Goal: Task Accomplishment & Management: Manage account settings

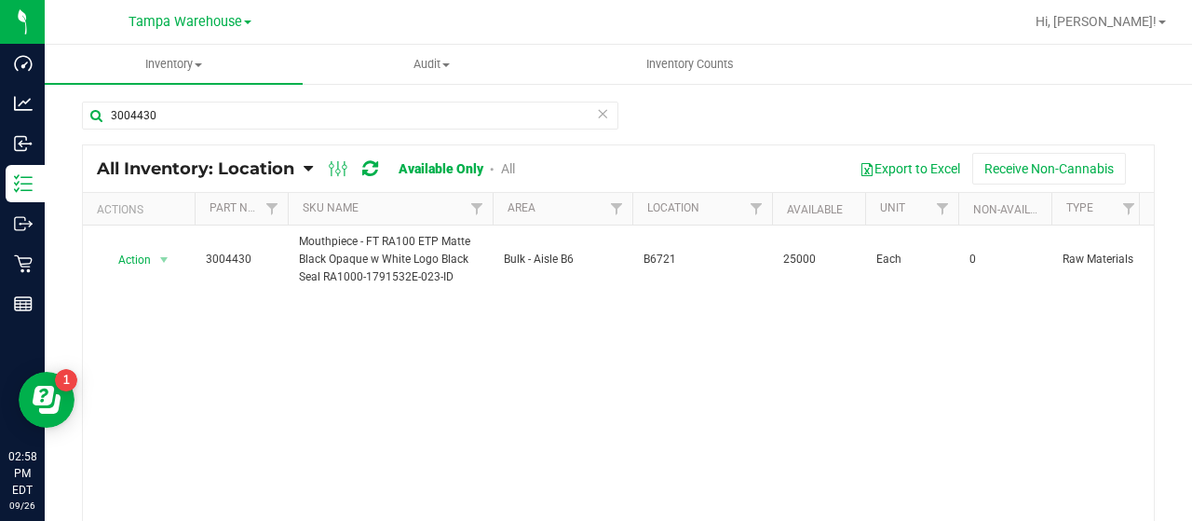
type input "3004430"
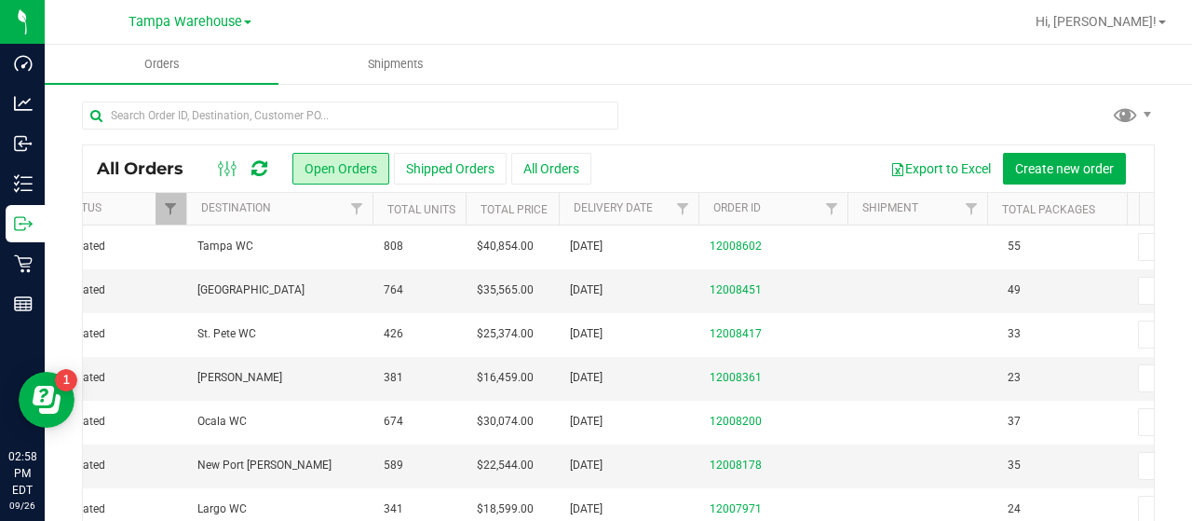
scroll to position [0, 157]
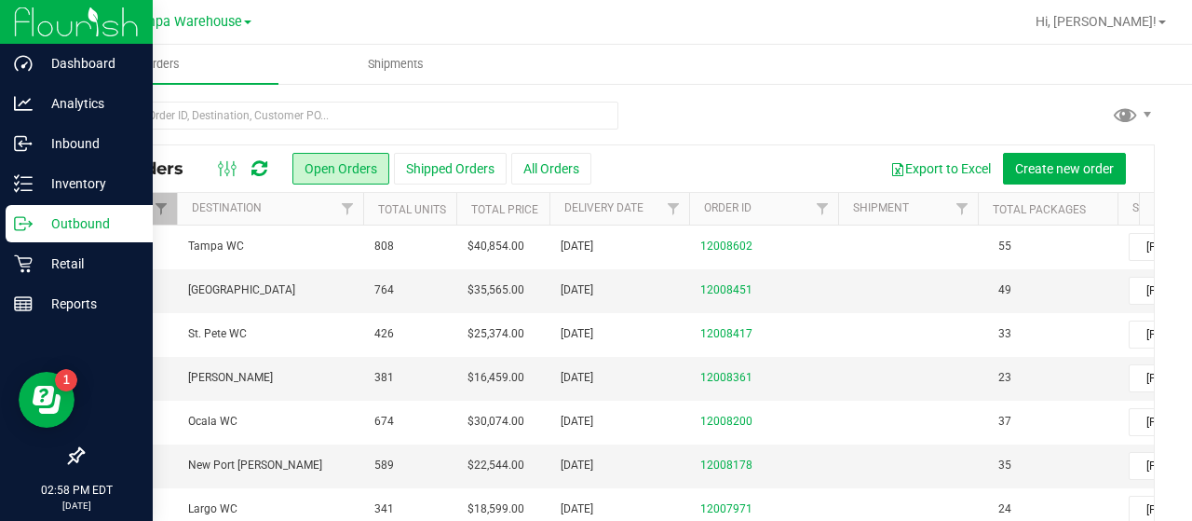
click at [21, 220] on icon at bounding box center [23, 223] width 19 height 19
click at [84, 227] on p "Outbound" at bounding box center [89, 223] width 112 height 22
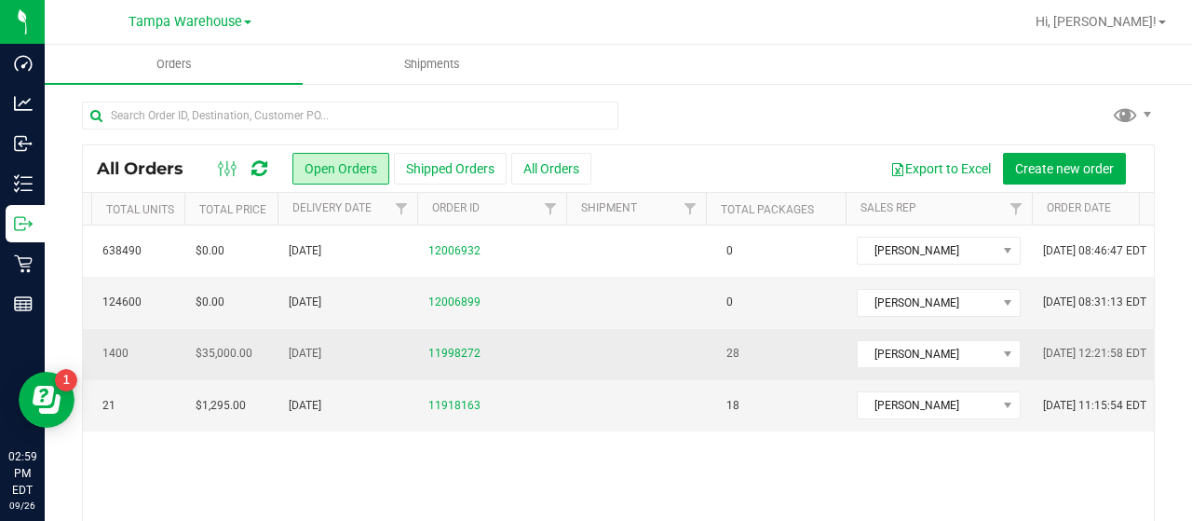
scroll to position [0, 388]
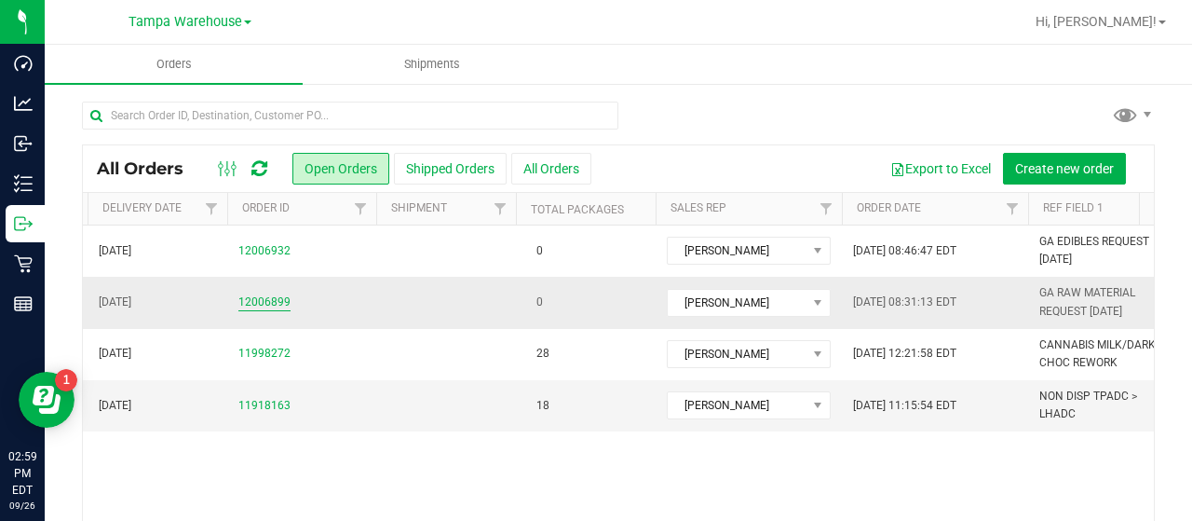
click at [250, 297] on link "12006899" at bounding box center [264, 302] width 52 height 18
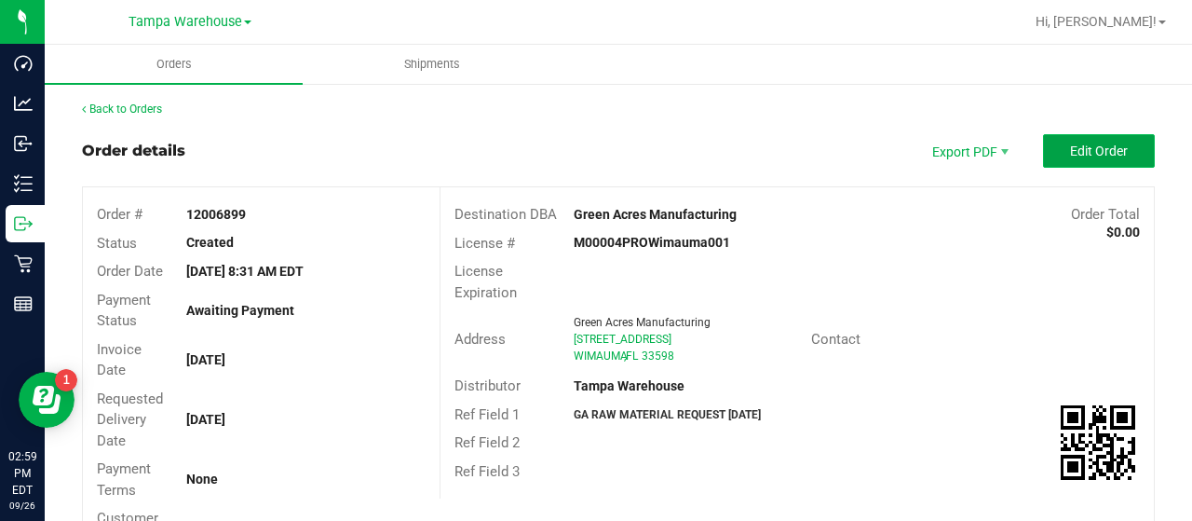
click at [1074, 156] on span "Edit Order" at bounding box center [1099, 150] width 58 height 15
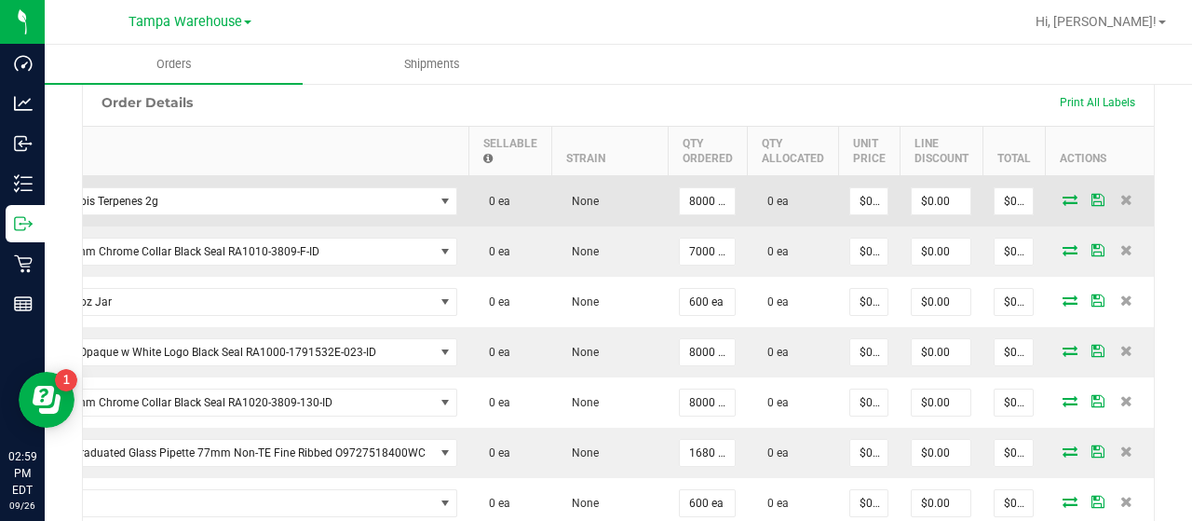
click at [1063, 194] on icon at bounding box center [1070, 199] width 15 height 11
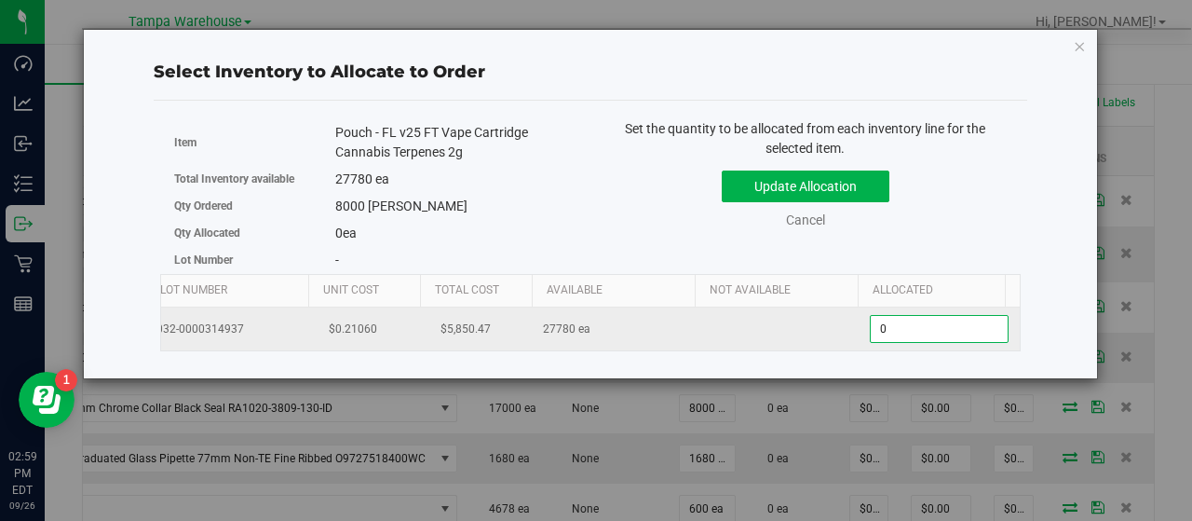
click at [967, 334] on span "0 0" at bounding box center [939, 329] width 139 height 28
click at [967, 334] on input "0" at bounding box center [939, 329] width 137 height 26
type input "8000"
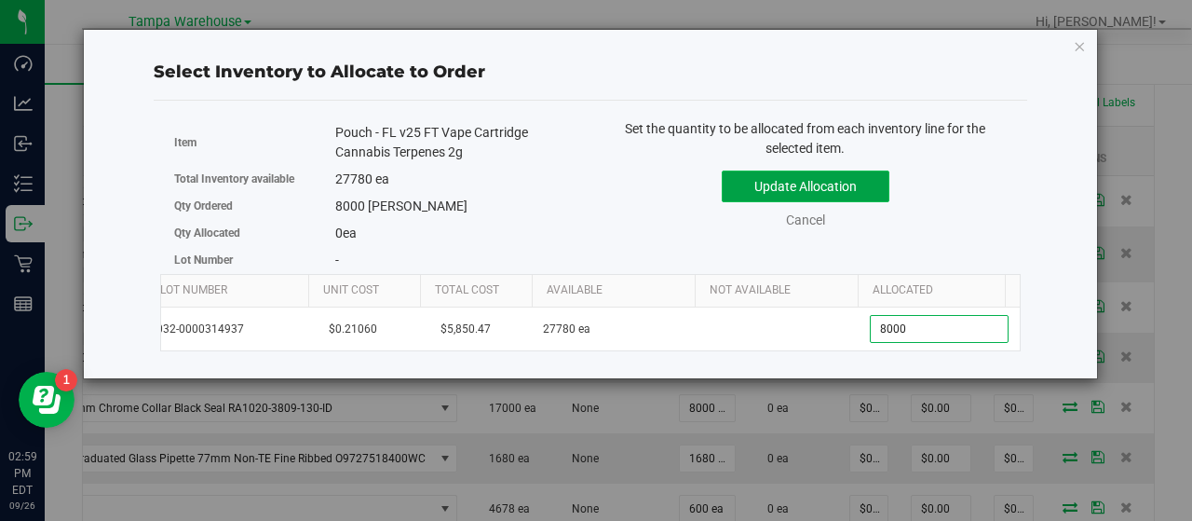
type input "8,000"
click at [836, 191] on button "Update Allocation" at bounding box center [806, 186] width 168 height 32
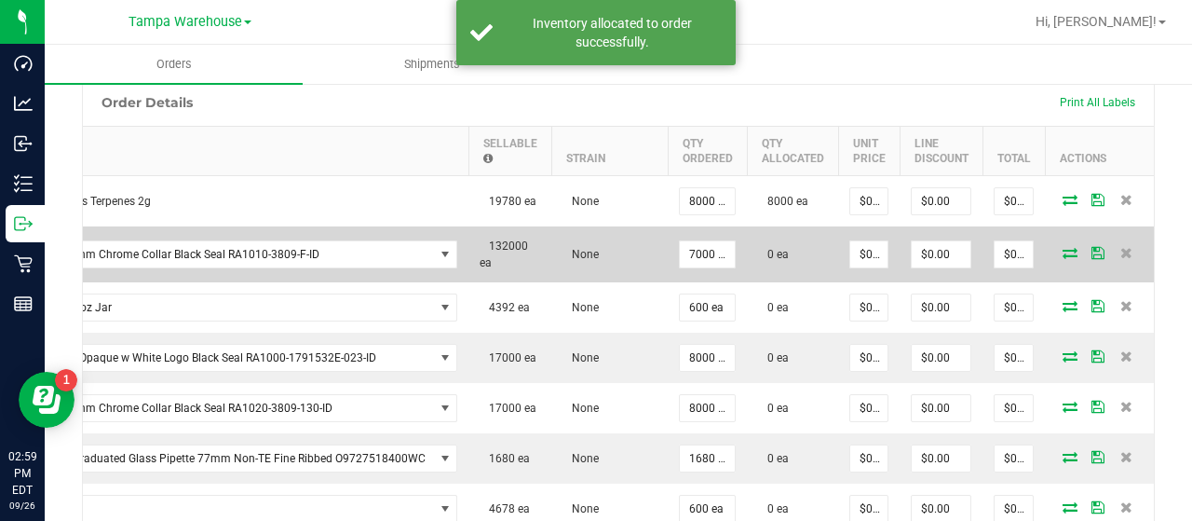
click at [1063, 247] on icon at bounding box center [1070, 252] width 15 height 11
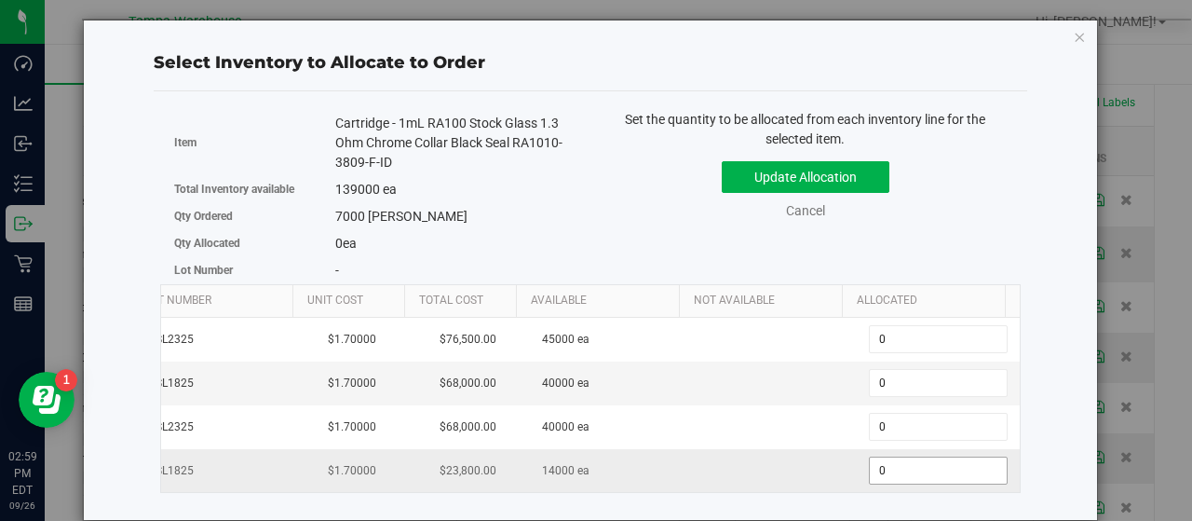
click at [869, 458] on span "0 0" at bounding box center [938, 470] width 139 height 28
click at [870, 458] on input "0" at bounding box center [938, 470] width 137 height 26
type input "7000"
type input "7,000"
click at [812, 178] on button "Update Allocation" at bounding box center [806, 177] width 168 height 32
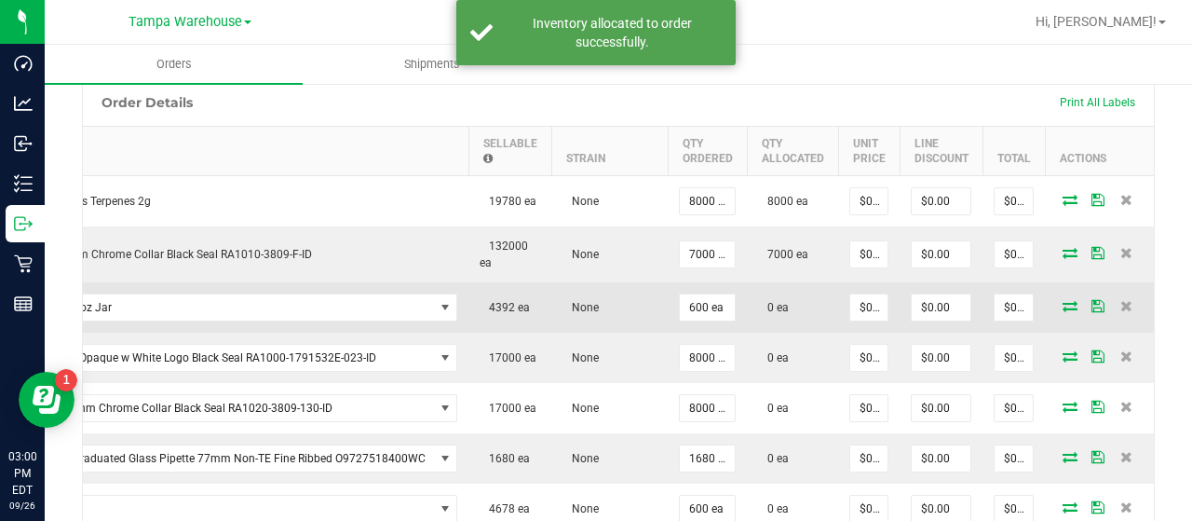
click at [1063, 305] on icon at bounding box center [1070, 305] width 15 height 11
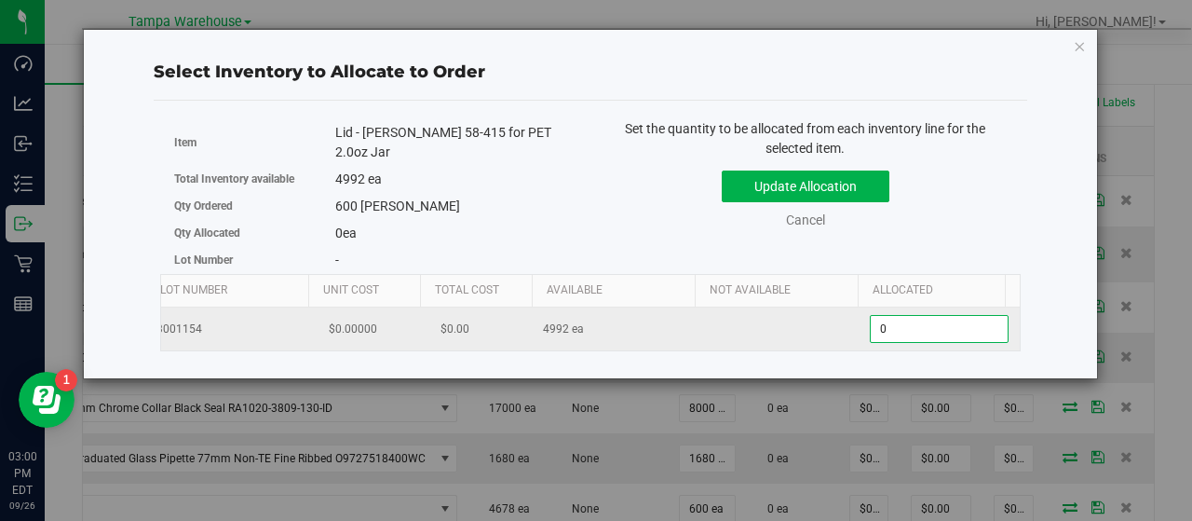
click at [902, 319] on span "0 0" at bounding box center [939, 329] width 139 height 28
click at [902, 319] on input "0" at bounding box center [939, 329] width 137 height 26
type input "624"
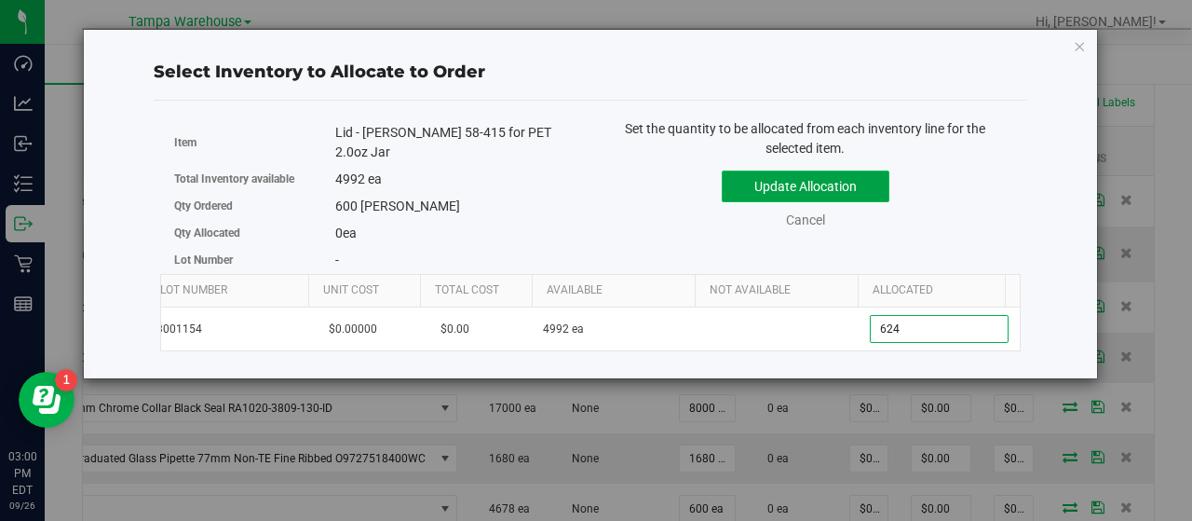
type input "624"
click at [841, 170] on button "Update Allocation" at bounding box center [806, 186] width 168 height 32
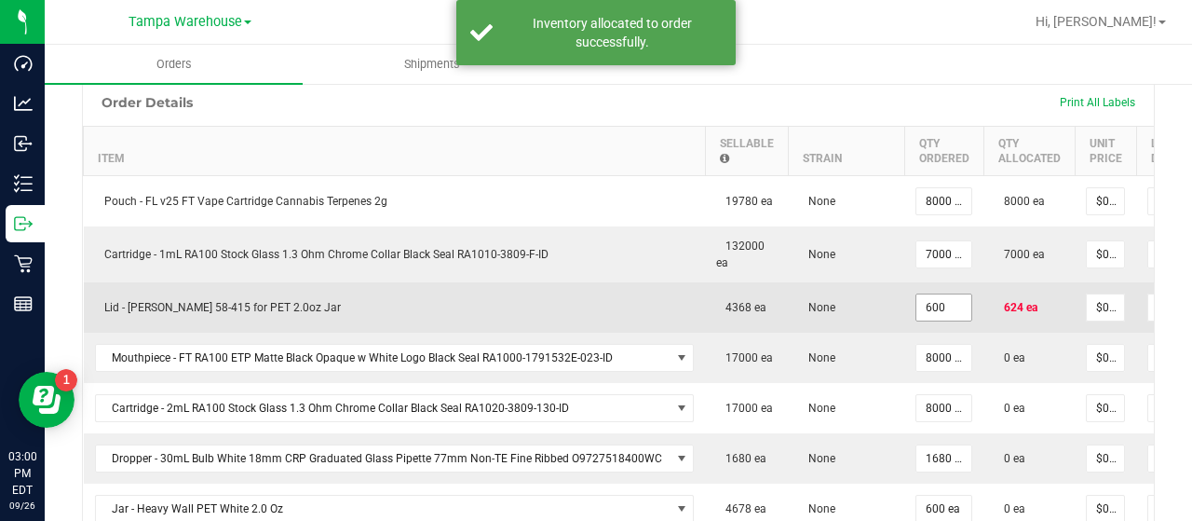
click at [936, 307] on input "600" at bounding box center [943, 307] width 55 height 26
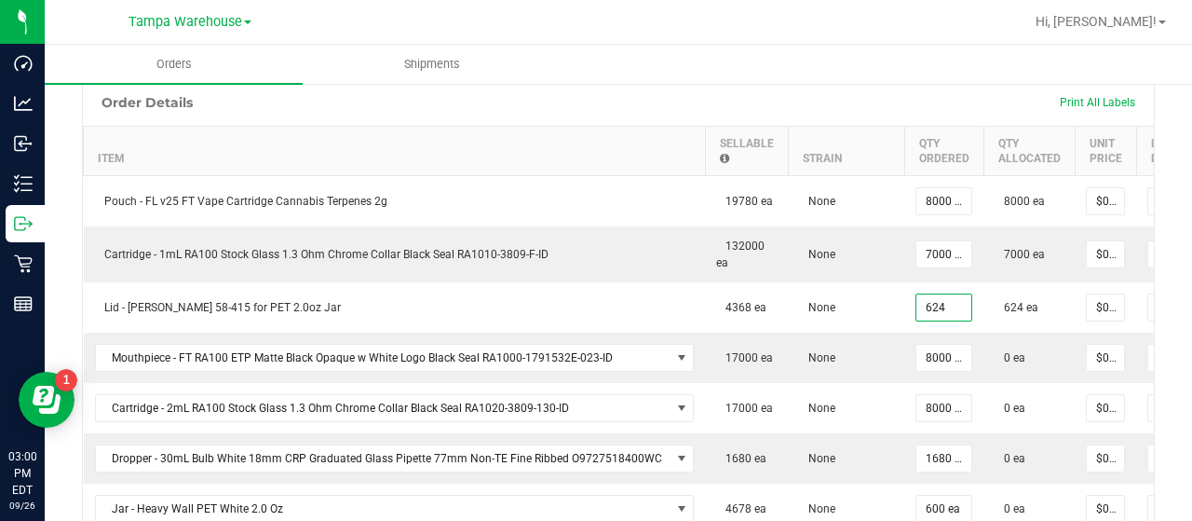
type input "624 ea"
click at [943, 61] on ul "Orders Shipments" at bounding box center [641, 65] width 1192 height 40
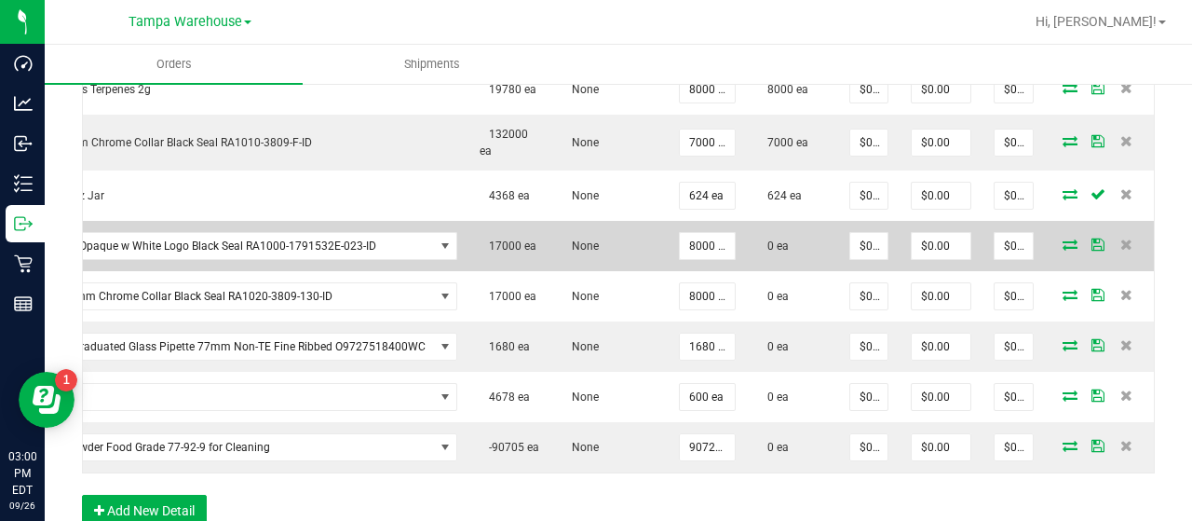
click at [1051, 248] on td at bounding box center [1101, 246] width 112 height 50
click at [1063, 238] on icon at bounding box center [1070, 243] width 15 height 11
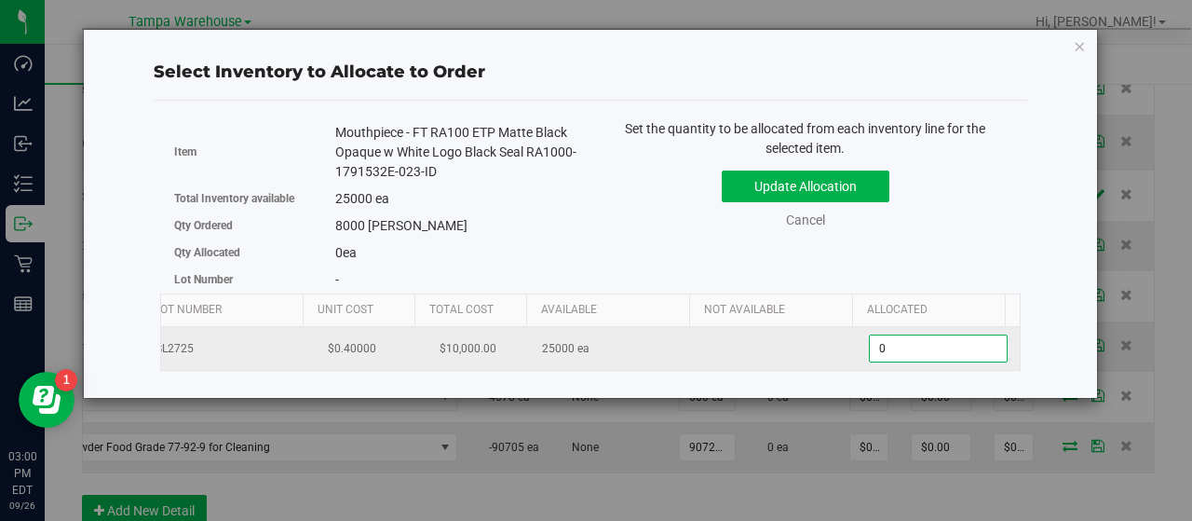
click at [889, 342] on span "0 0" at bounding box center [938, 348] width 139 height 28
click at [889, 342] on input "0" at bounding box center [938, 348] width 137 height 26
type input "8000"
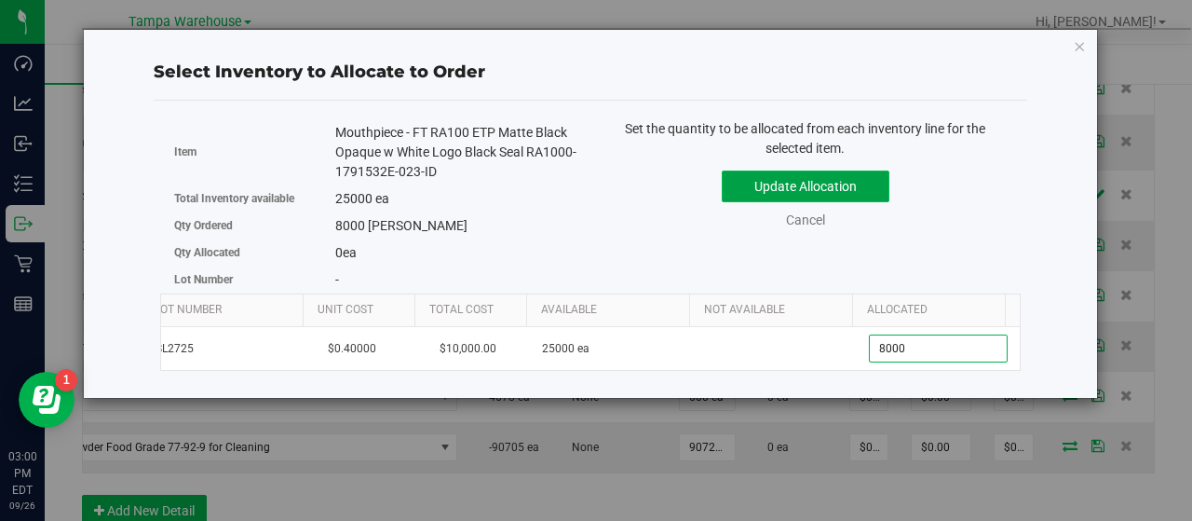
type input "8,000"
click at [849, 186] on button "Update Allocation" at bounding box center [806, 186] width 168 height 32
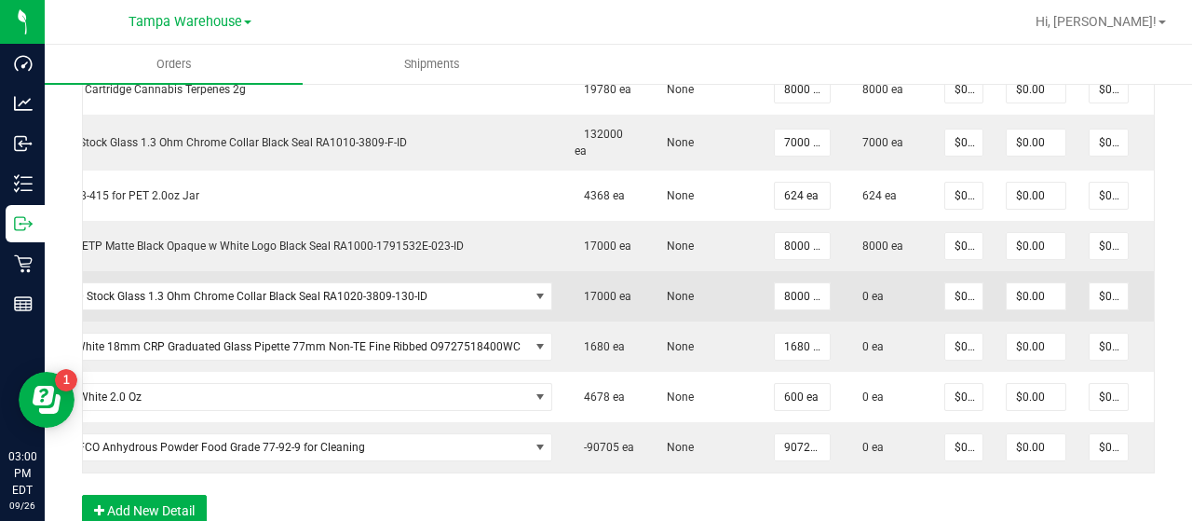
scroll to position [0, 237]
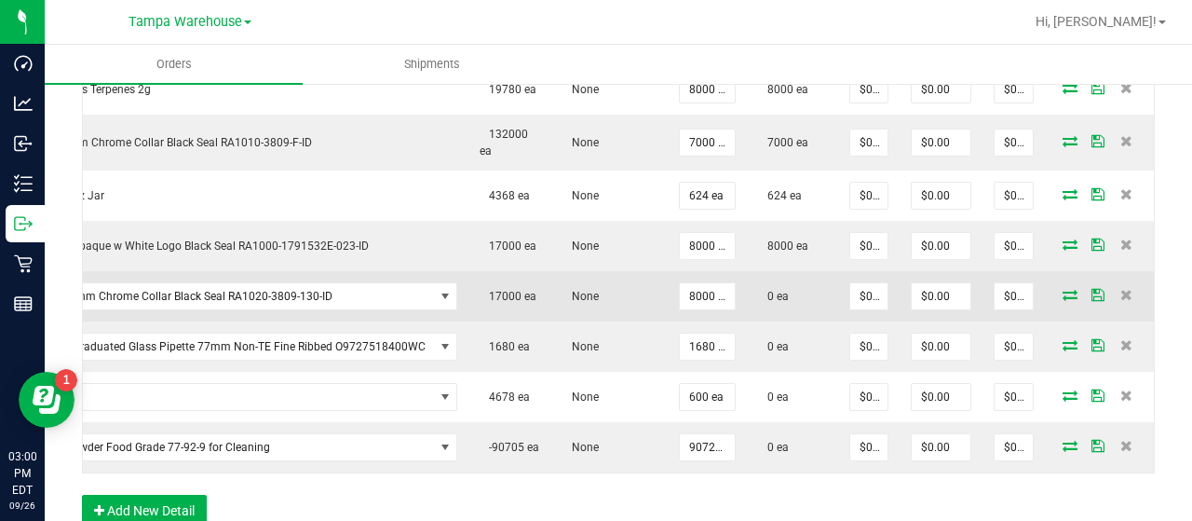
click at [1063, 289] on icon at bounding box center [1070, 294] width 15 height 11
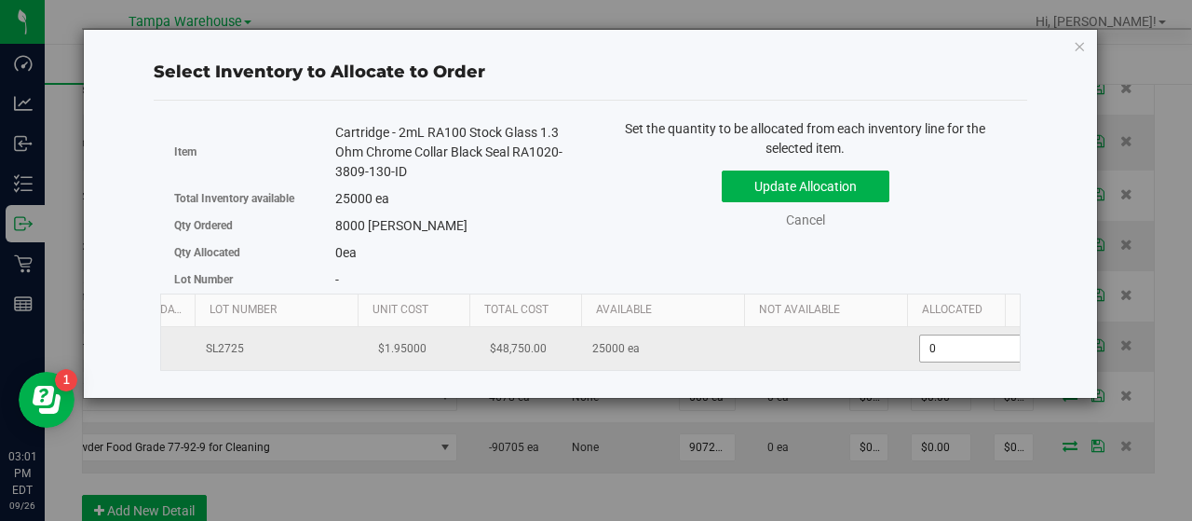
scroll to position [0, 133]
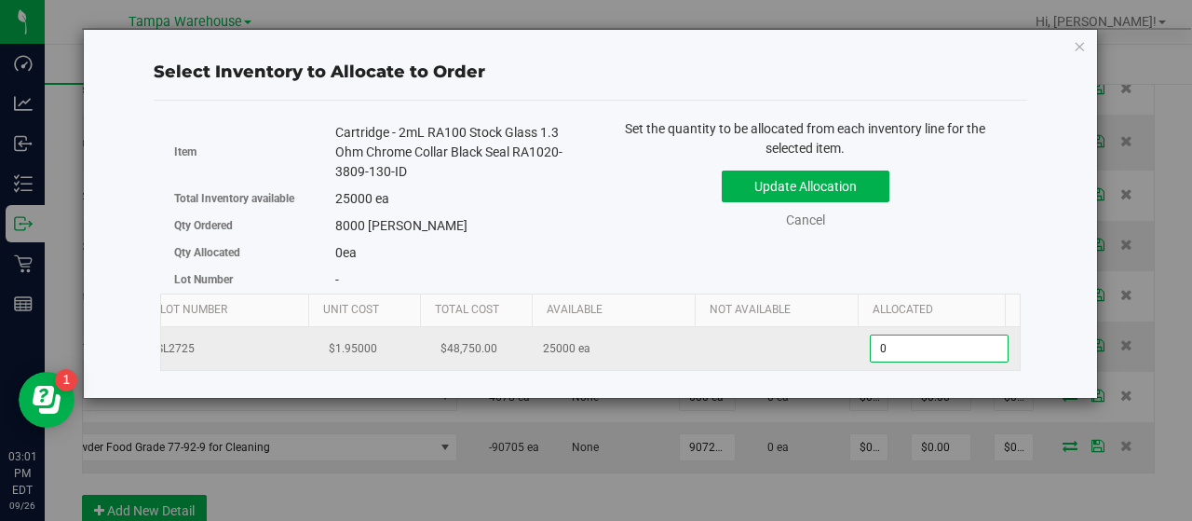
click at [962, 345] on span "0 0" at bounding box center [939, 348] width 139 height 28
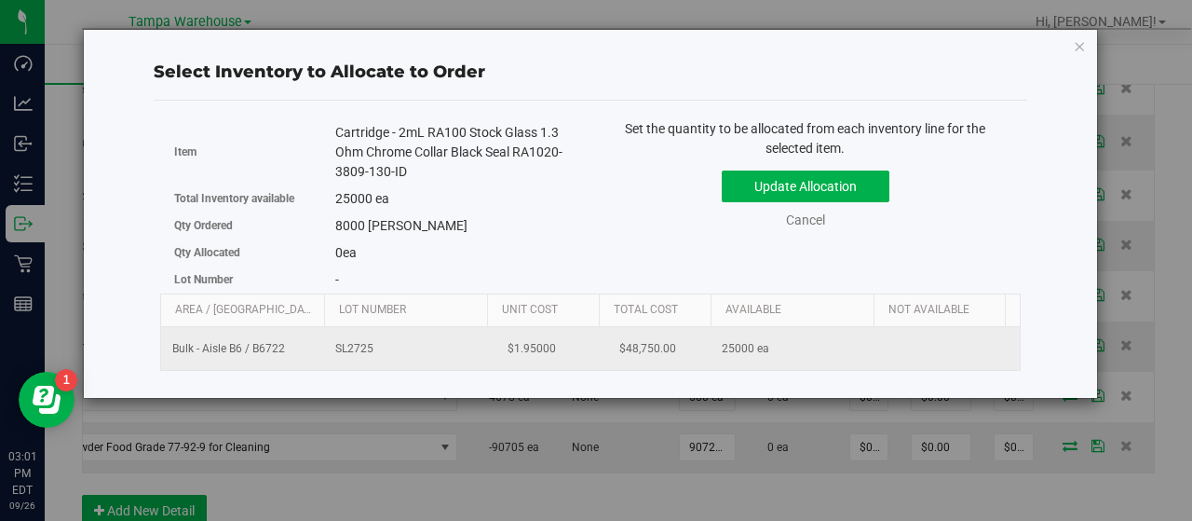
scroll to position [0, 192]
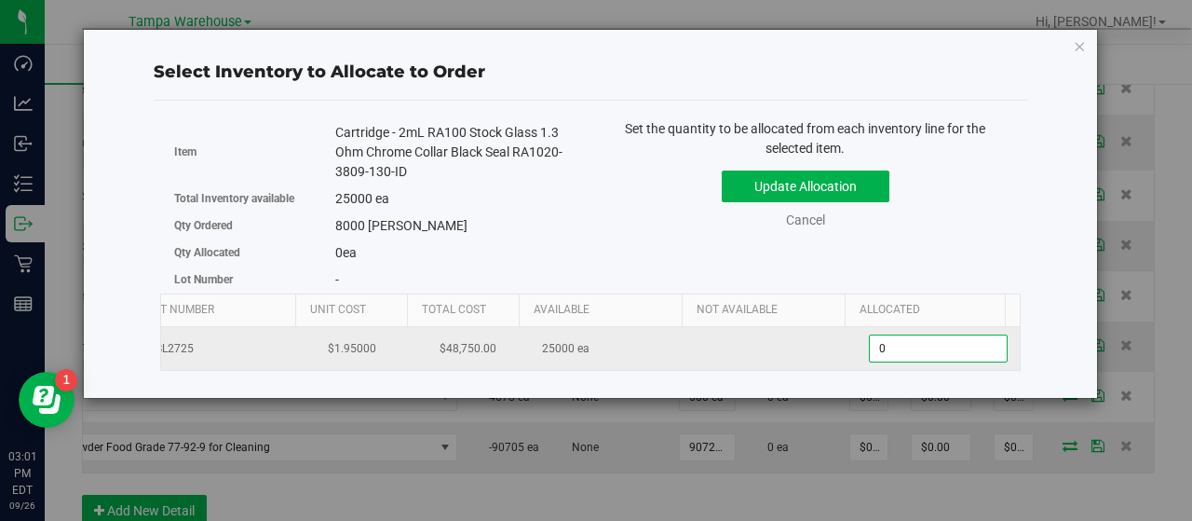
click at [962, 346] on input "0" at bounding box center [938, 348] width 137 height 26
type input "8000"
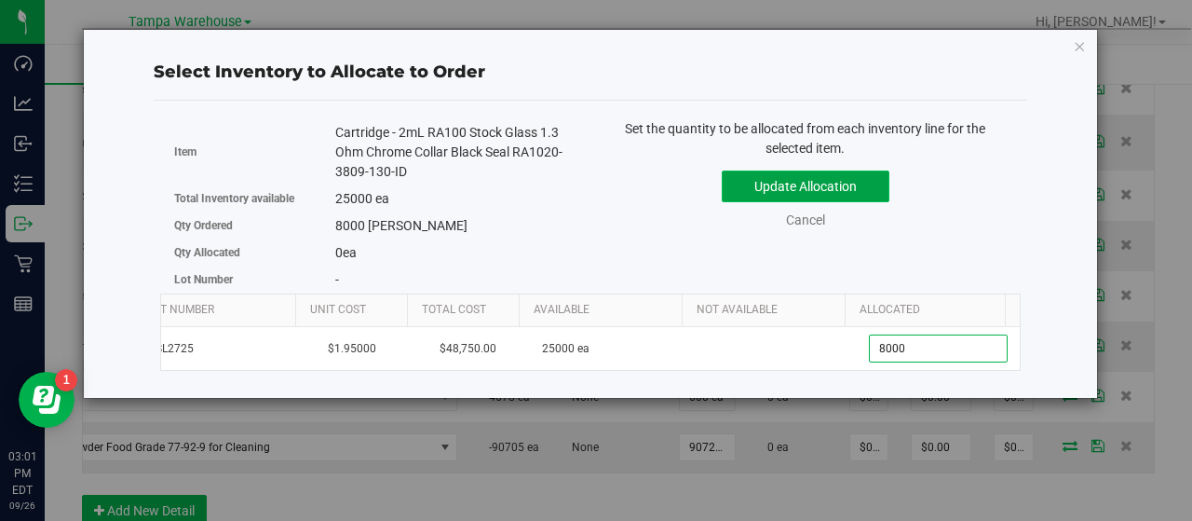
type input "8,000"
click at [823, 173] on button "Update Allocation" at bounding box center [806, 186] width 168 height 32
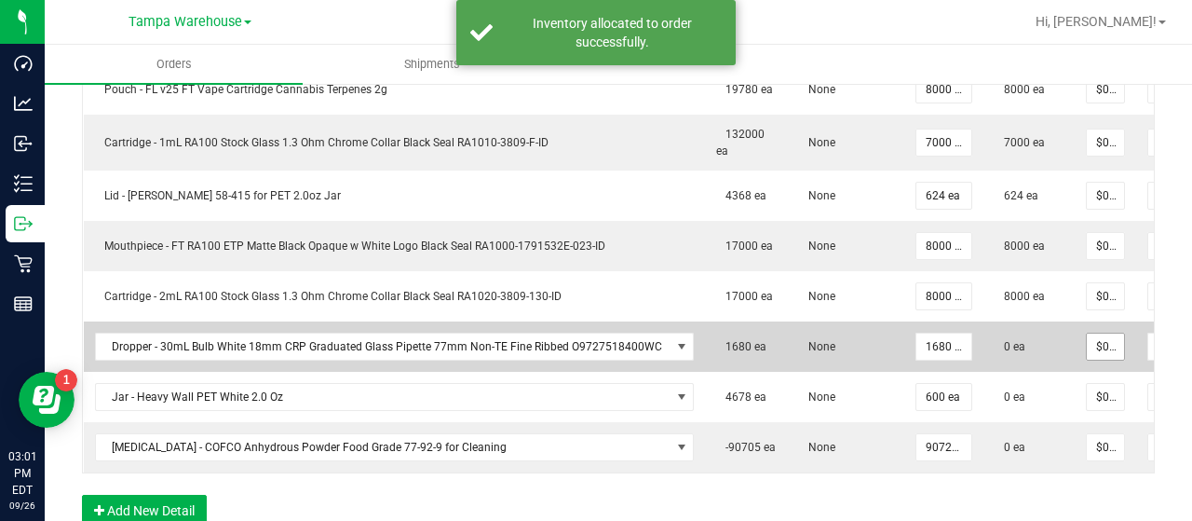
scroll to position [0, 27]
click at [1047, 341] on td "0 ea" at bounding box center [1029, 346] width 91 height 50
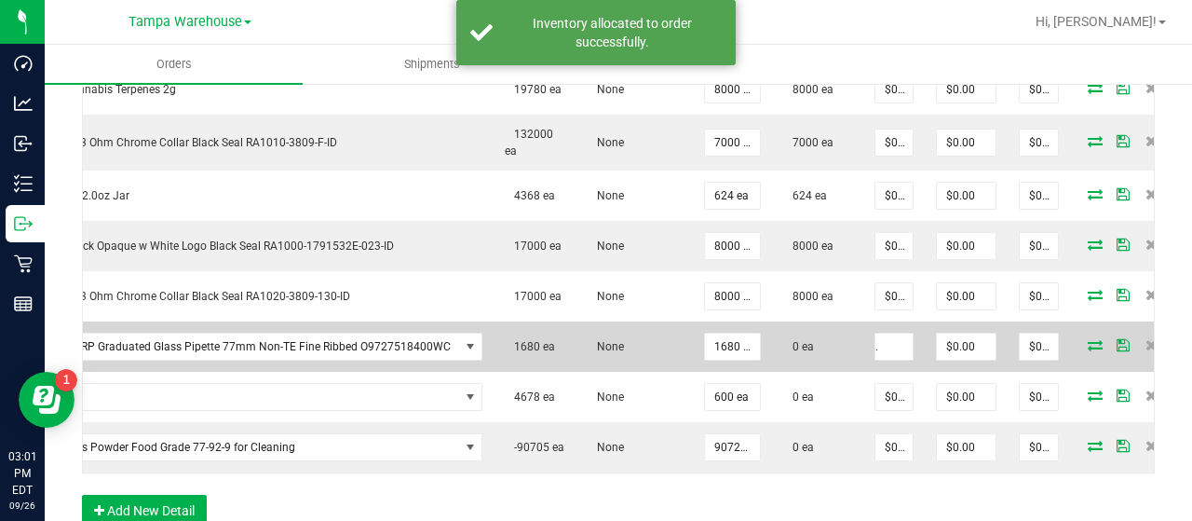
scroll to position [0, 237]
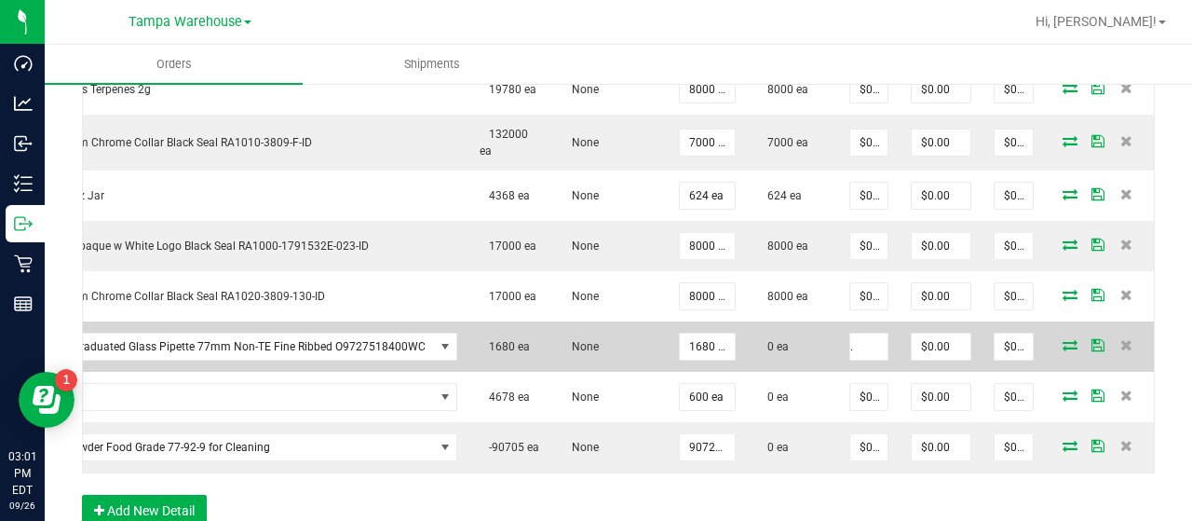
click at [1063, 341] on icon at bounding box center [1070, 344] width 15 height 11
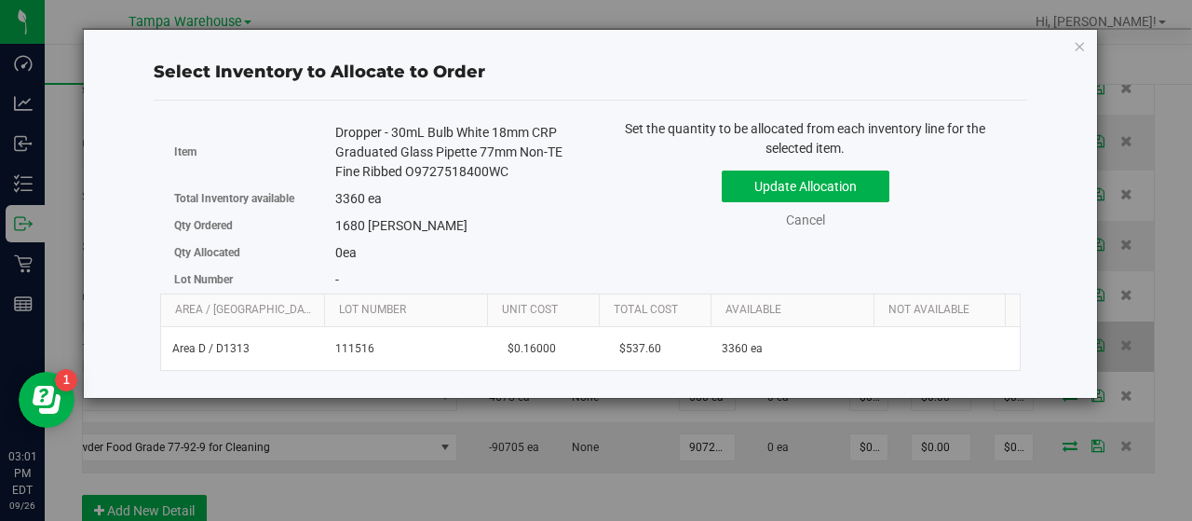
click at [1047, 341] on div "Select Inventory to Allocate to Order Item Dropper - 30mL Bulb White 18mm CRP G…" at bounding box center [590, 214] width 985 height 368
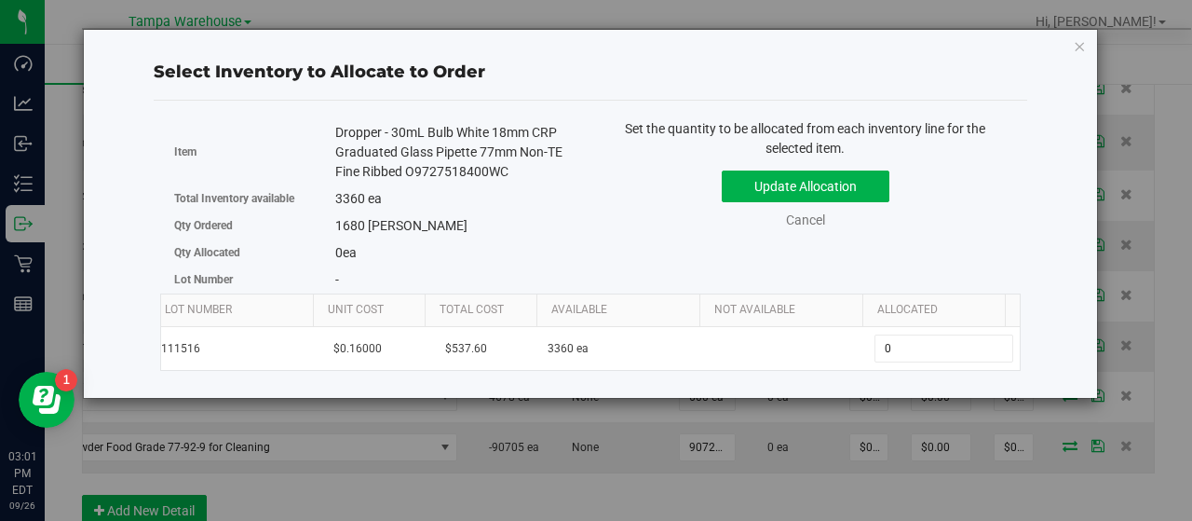
scroll to position [0, 190]
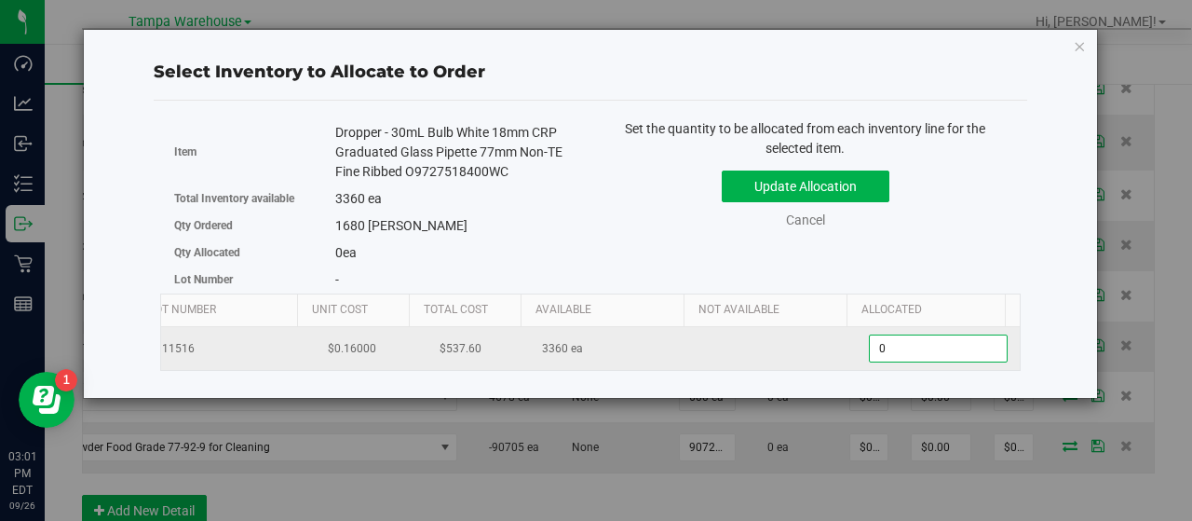
click at [890, 334] on span "0 0" at bounding box center [938, 348] width 139 height 28
click at [890, 335] on input "0" at bounding box center [938, 348] width 137 height 26
type input "1680"
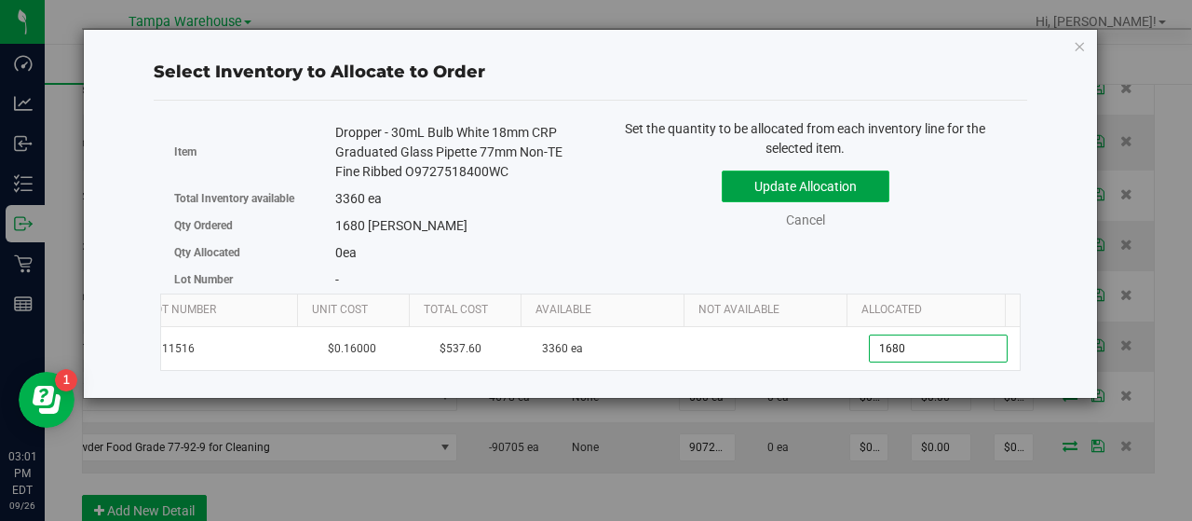
type input "1,680"
click at [833, 183] on button "Update Allocation" at bounding box center [806, 186] width 168 height 32
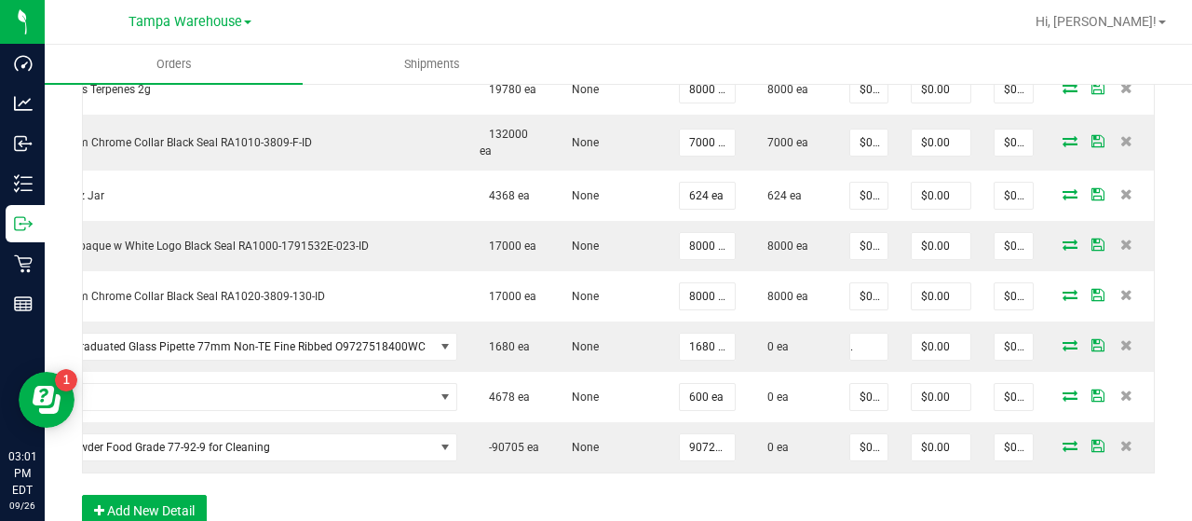
scroll to position [0, 51]
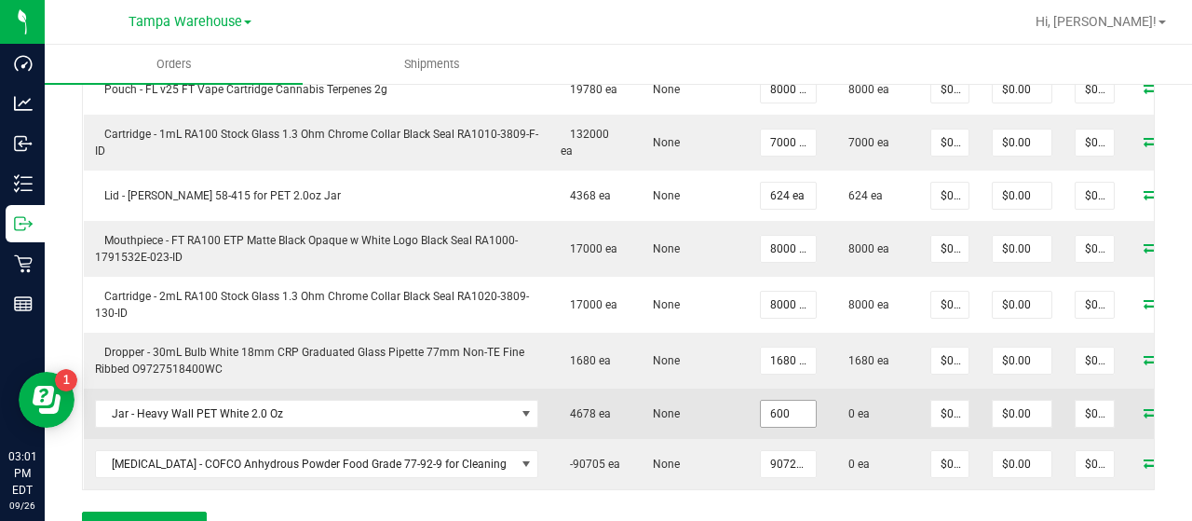
click at [761, 400] on input "600" at bounding box center [788, 413] width 55 height 26
type input "790 ea"
click at [1144, 406] on icon at bounding box center [1151, 411] width 15 height 11
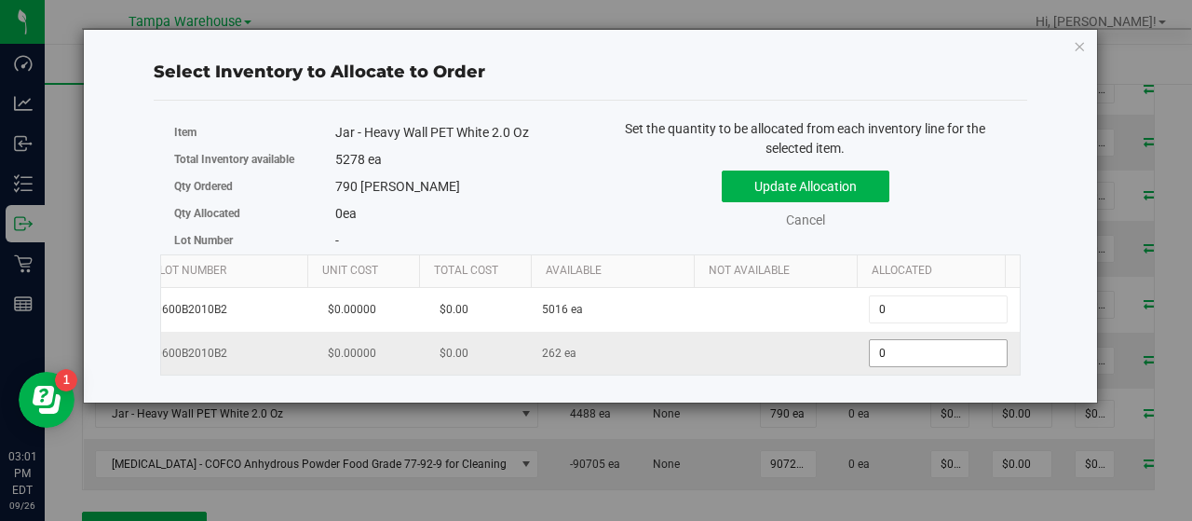
scroll to position [0, 181]
click at [891, 346] on span "0 0" at bounding box center [938, 353] width 139 height 28
click at [891, 346] on input "0" at bounding box center [938, 353] width 137 height 26
type input "262"
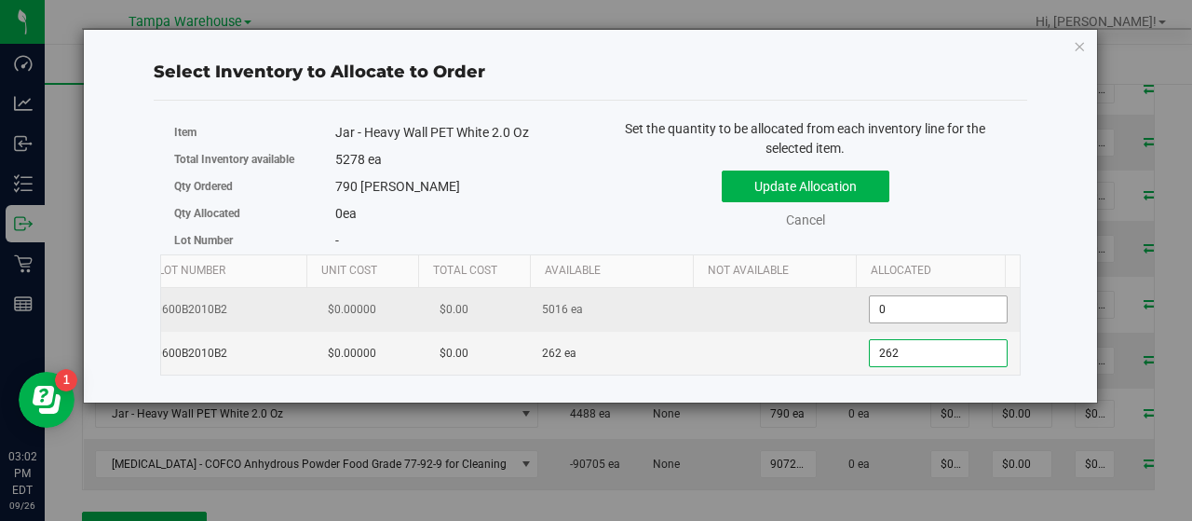
type input "262"
click at [900, 308] on span "0 0" at bounding box center [938, 309] width 139 height 28
click at [900, 308] on input "0" at bounding box center [938, 309] width 137 height 26
type input "528"
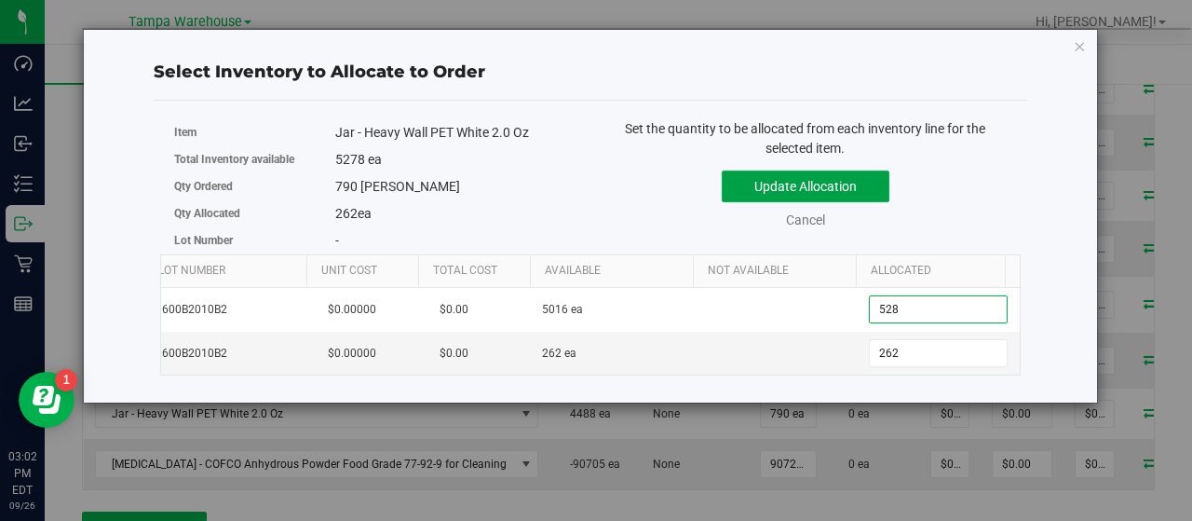
type input "528"
click at [839, 183] on button "Update Allocation" at bounding box center [806, 186] width 168 height 32
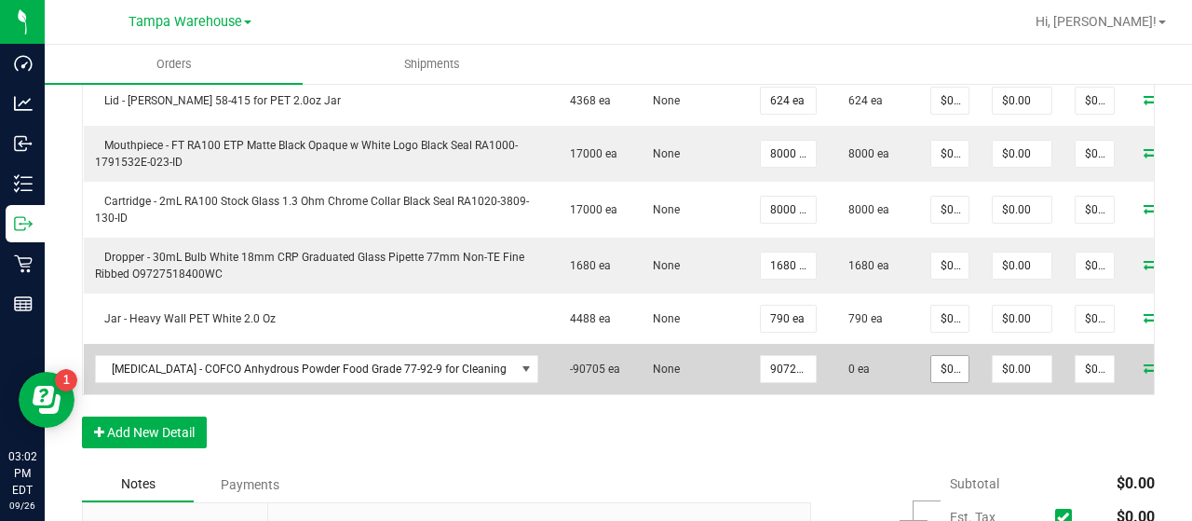
scroll to position [0, 27]
click at [1144, 371] on icon at bounding box center [1151, 366] width 15 height 11
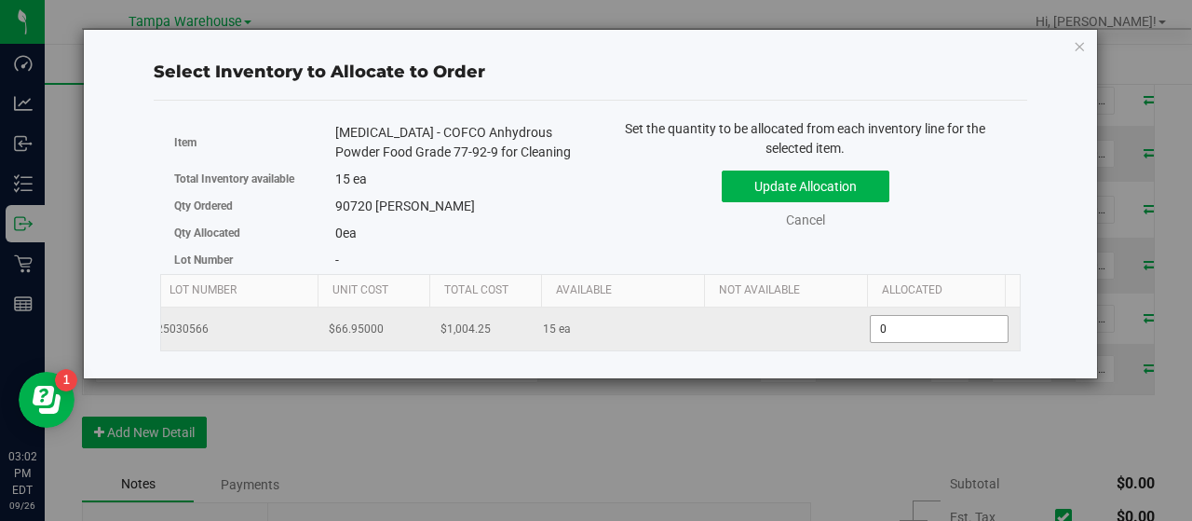
scroll to position [0, 179]
click at [942, 324] on span "0 0" at bounding box center [939, 329] width 139 height 28
click at [942, 324] on input "0" at bounding box center [939, 329] width 137 height 26
type input "90720"
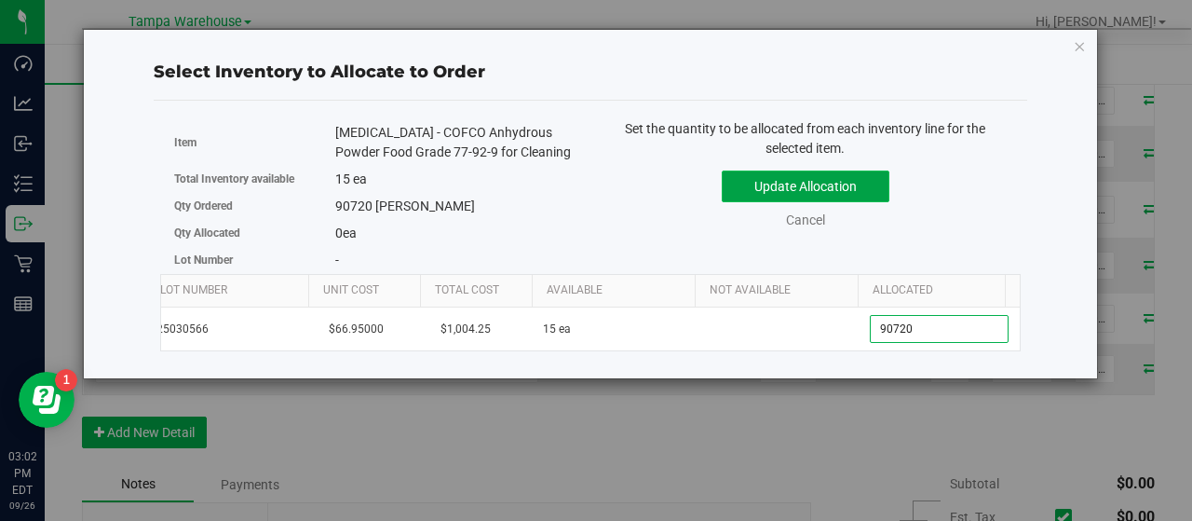
type input "15"
click at [808, 195] on button "Update Allocation" at bounding box center [806, 186] width 168 height 32
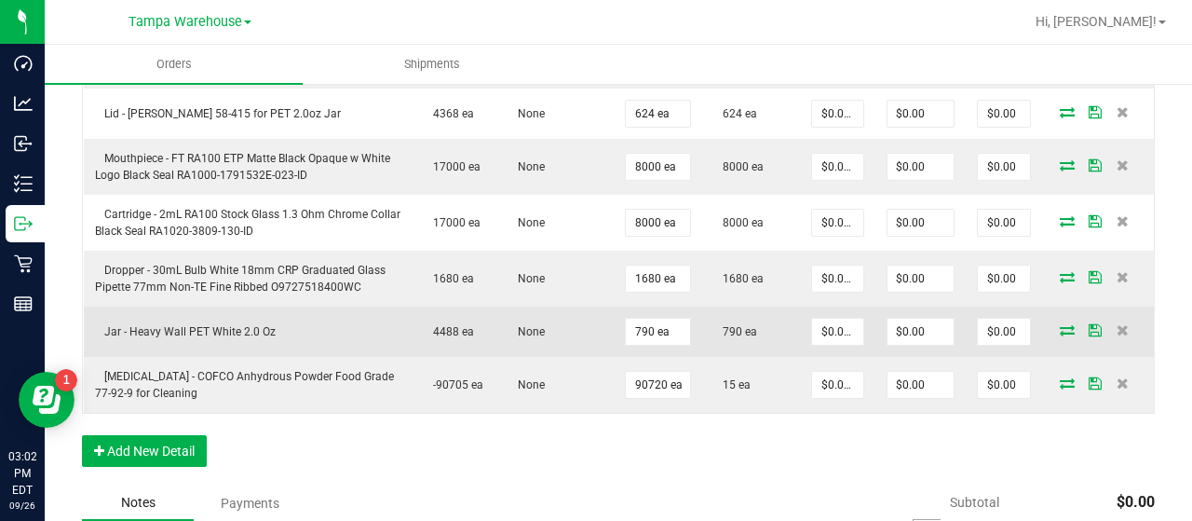
scroll to position [720, 0]
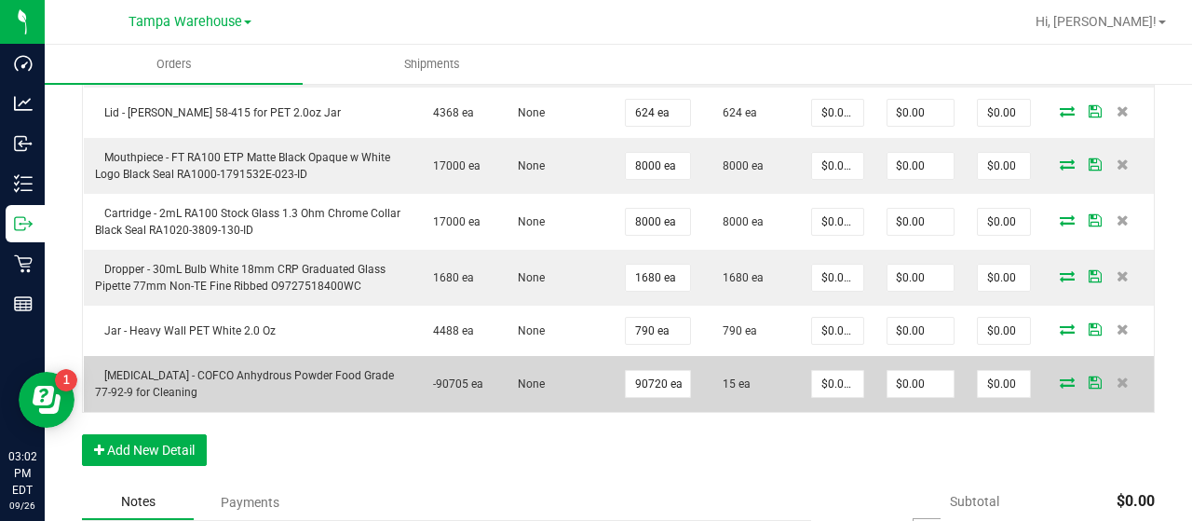
click at [1053, 379] on span at bounding box center [1067, 381] width 28 height 11
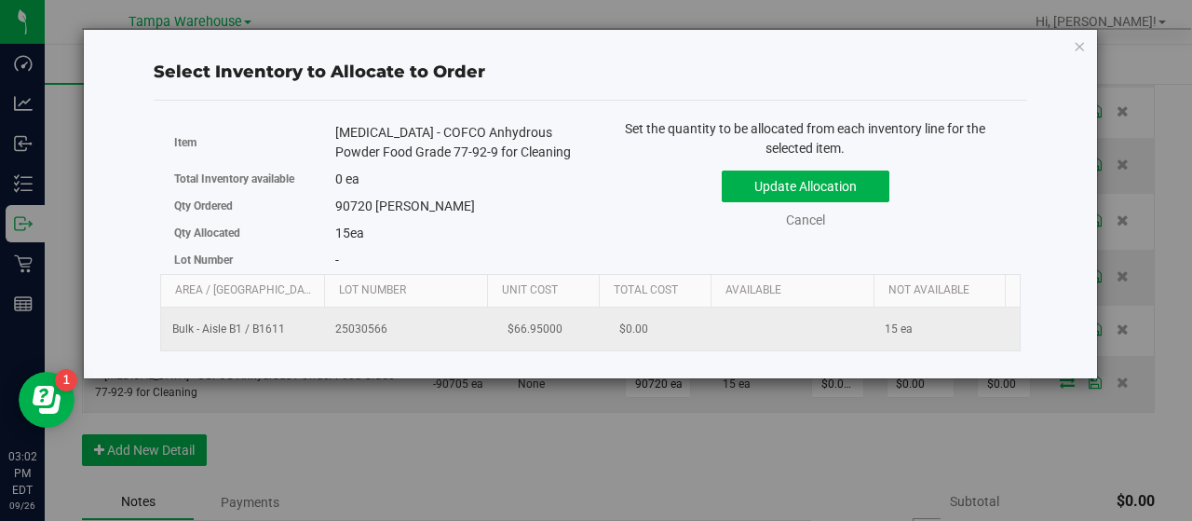
scroll to position [0, 192]
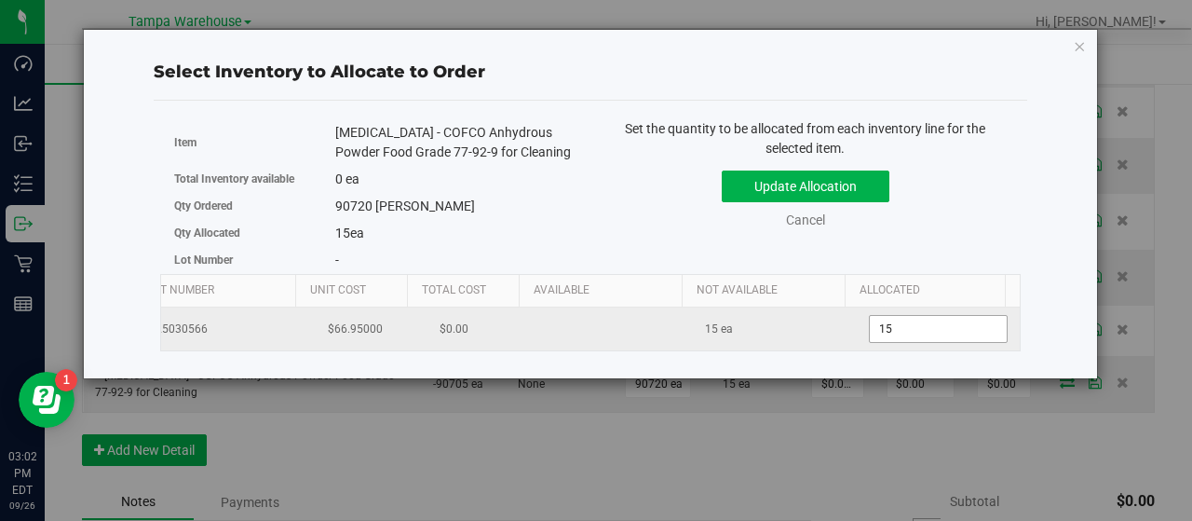
click at [915, 329] on span "15 15" at bounding box center [938, 329] width 139 height 28
click at [915, 329] on input "15" at bounding box center [938, 329] width 137 height 26
type input "0"
type input "90720"
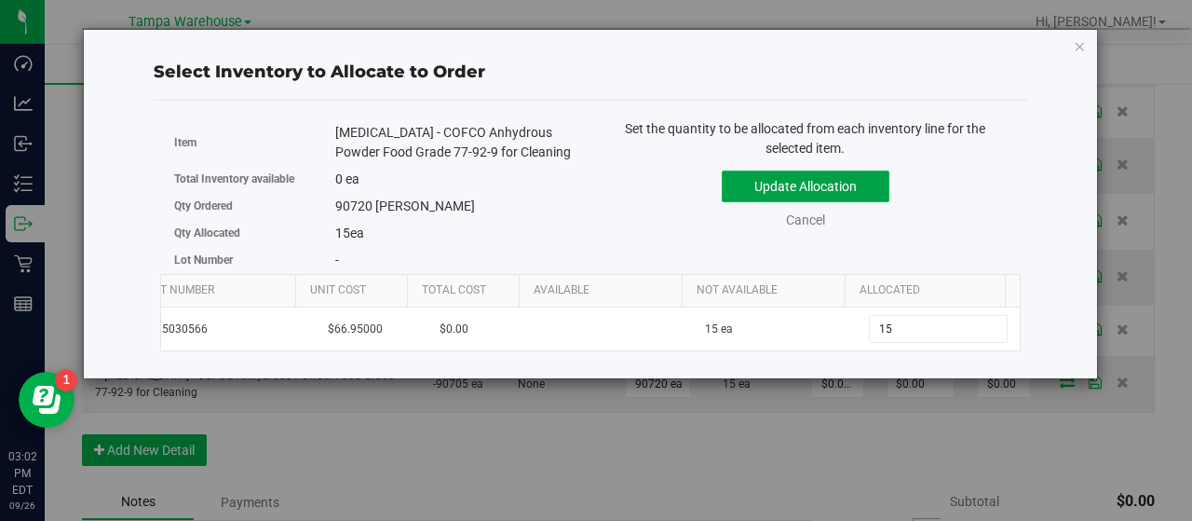
click at [811, 187] on button "Update Allocation" at bounding box center [806, 186] width 168 height 32
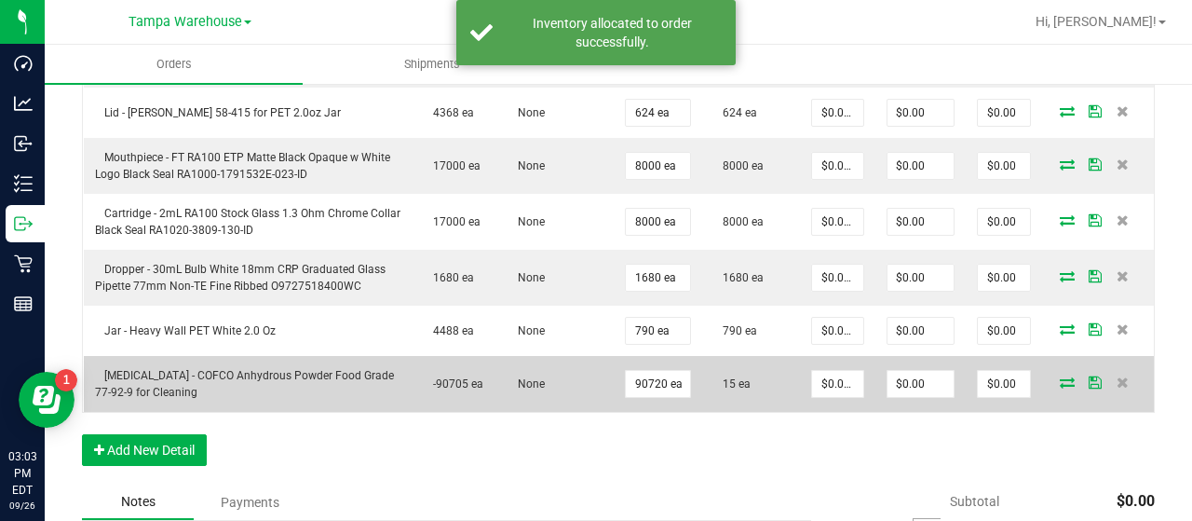
click at [1060, 376] on icon at bounding box center [1067, 381] width 15 height 11
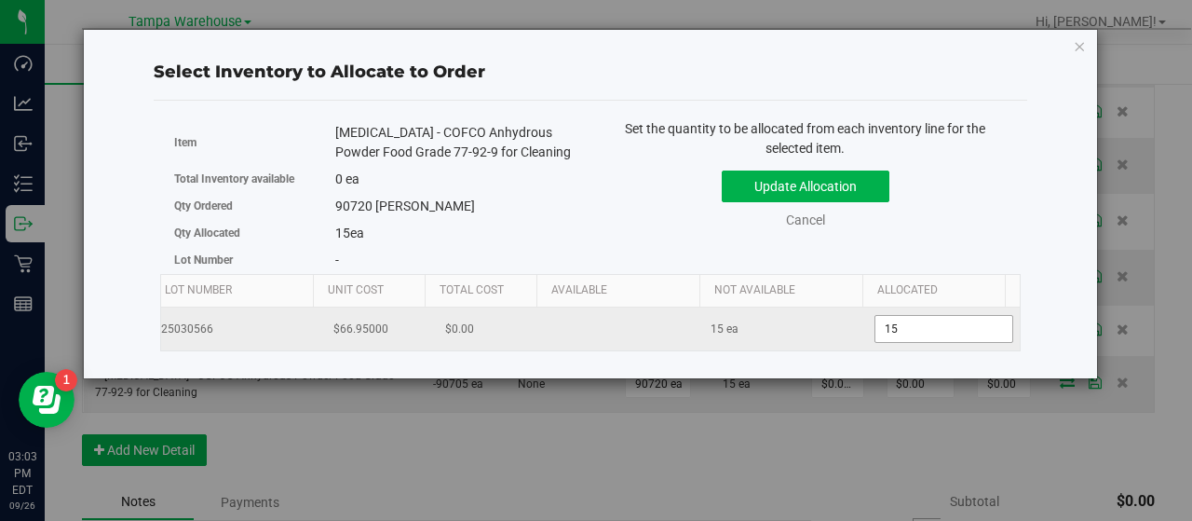
scroll to position [0, 179]
click at [950, 331] on td "15 ea" at bounding box center [955, 328] width 163 height 43
click at [950, 331] on span "15 15" at bounding box center [939, 329] width 139 height 28
click at [950, 331] on input "15" at bounding box center [939, 329] width 137 height 26
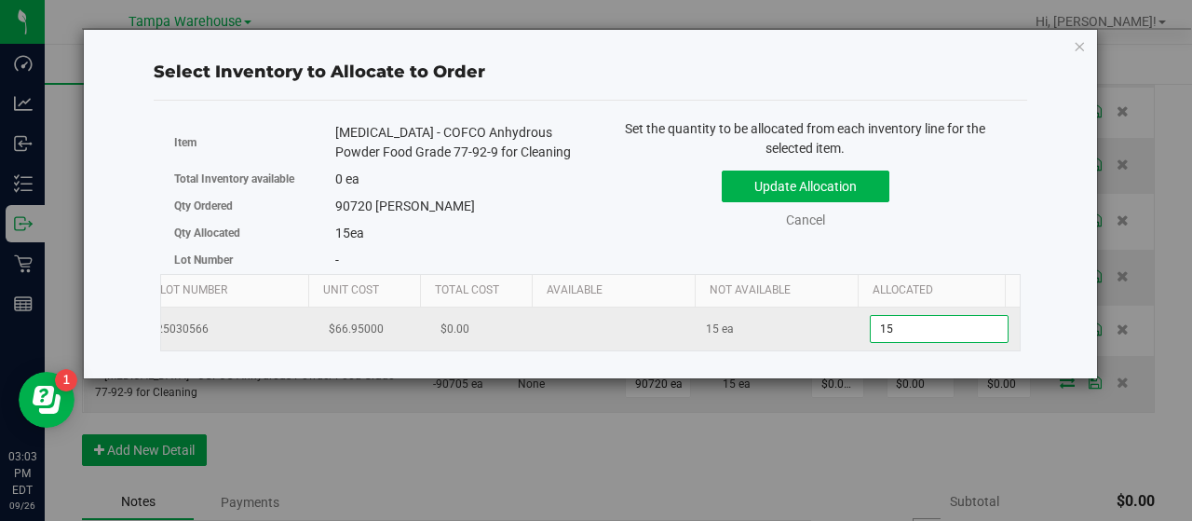
click at [950, 331] on input "15" at bounding box center [939, 329] width 137 height 26
type input "4"
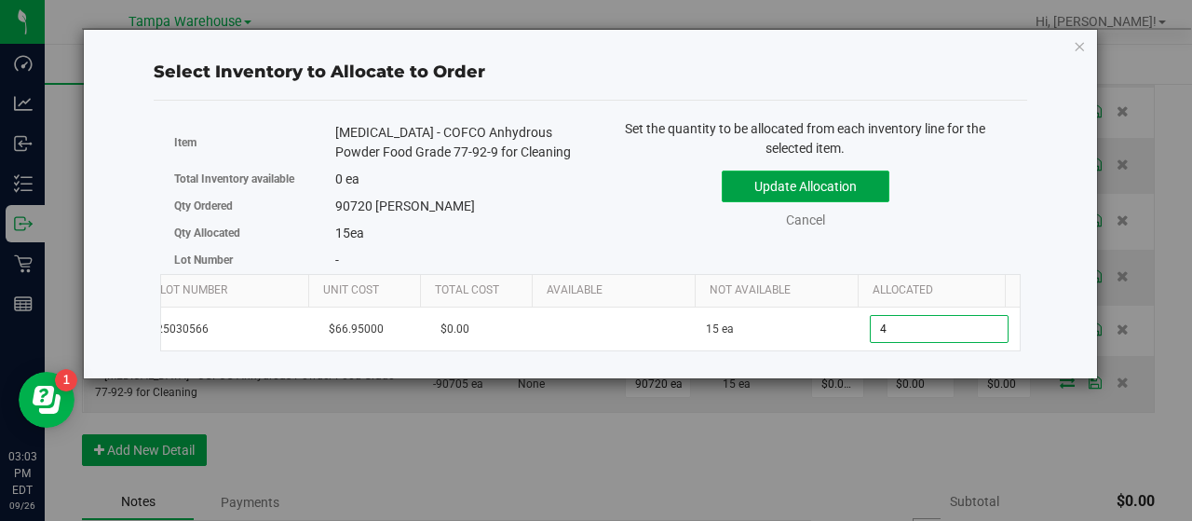
type input "4"
click at [856, 175] on button "Update Allocation" at bounding box center [806, 186] width 168 height 32
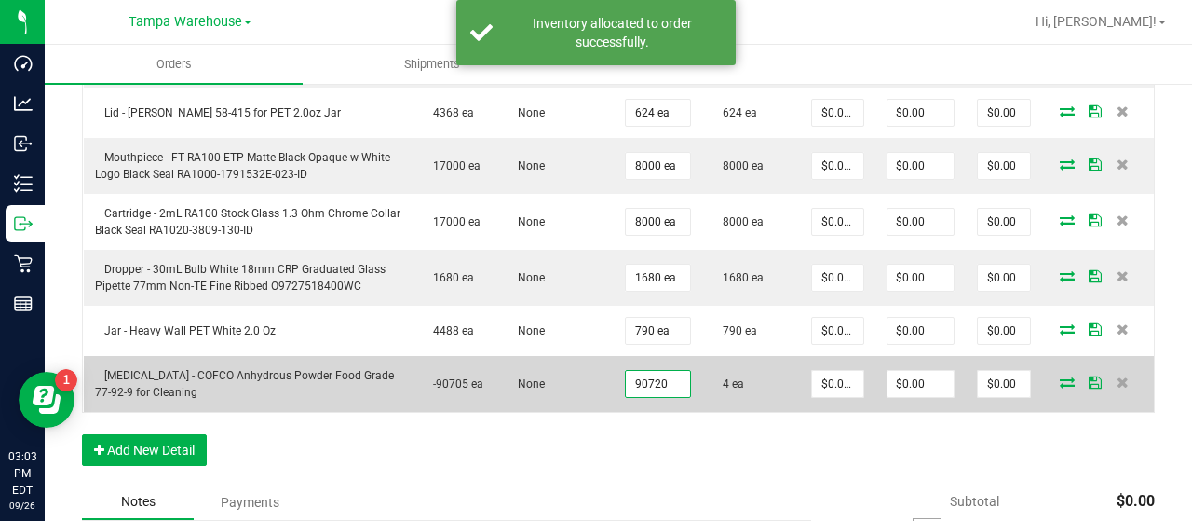
click at [645, 380] on input "90720" at bounding box center [658, 384] width 64 height 26
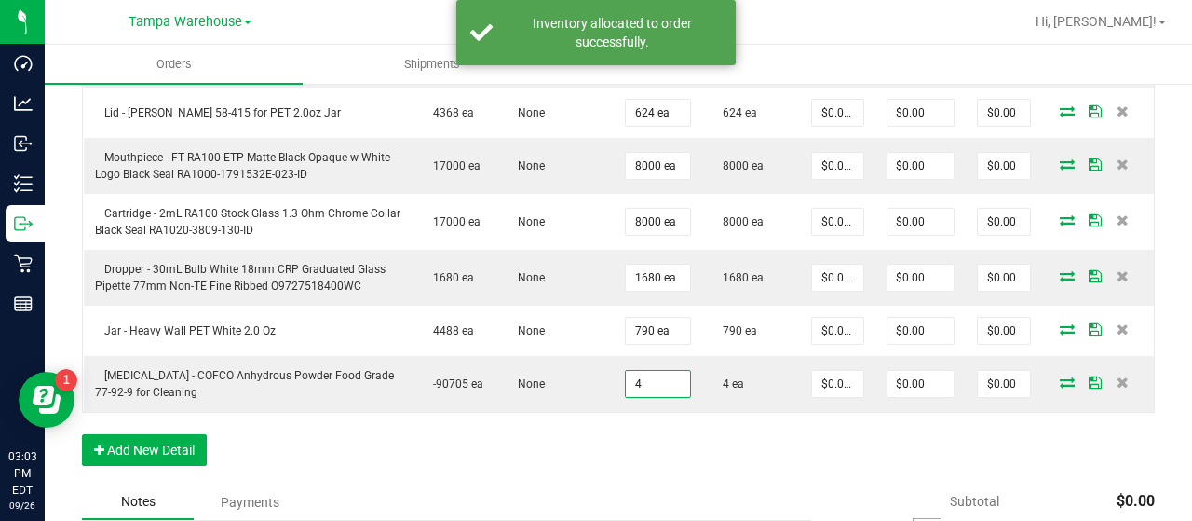
type input "4 ea"
click at [716, 421] on div "Order Details Print All Labels Item Sellable Strain Qty Ordered Qty Allocated U…" at bounding box center [618, 184] width 1073 height 601
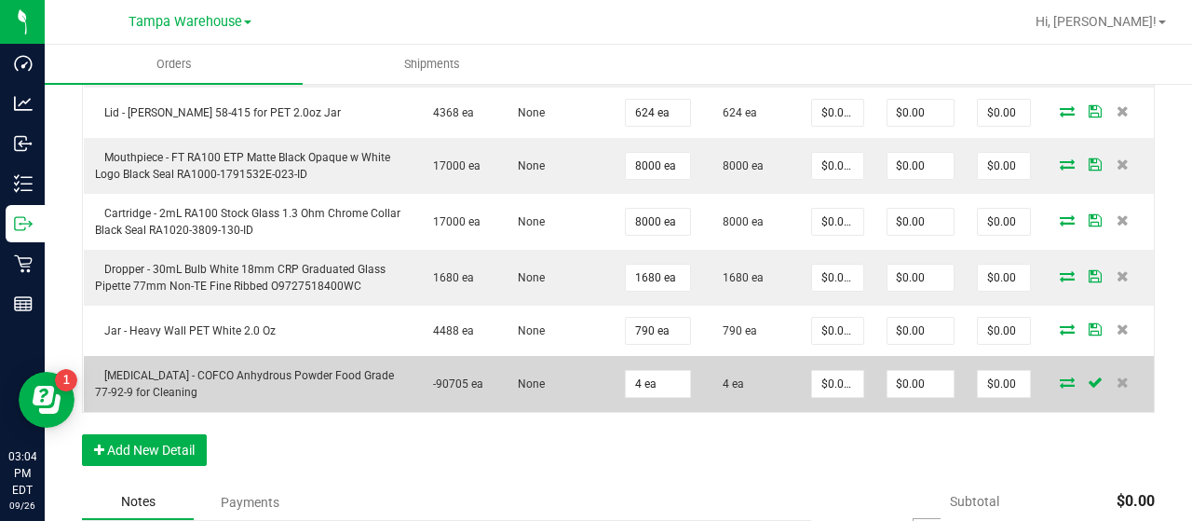
click at [1060, 376] on icon at bounding box center [1067, 381] width 15 height 11
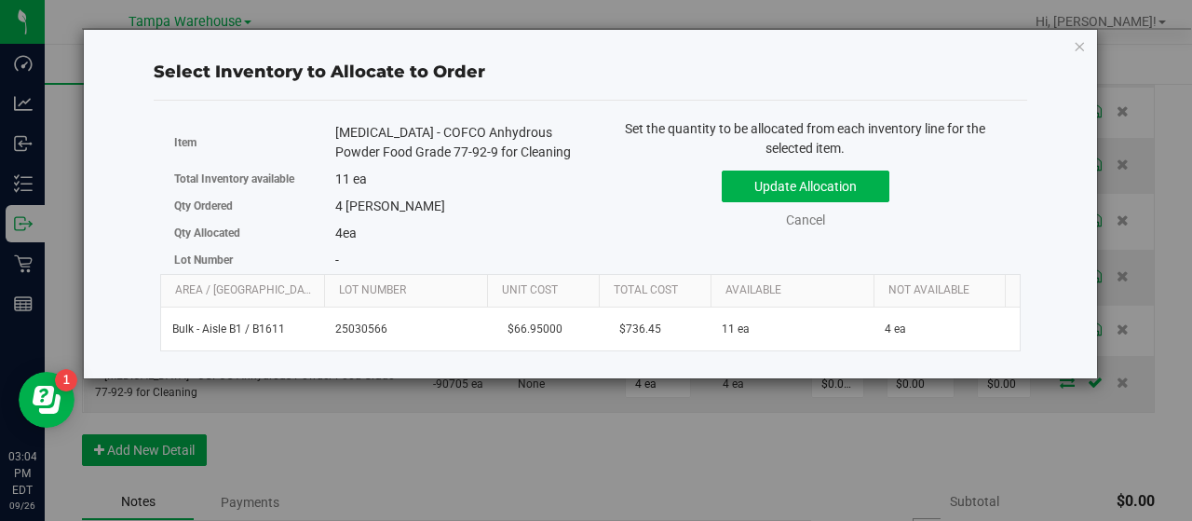
click at [926, 441] on div "Select Inventory to Allocate to Order Item [MEDICAL_DATA] - COFCO Anhydrous Pow…" at bounding box center [603, 260] width 1206 height 521
click at [829, 193] on button "Update Allocation" at bounding box center [806, 186] width 168 height 32
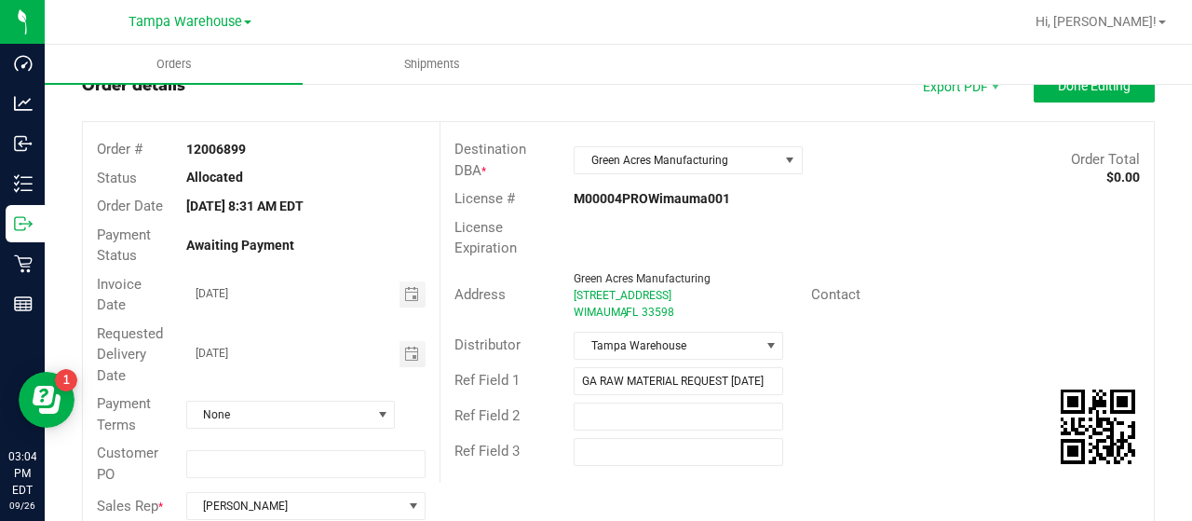
scroll to position [0, 0]
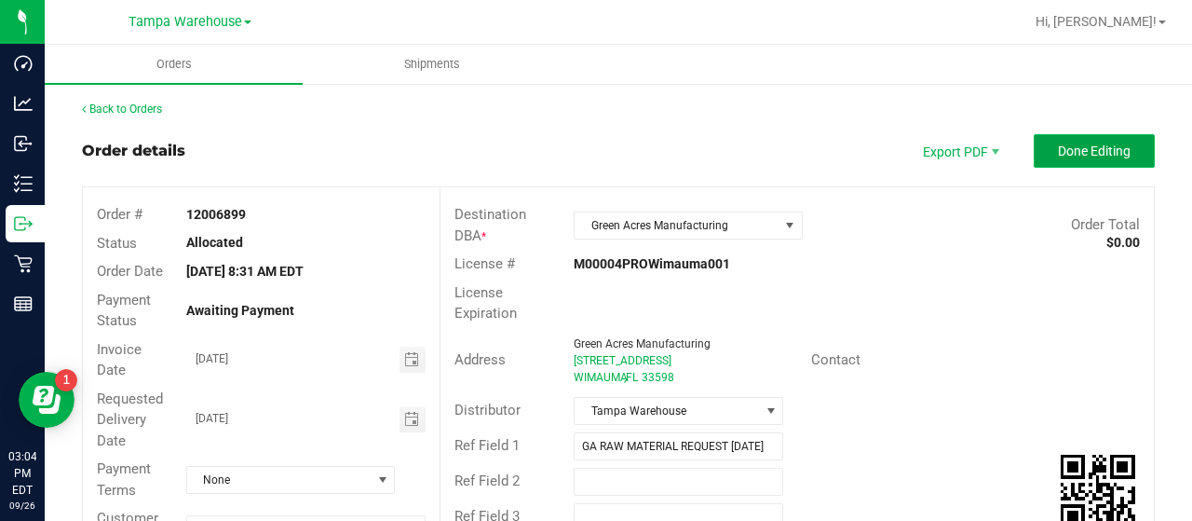
click at [1060, 146] on span "Done Editing" at bounding box center [1094, 150] width 73 height 15
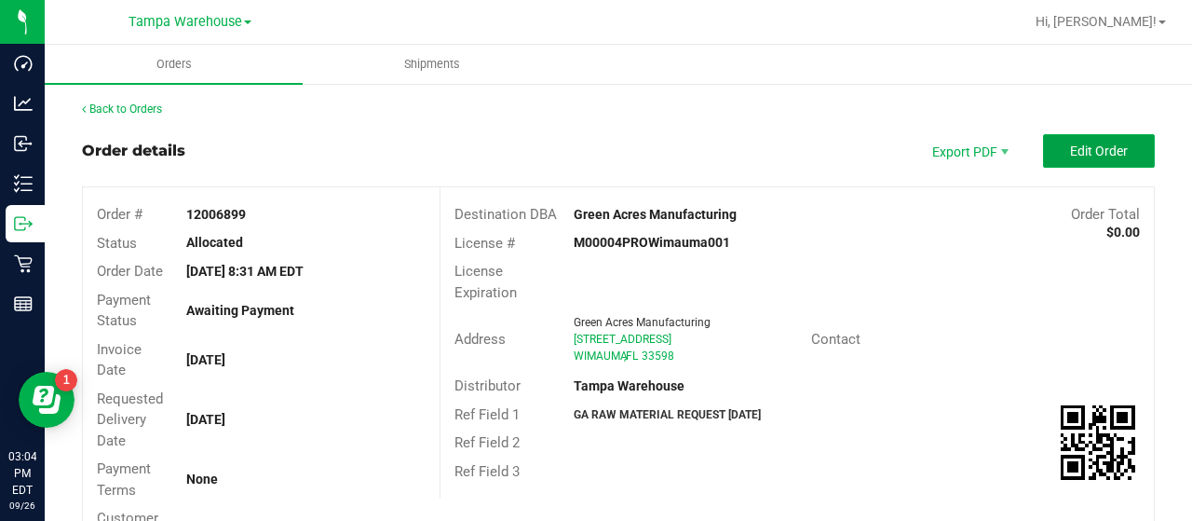
click at [1070, 146] on span "Edit Order" at bounding box center [1099, 150] width 58 height 15
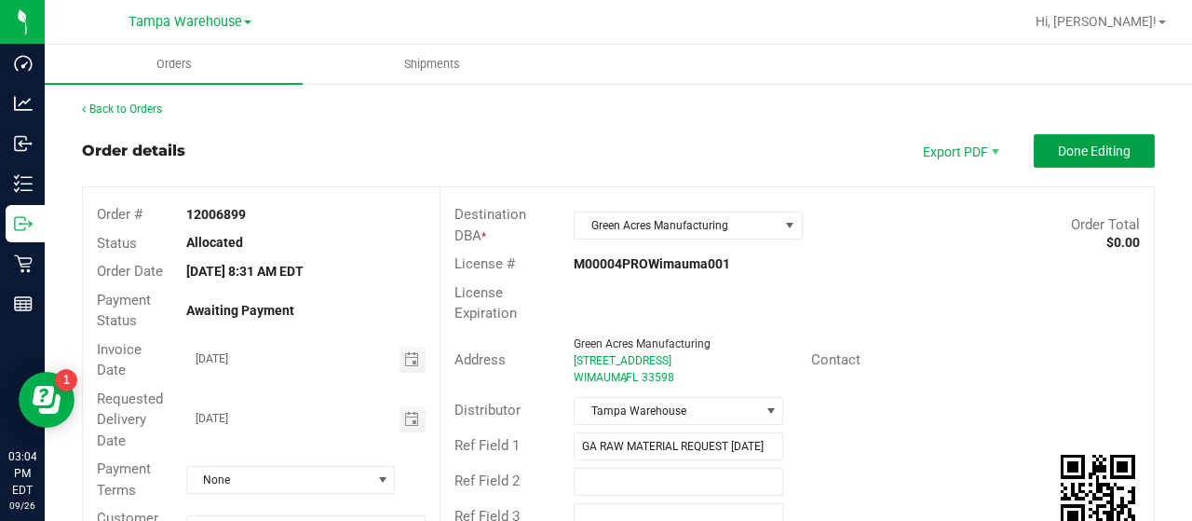
click at [1060, 146] on span "Done Editing" at bounding box center [1094, 150] width 73 height 15
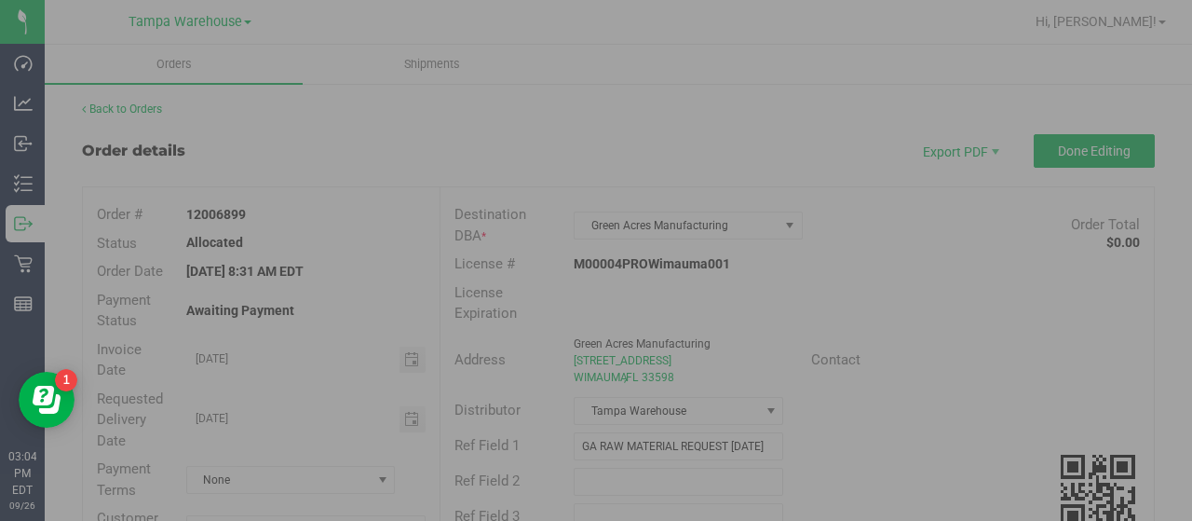
click at [1060, 146] on div at bounding box center [596, 260] width 1192 height 521
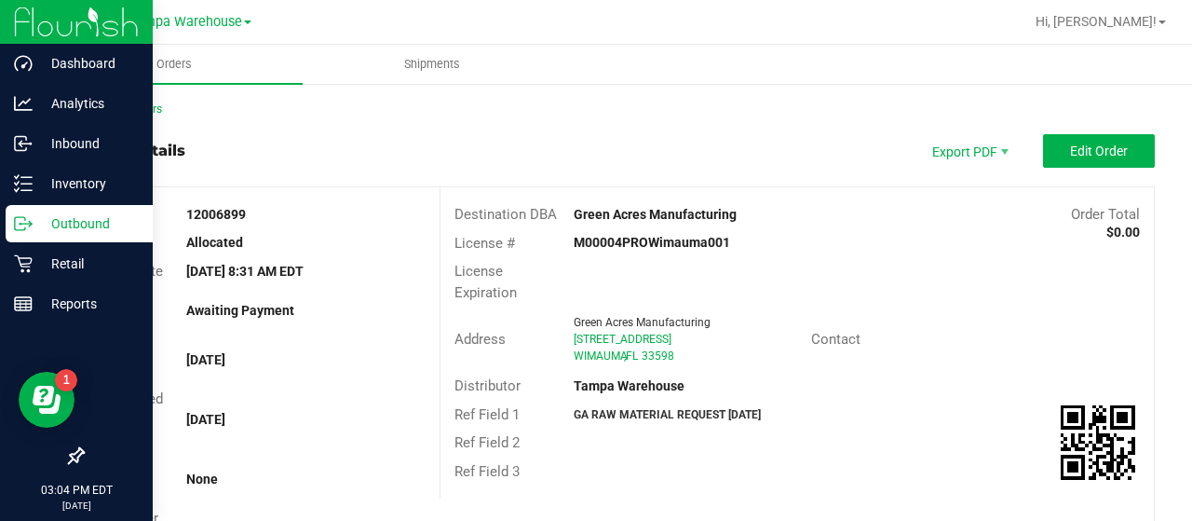
click at [38, 219] on p "Outbound" at bounding box center [89, 223] width 112 height 22
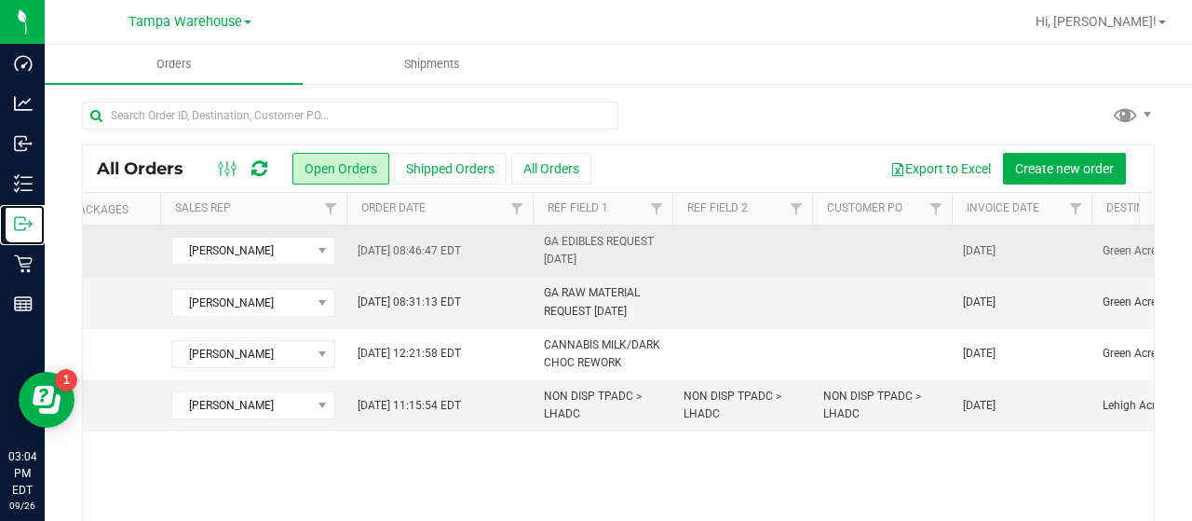
scroll to position [0, 1116]
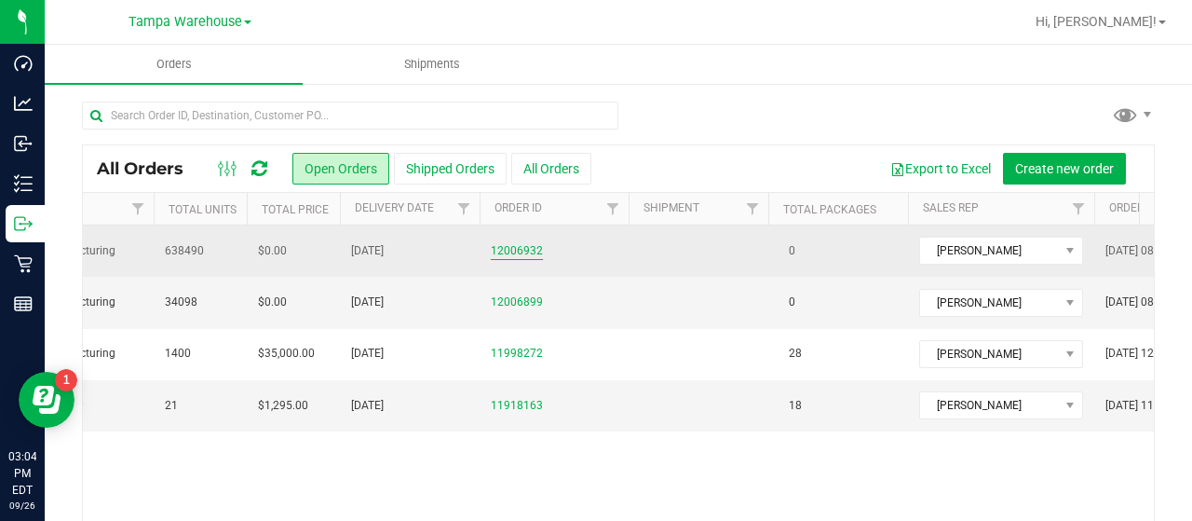
click at [501, 242] on link "12006932" at bounding box center [517, 251] width 52 height 18
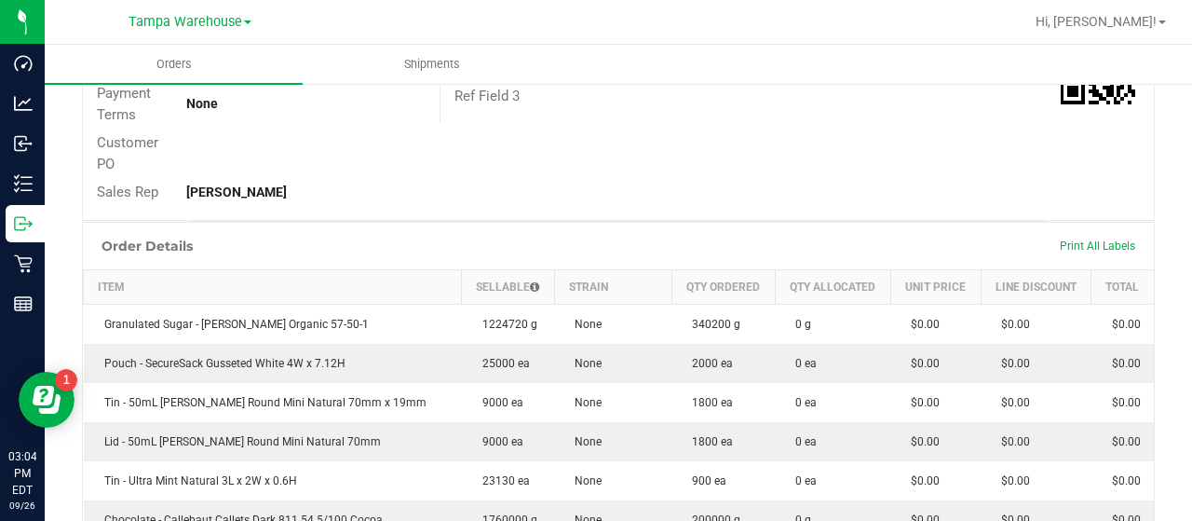
drag, startPoint x: 725, startPoint y: 366, endPoint x: 622, endPoint y: 202, distance: 193.3
click at [622, 202] on div "Order # 12006932 Status Created Order Date [DATE] 8:46 AM EDT Payment Status Aw…" at bounding box center [618, 16] width 1071 height 408
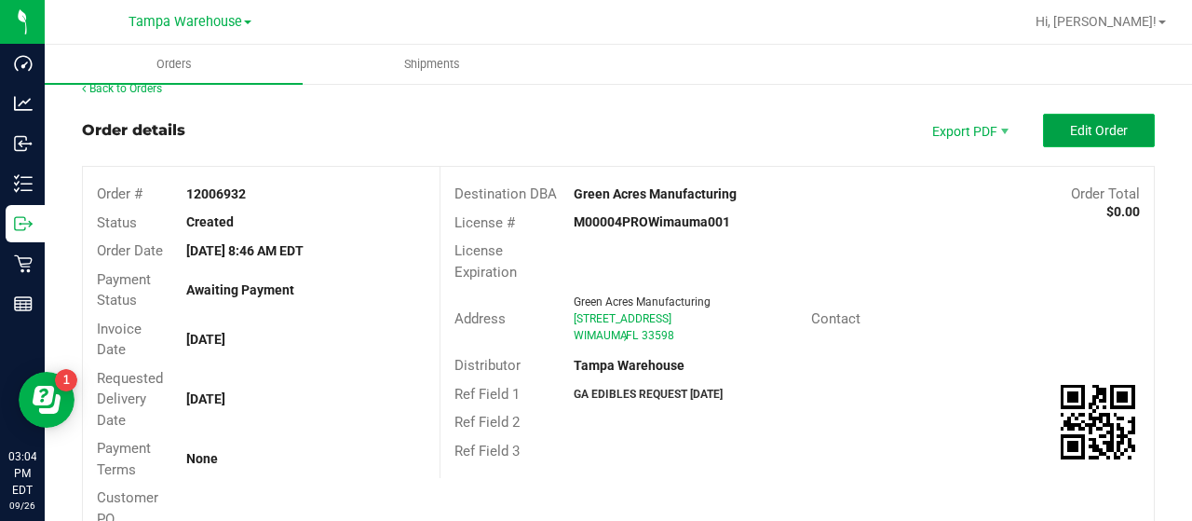
click at [1087, 128] on span "Edit Order" at bounding box center [1099, 130] width 58 height 15
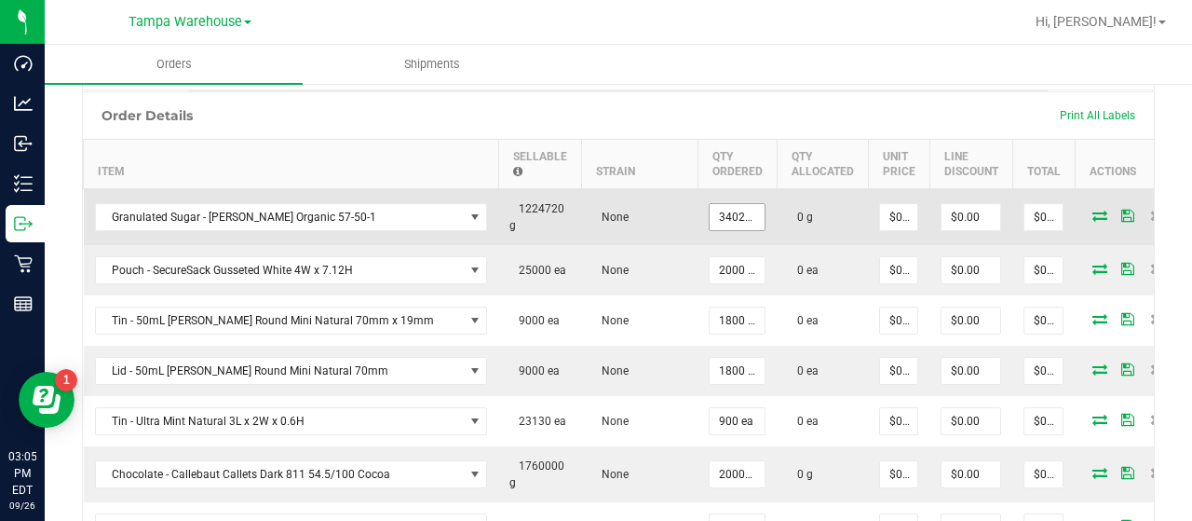
type input "340200"
click at [728, 223] on input "340200" at bounding box center [737, 217] width 55 height 26
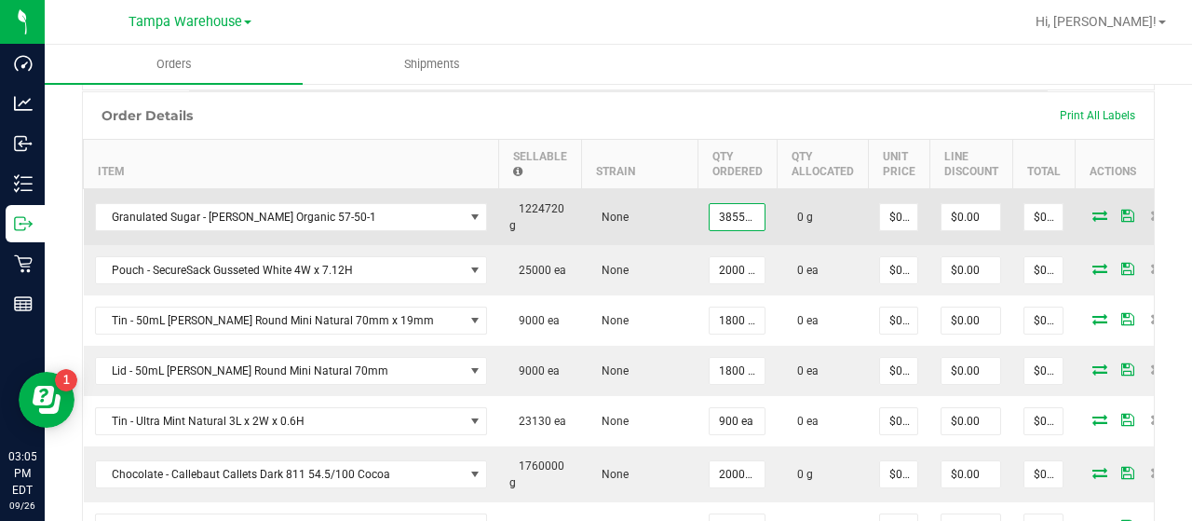
type input "385560.0000 g"
click at [1092, 210] on icon at bounding box center [1099, 215] width 15 height 11
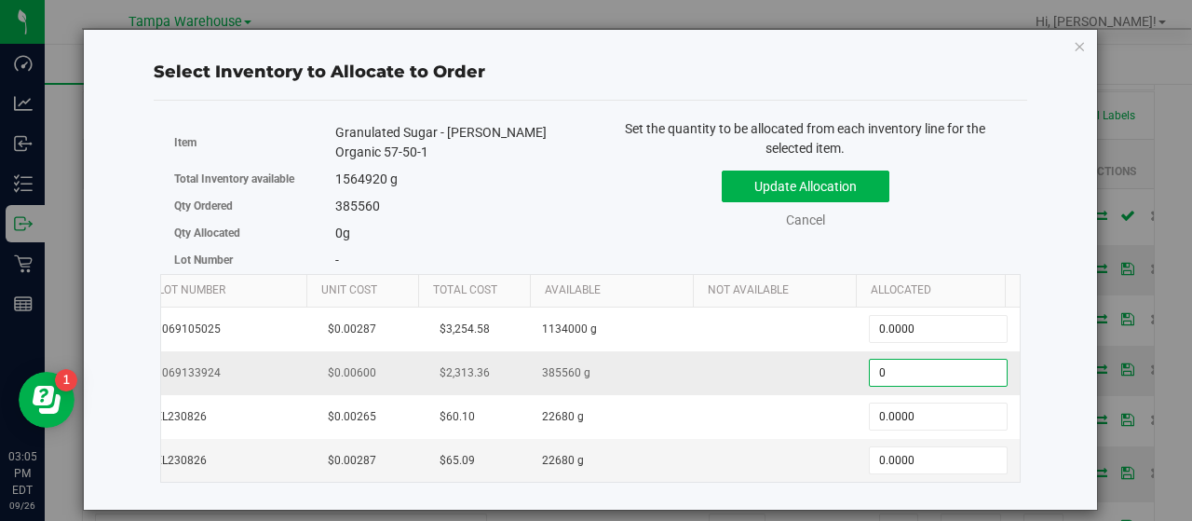
click at [917, 359] on span "0.0000 0" at bounding box center [938, 373] width 139 height 28
click at [917, 360] on input "0" at bounding box center [938, 373] width 137 height 26
type input "385560"
type input "385,560.0000"
click at [812, 182] on button "Update Allocation" at bounding box center [806, 186] width 168 height 32
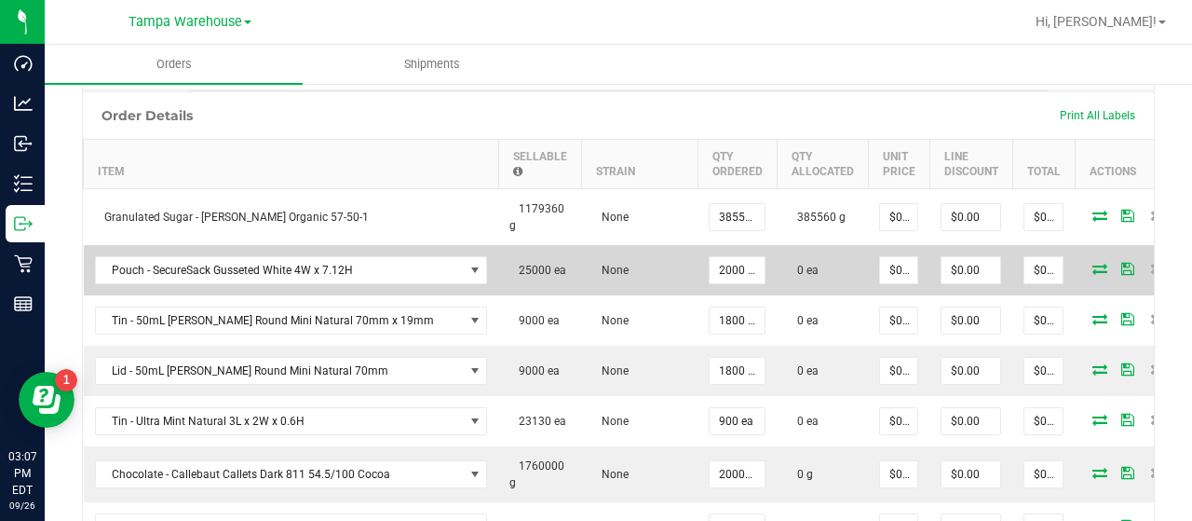
click at [1092, 263] on icon at bounding box center [1099, 268] width 15 height 11
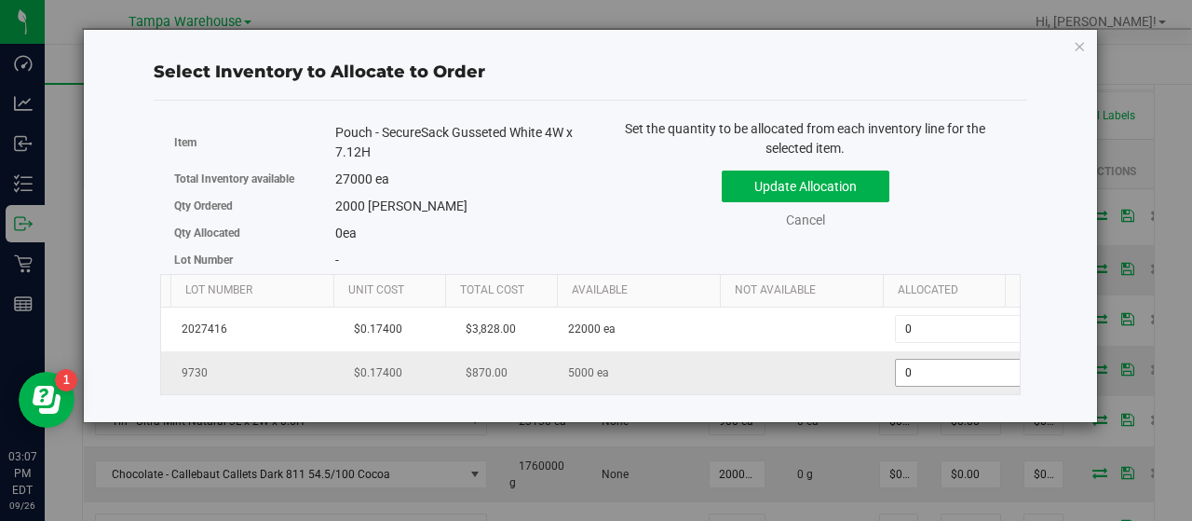
scroll to position [0, 179]
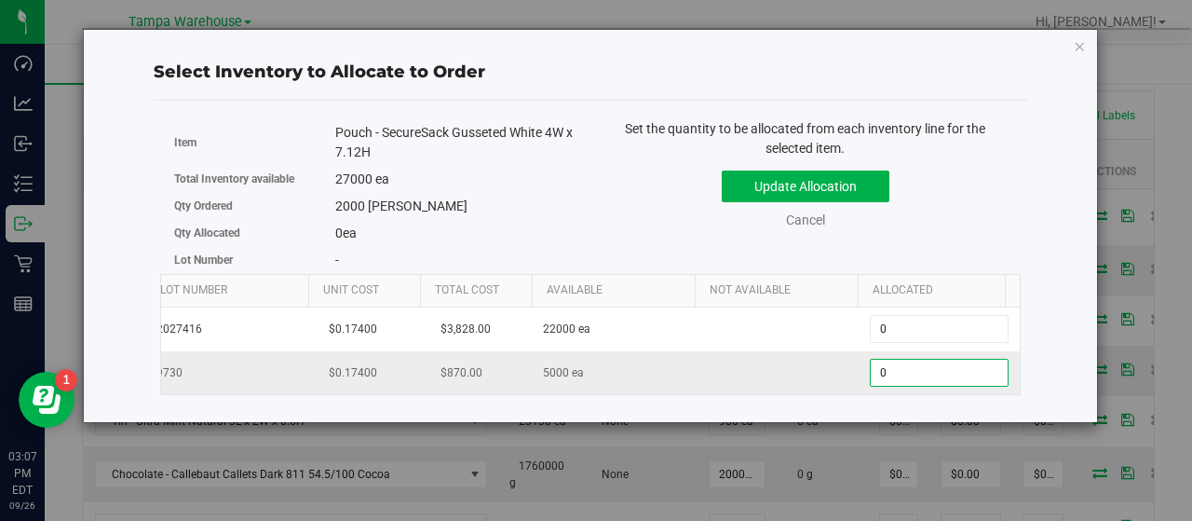
click at [928, 369] on span "0 0" at bounding box center [939, 373] width 139 height 28
click at [928, 369] on input "0" at bounding box center [939, 373] width 137 height 26
type input "2000"
type input "2,000"
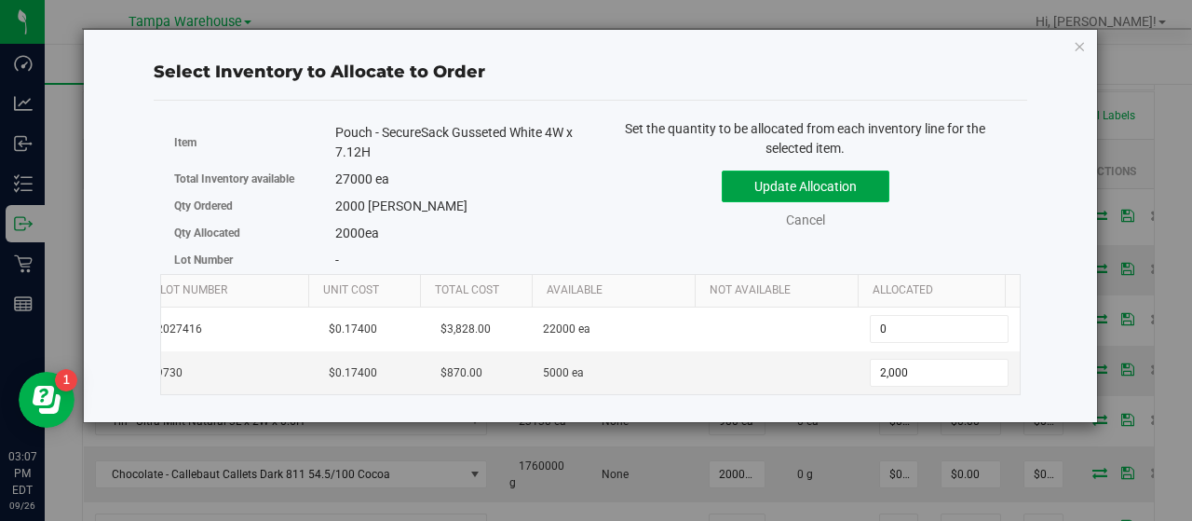
click at [848, 183] on button "Update Allocation" at bounding box center [806, 186] width 168 height 32
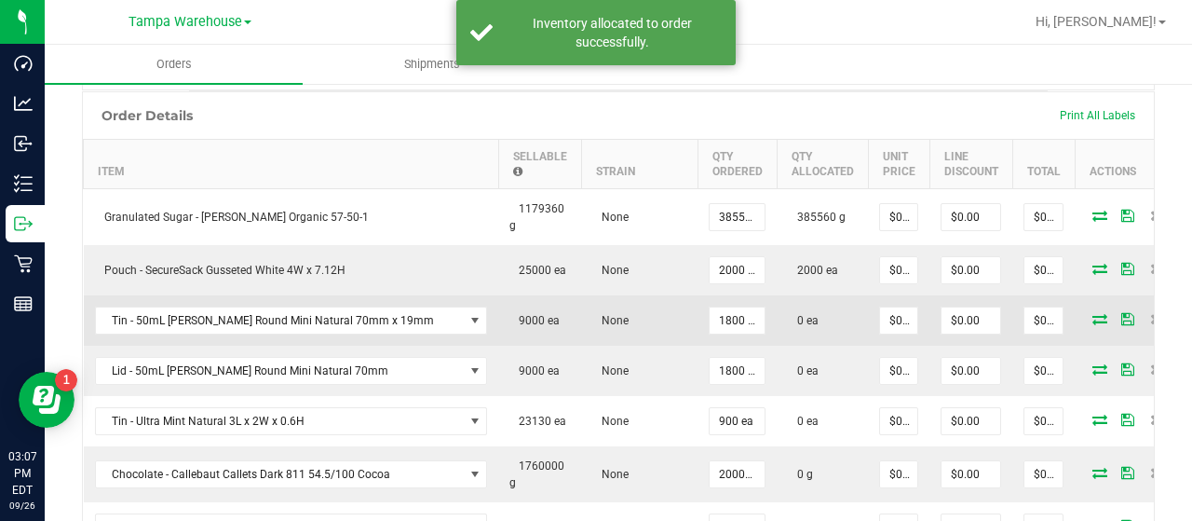
scroll to position [0, 37]
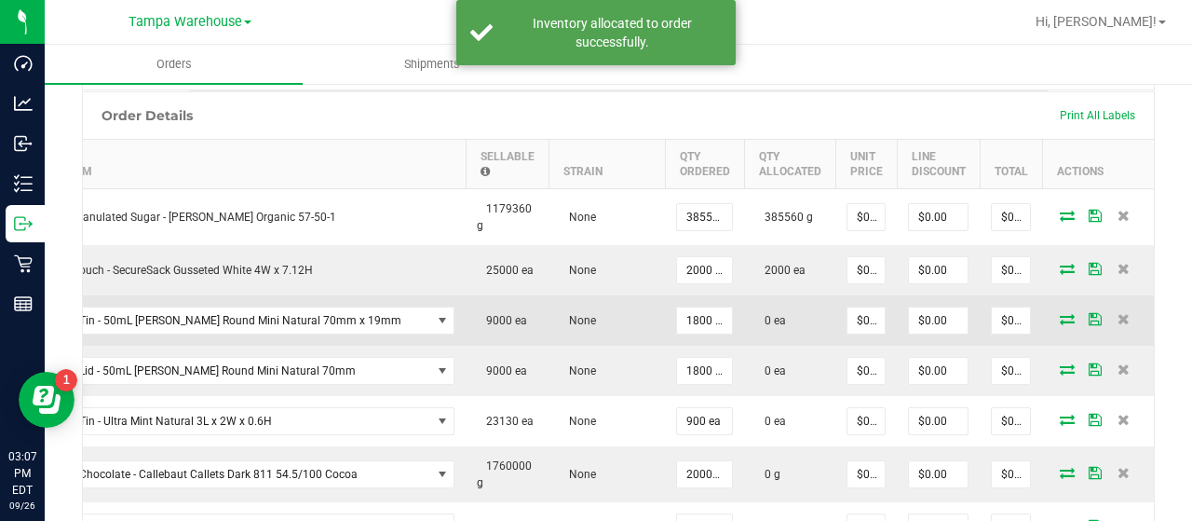
click at [1060, 313] on icon at bounding box center [1067, 318] width 15 height 11
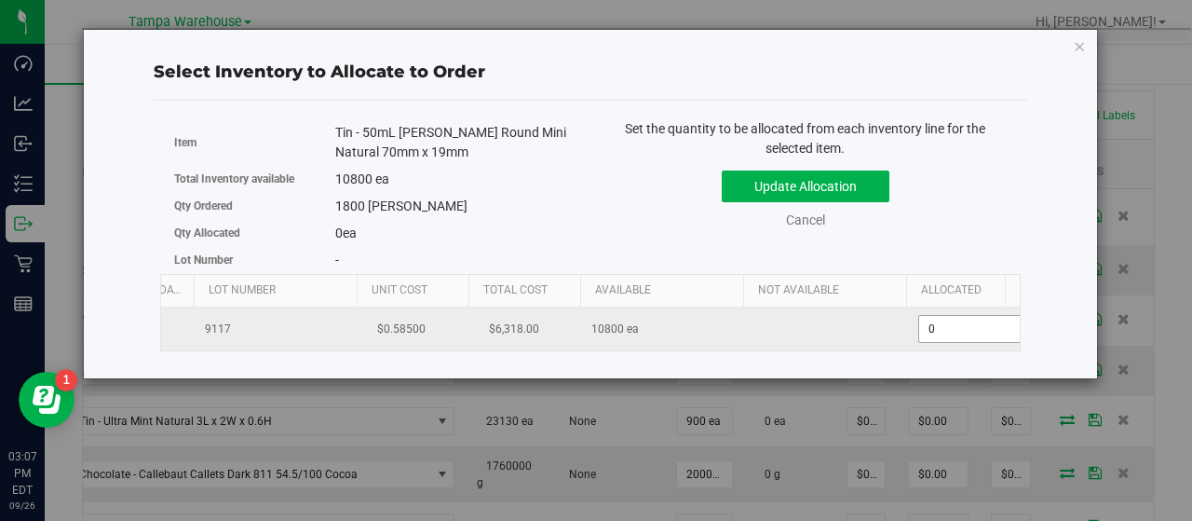
scroll to position [0, 179]
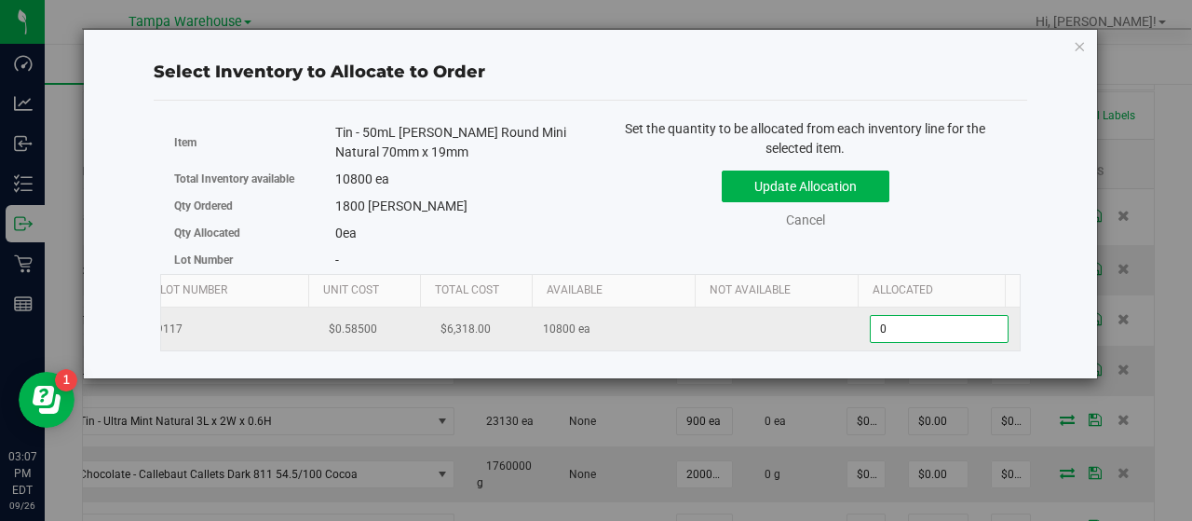
click at [951, 331] on span "0 0" at bounding box center [939, 329] width 139 height 28
click at [951, 331] on input "0" at bounding box center [939, 329] width 137 height 26
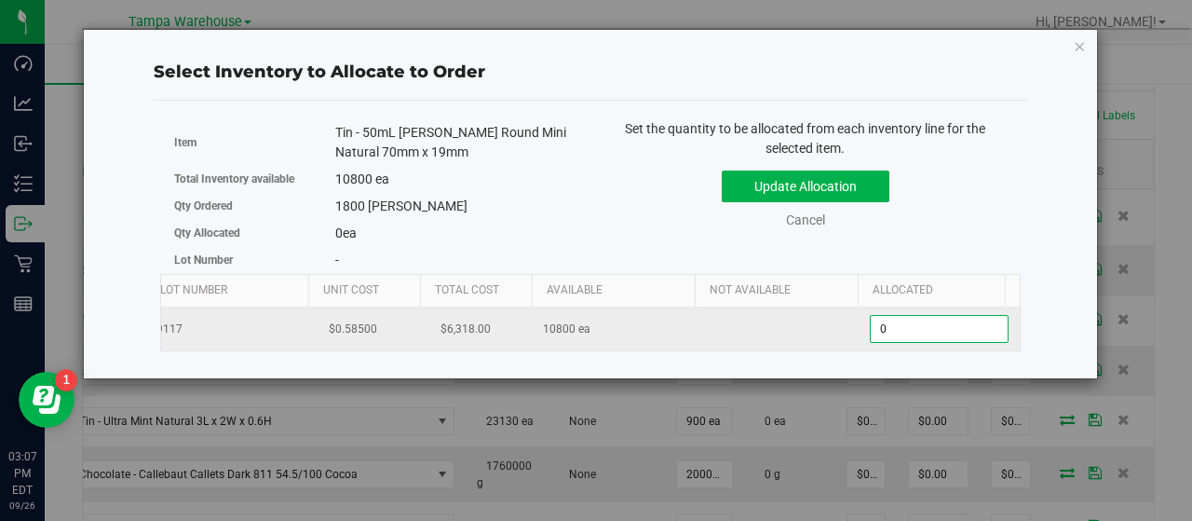
click at [951, 331] on input "0" at bounding box center [939, 329] width 137 height 26
type input "2"
type input "1800"
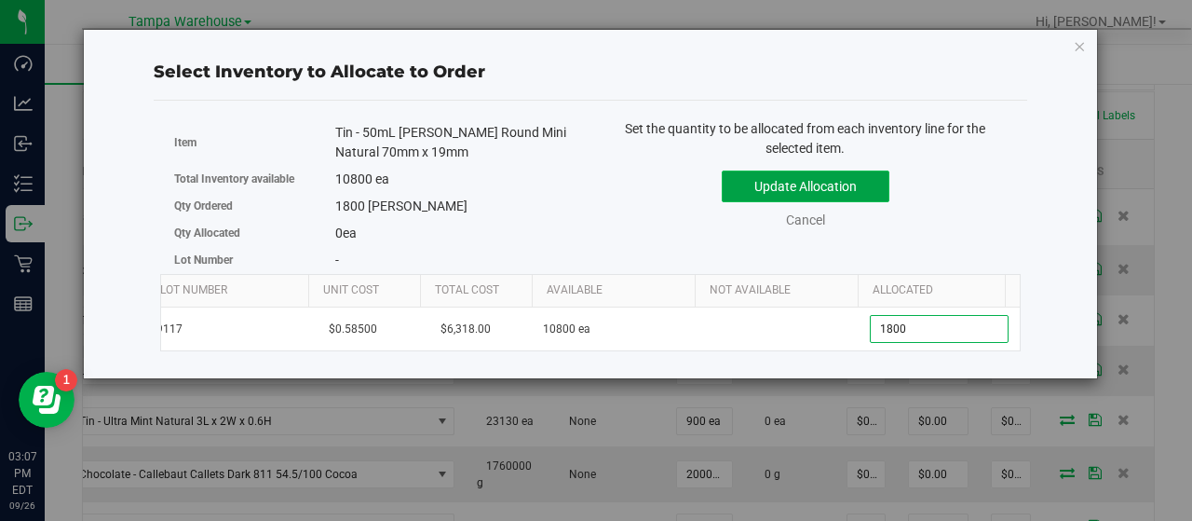
type input "1,800"
click at [862, 194] on button "Update Allocation" at bounding box center [806, 186] width 168 height 32
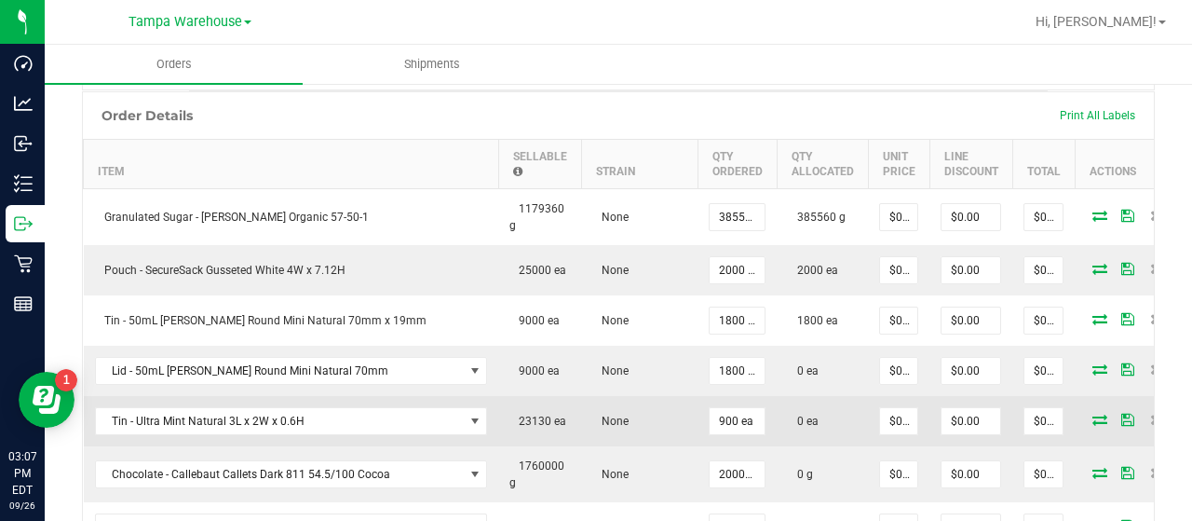
scroll to position [0, 37]
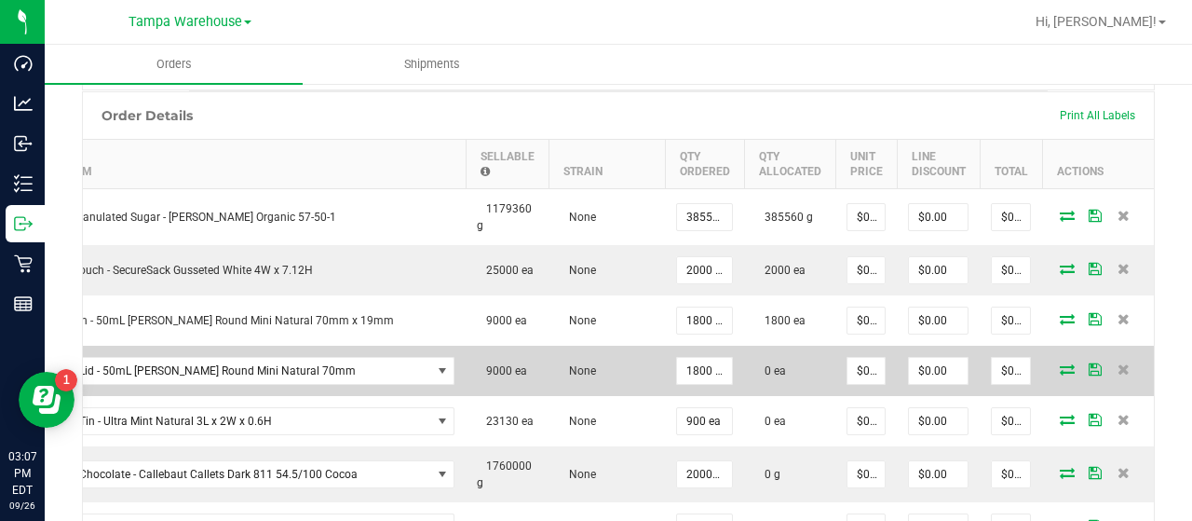
click at [1060, 363] on icon at bounding box center [1067, 368] width 15 height 11
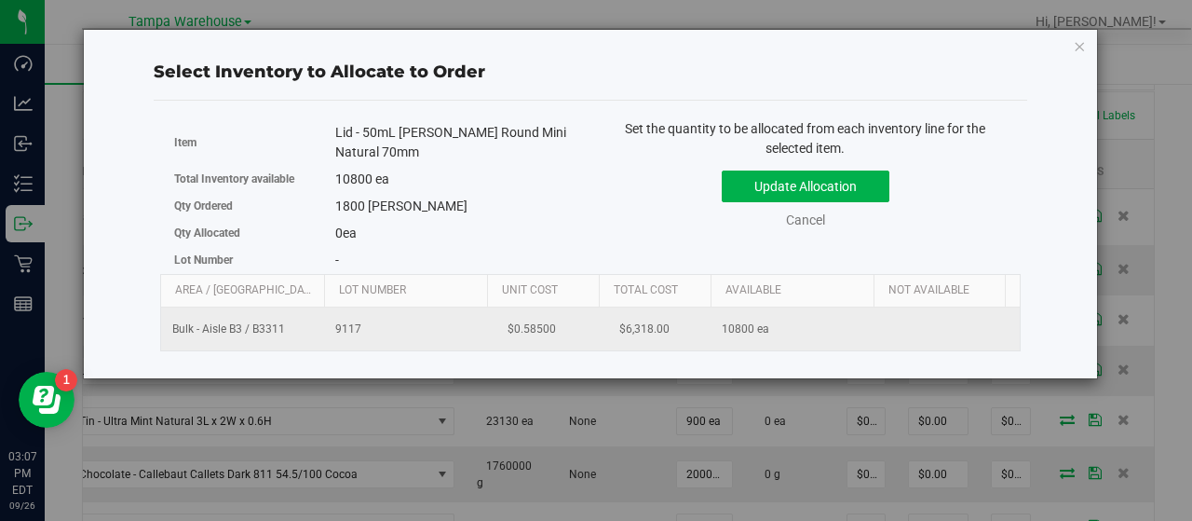
scroll to position [0, 192]
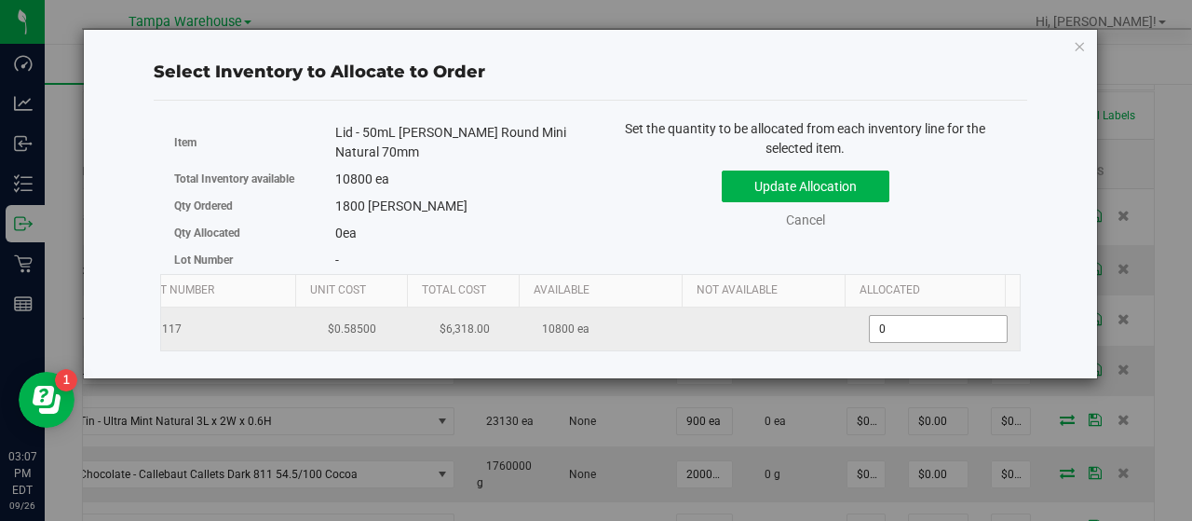
click at [900, 332] on span "0 0" at bounding box center [938, 329] width 139 height 28
click at [900, 332] on input "0" at bounding box center [938, 329] width 137 height 26
type input "1800"
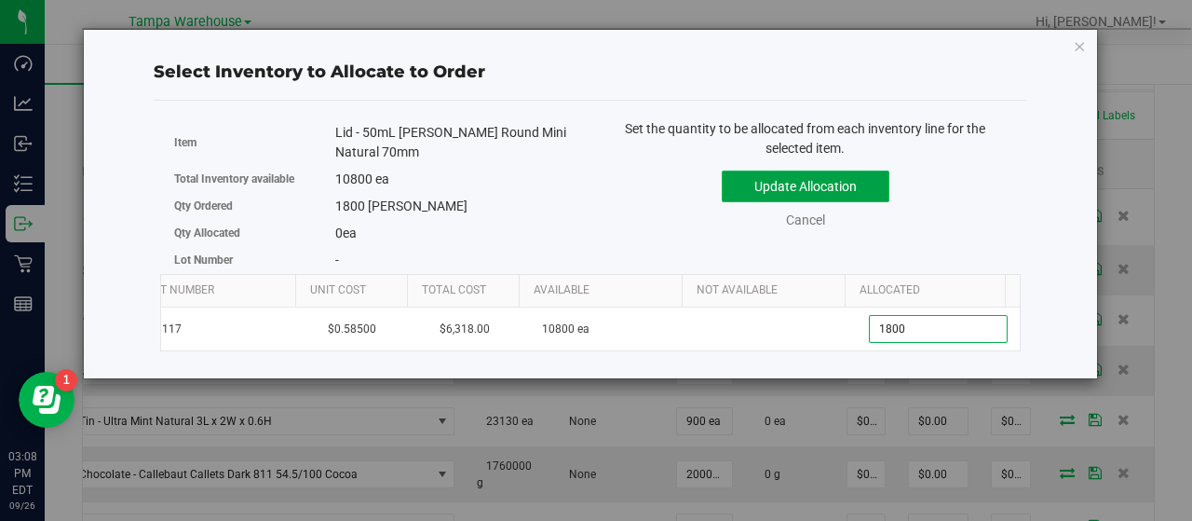
type input "1,800"
click at [862, 172] on button "Update Allocation" at bounding box center [806, 186] width 168 height 32
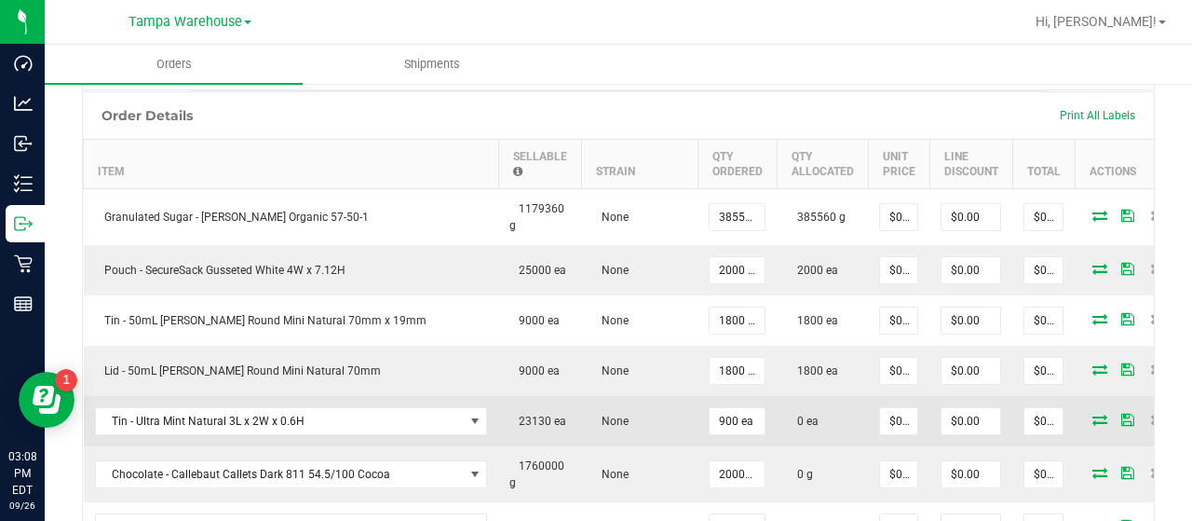
scroll to position [0, 3]
click at [741, 415] on input "900" at bounding box center [737, 421] width 55 height 26
type input "1080 ea"
click at [1092, 421] on icon at bounding box center [1099, 419] width 15 height 11
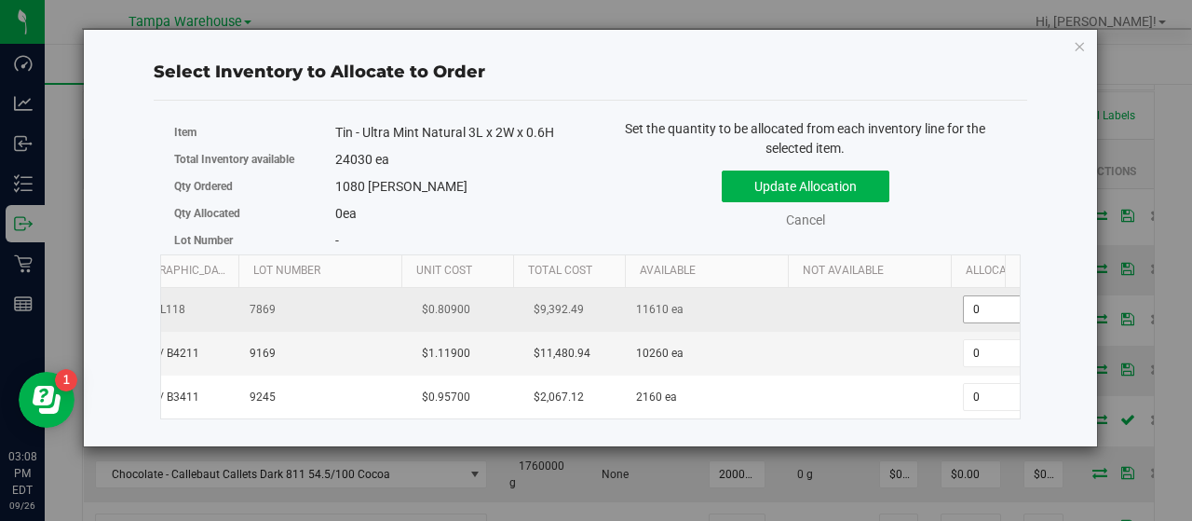
scroll to position [0, 179]
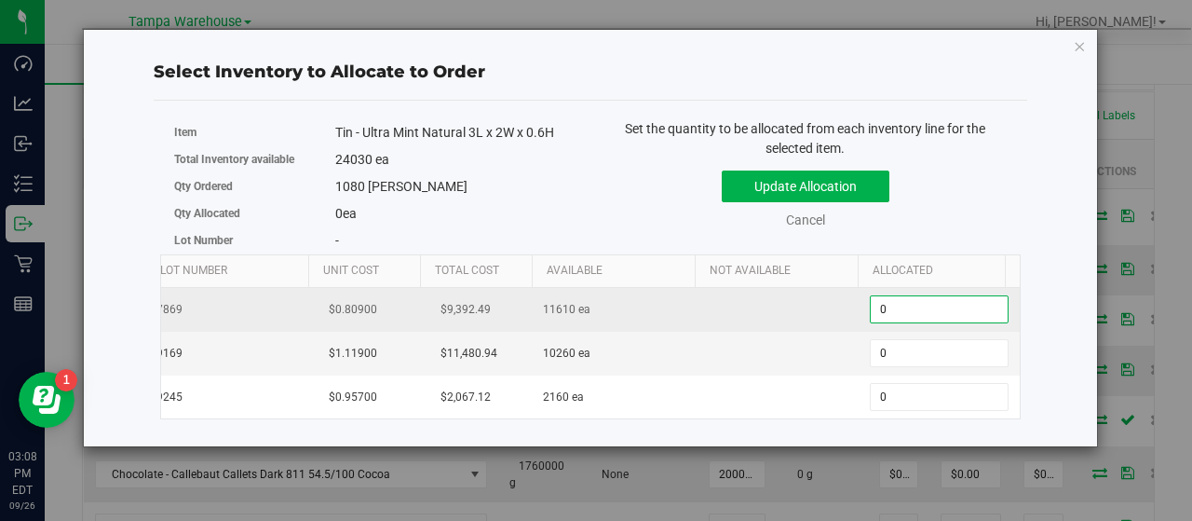
click at [987, 301] on span "0 0" at bounding box center [939, 309] width 139 height 28
click at [987, 301] on input "0" at bounding box center [939, 309] width 137 height 26
type input "1080"
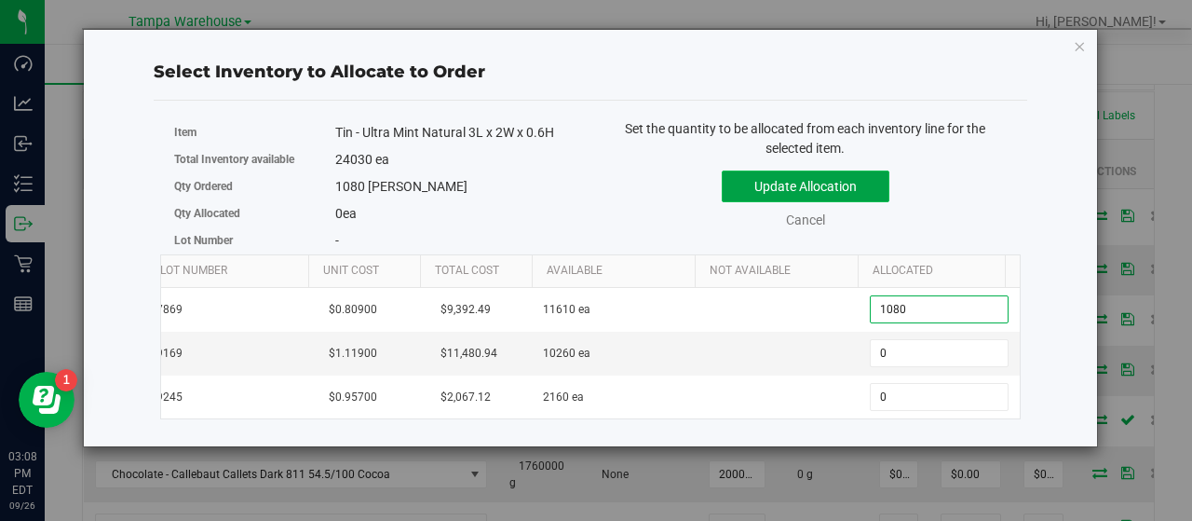
type input "1,080"
click at [838, 197] on button "Update Allocation" at bounding box center [806, 186] width 168 height 32
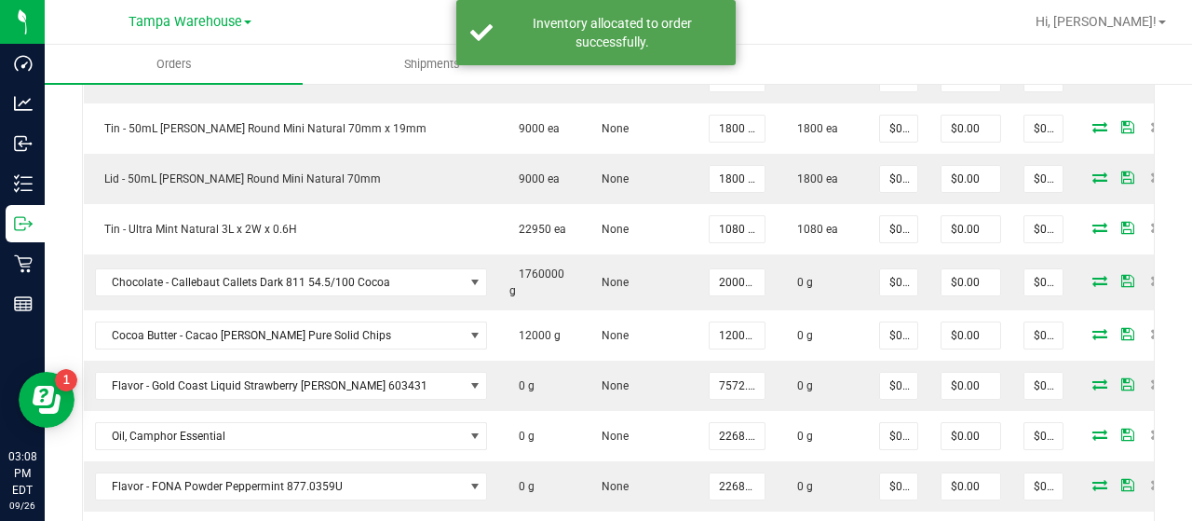
scroll to position [753, 0]
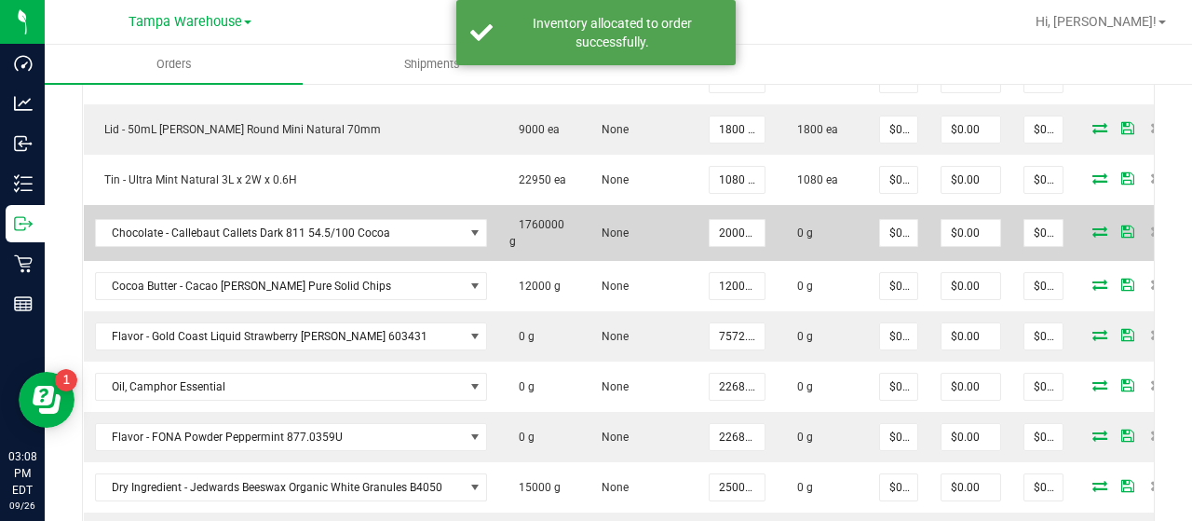
click at [1092, 225] on icon at bounding box center [1099, 230] width 15 height 11
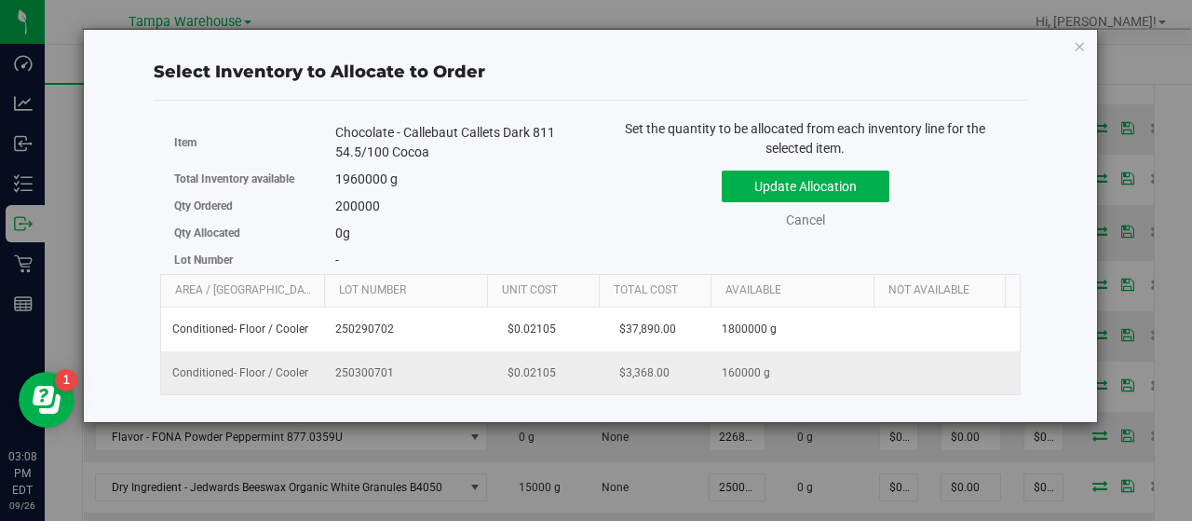
scroll to position [0, 192]
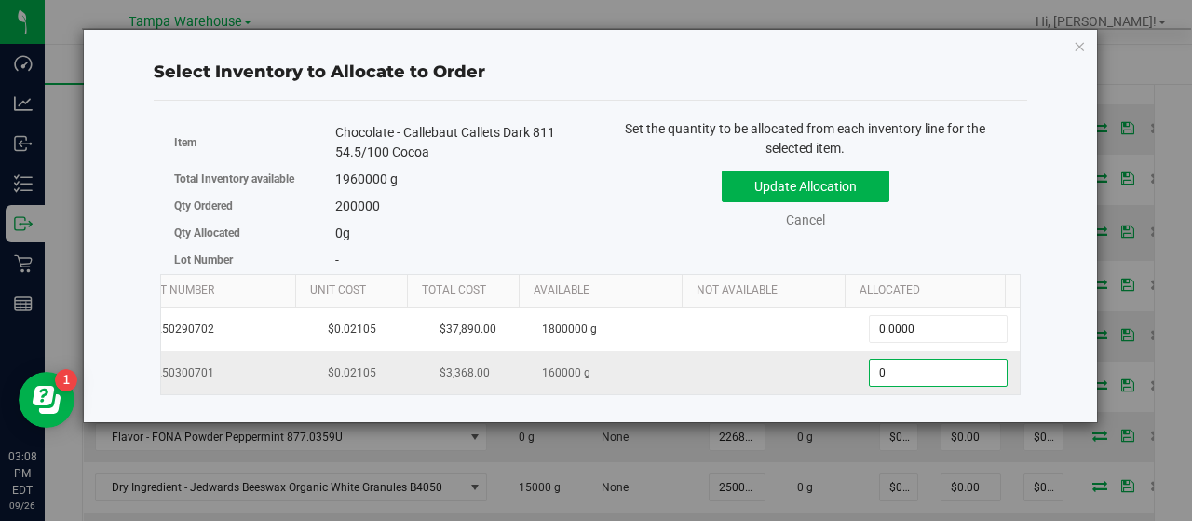
click at [889, 362] on span "0.0000 0" at bounding box center [938, 373] width 139 height 28
click at [889, 362] on input "0" at bounding box center [938, 373] width 137 height 26
type input "160000"
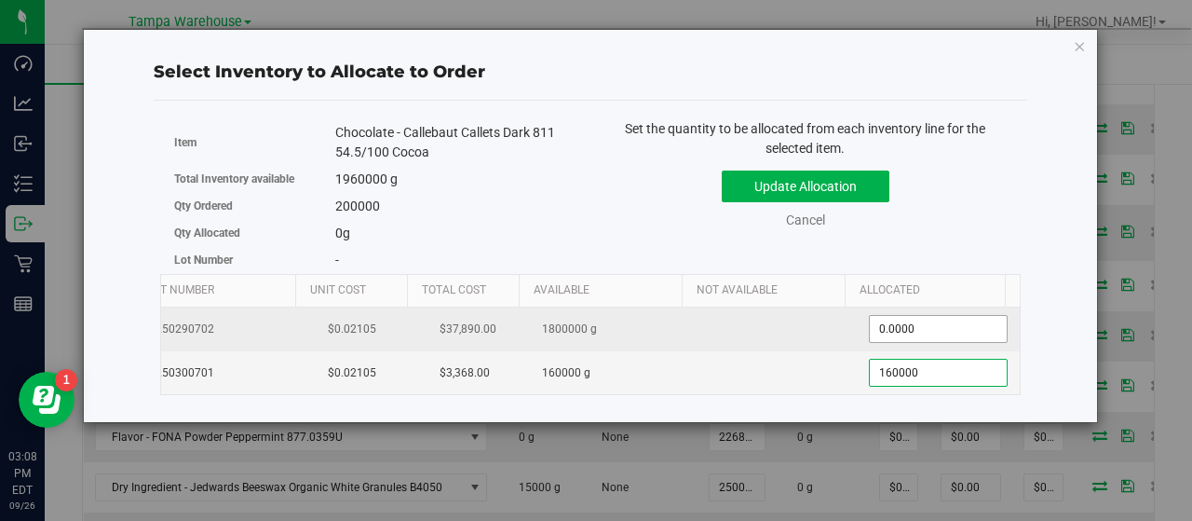
type input "160,000.0000"
click at [909, 319] on span "0.0000 0" at bounding box center [938, 329] width 139 height 28
click at [909, 319] on input "0" at bounding box center [938, 329] width 137 height 26
type input "40000"
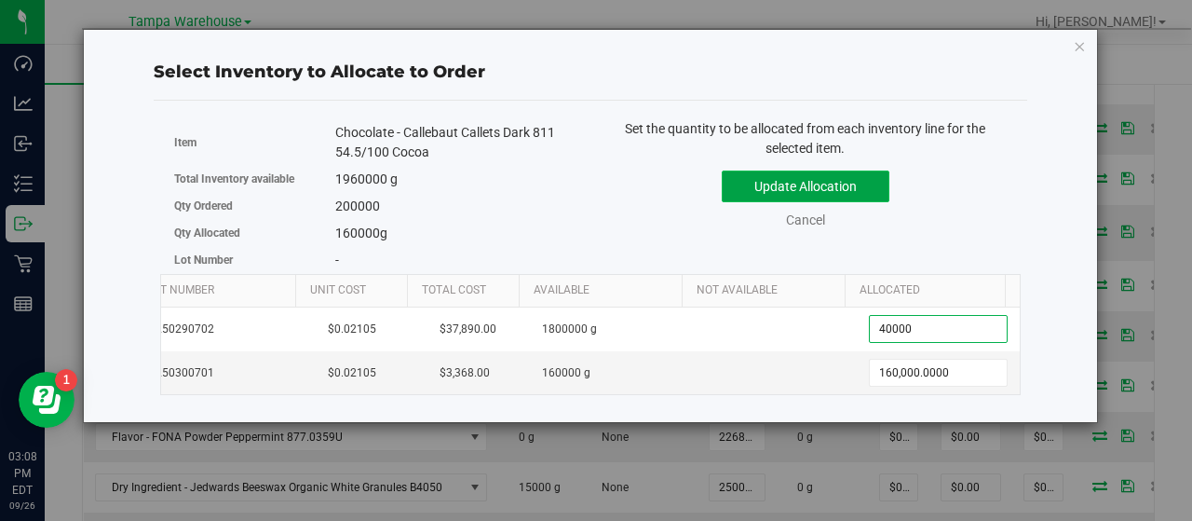
type input "40,000.0000"
click at [807, 193] on button "Update Allocation" at bounding box center [806, 186] width 168 height 32
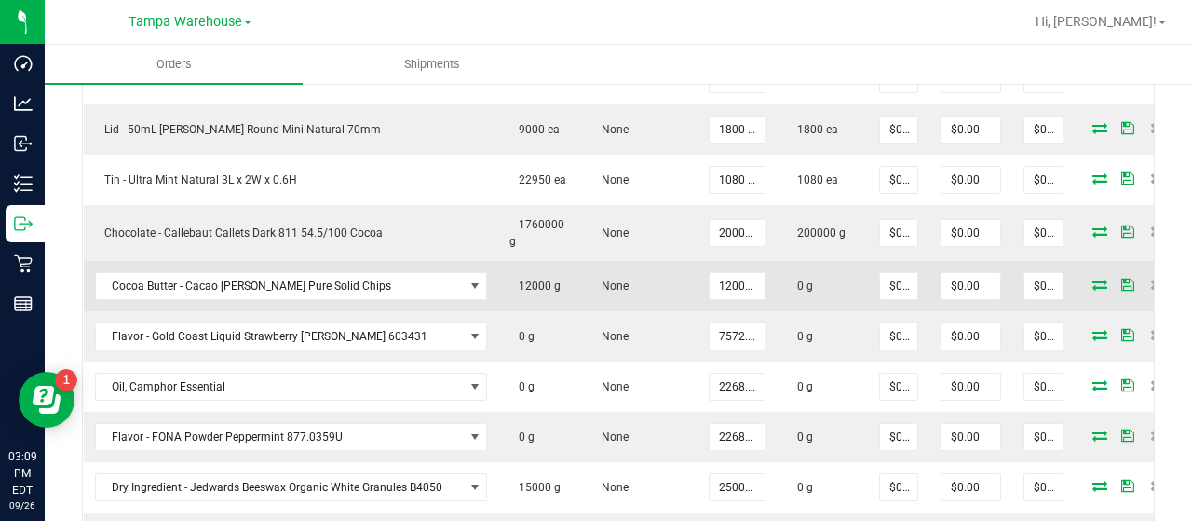
scroll to position [0, 30]
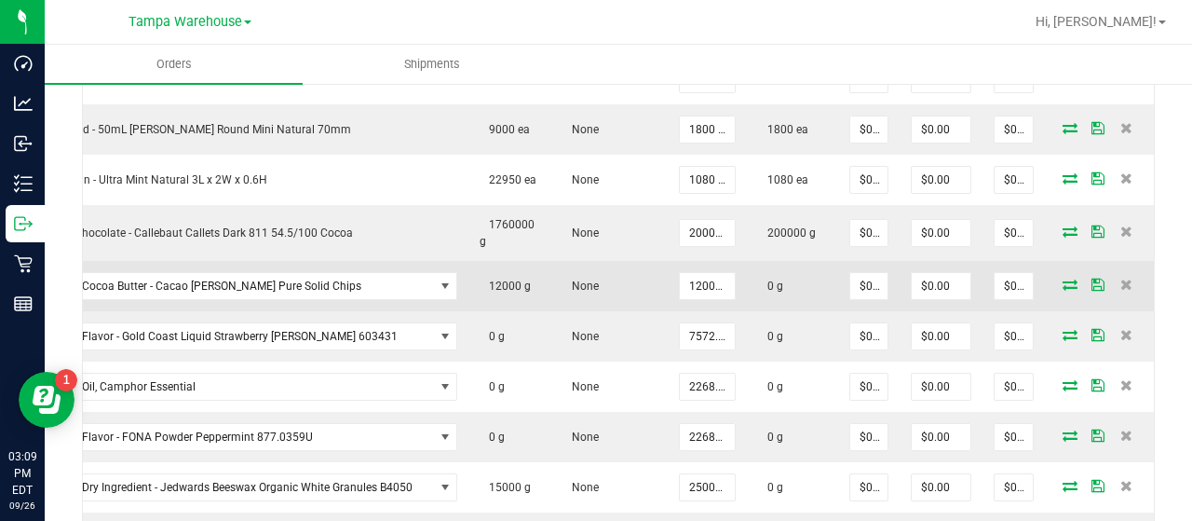
click at [1063, 278] on icon at bounding box center [1070, 283] width 15 height 11
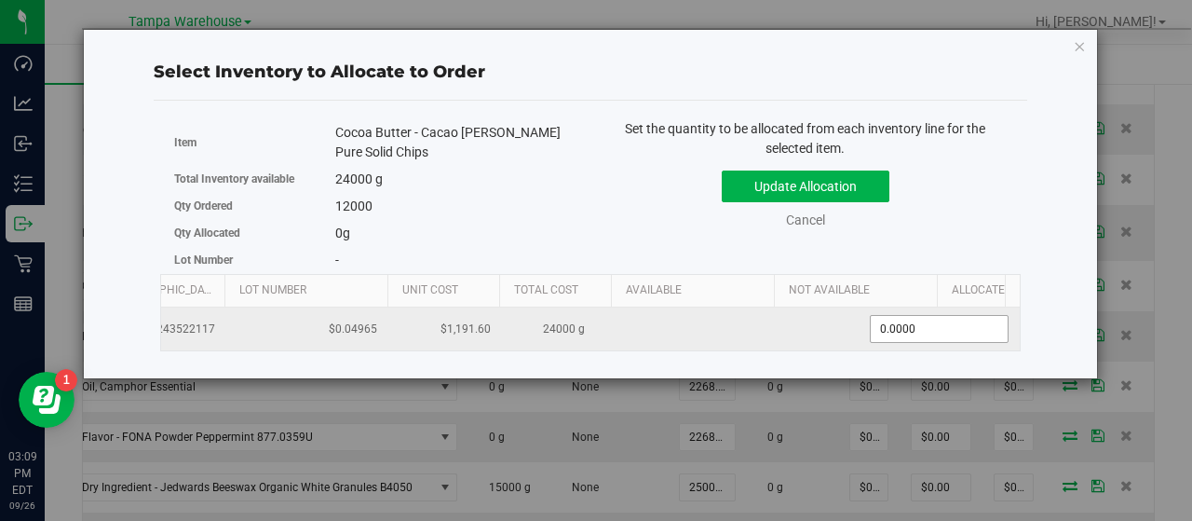
scroll to position [0, 179]
click at [989, 319] on span "0.0000 0" at bounding box center [939, 329] width 139 height 28
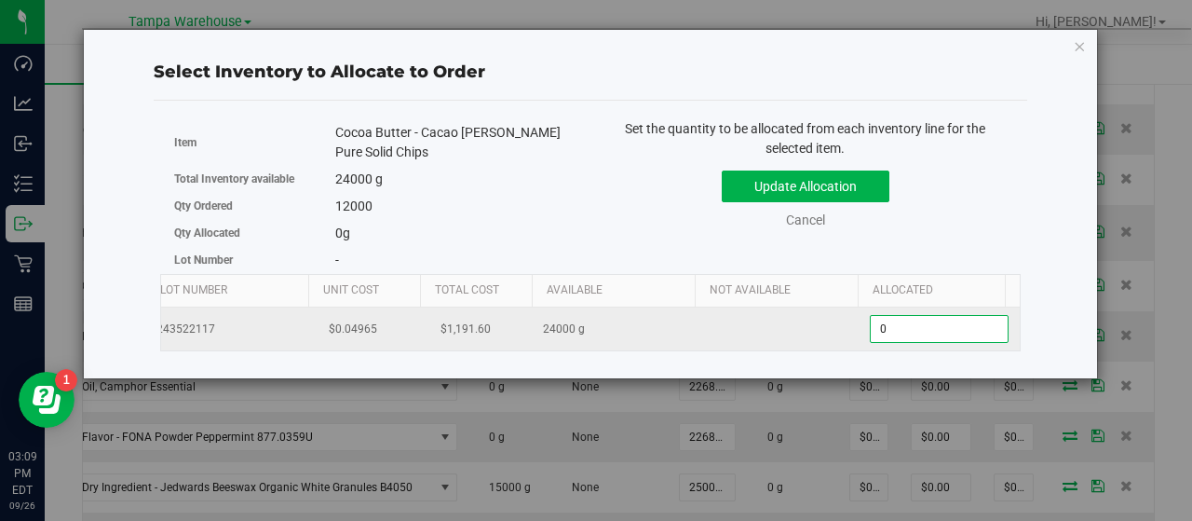
click at [989, 319] on input "0" at bounding box center [939, 329] width 137 height 26
type input "12000"
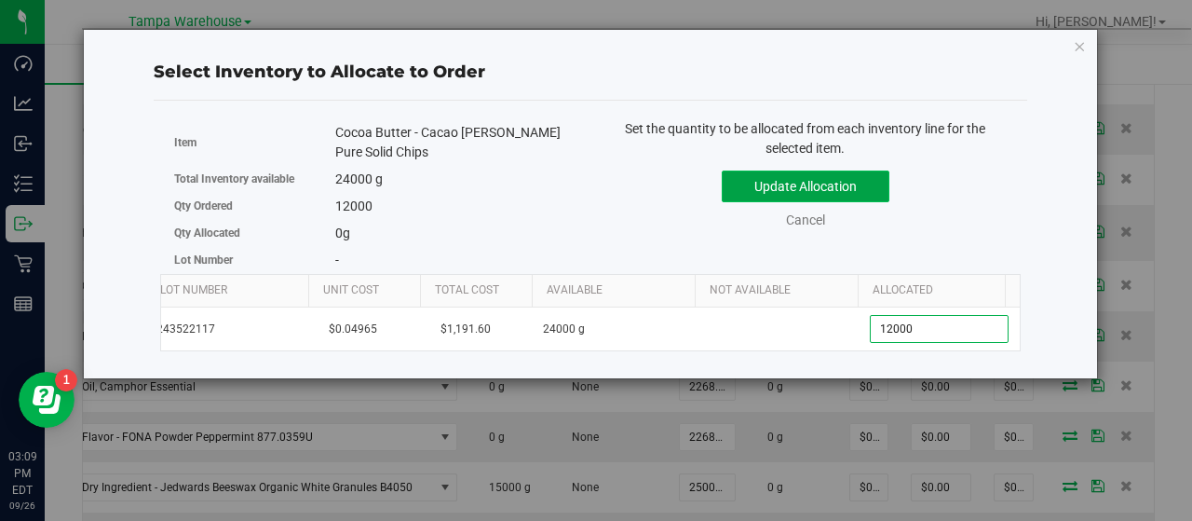
type input "12,000.0000"
click at [849, 183] on button "Update Allocation" at bounding box center [806, 186] width 168 height 32
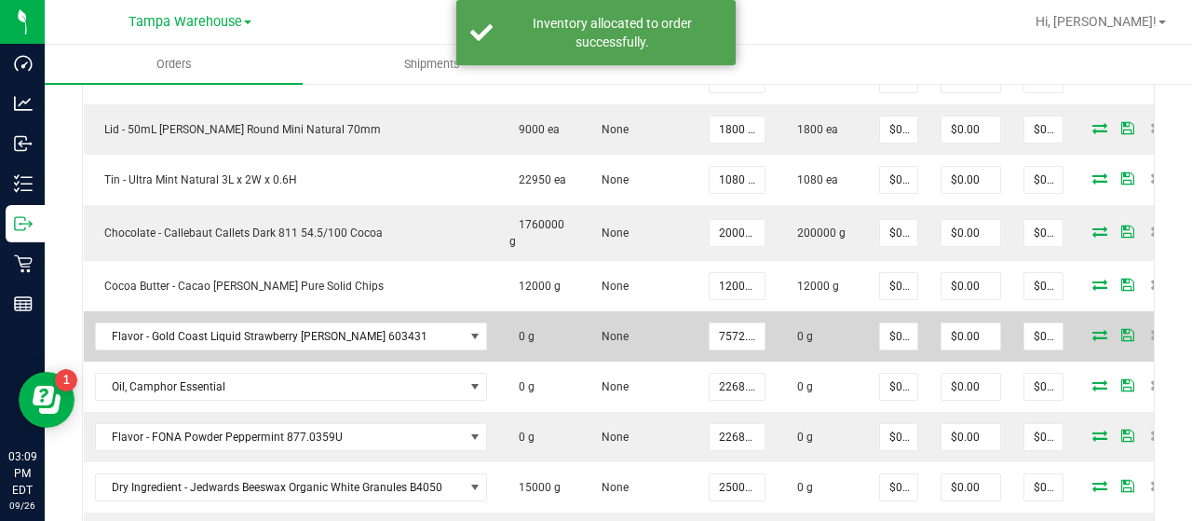
click at [1093, 329] on icon at bounding box center [1099, 334] width 15 height 11
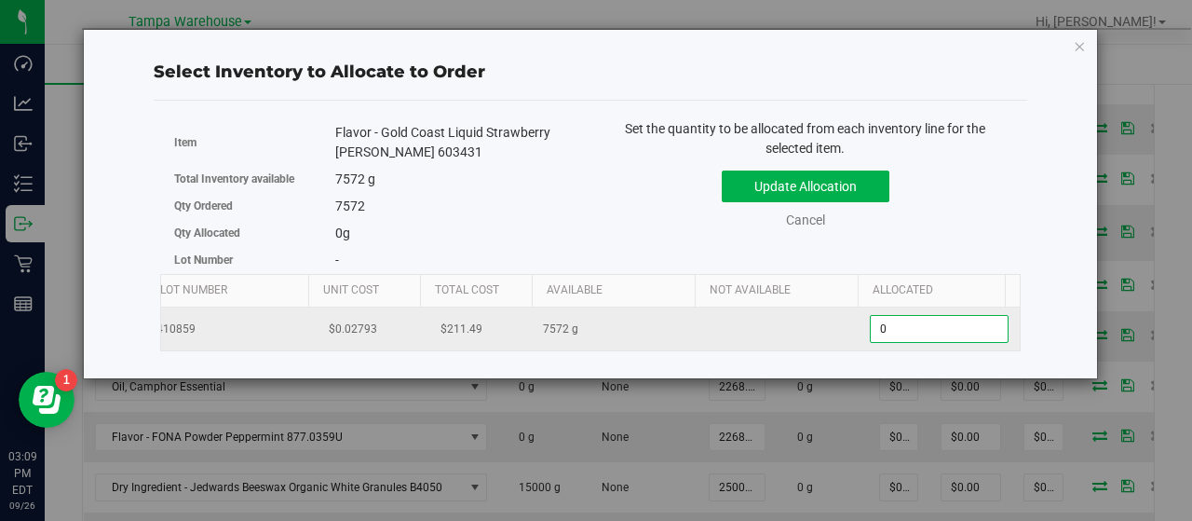
click at [969, 327] on span "0.0000 0" at bounding box center [939, 329] width 139 height 28
click at [969, 327] on input "0" at bounding box center [939, 329] width 137 height 26
type input "7572"
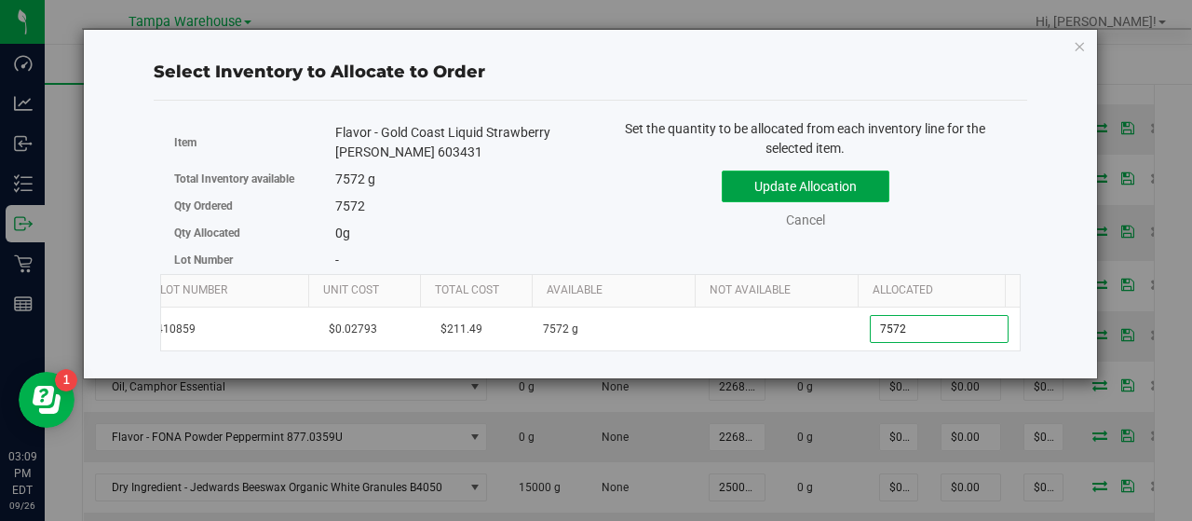
type input "7,572.0000"
click at [836, 171] on button "Update Allocation" at bounding box center [806, 186] width 168 height 32
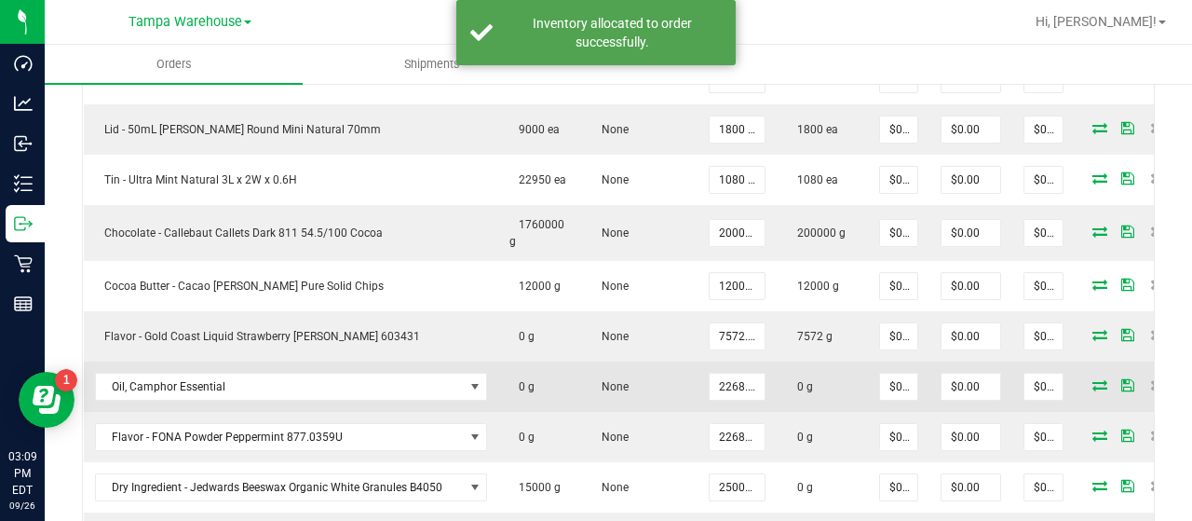
click at [1097, 368] on td at bounding box center [1131, 386] width 112 height 50
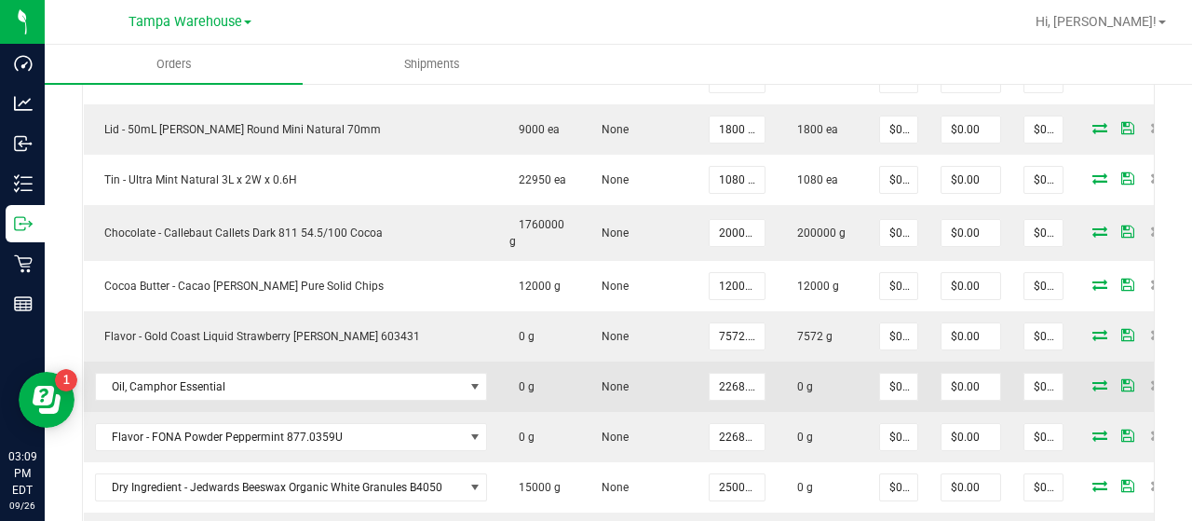
click at [1093, 379] on icon at bounding box center [1099, 384] width 15 height 11
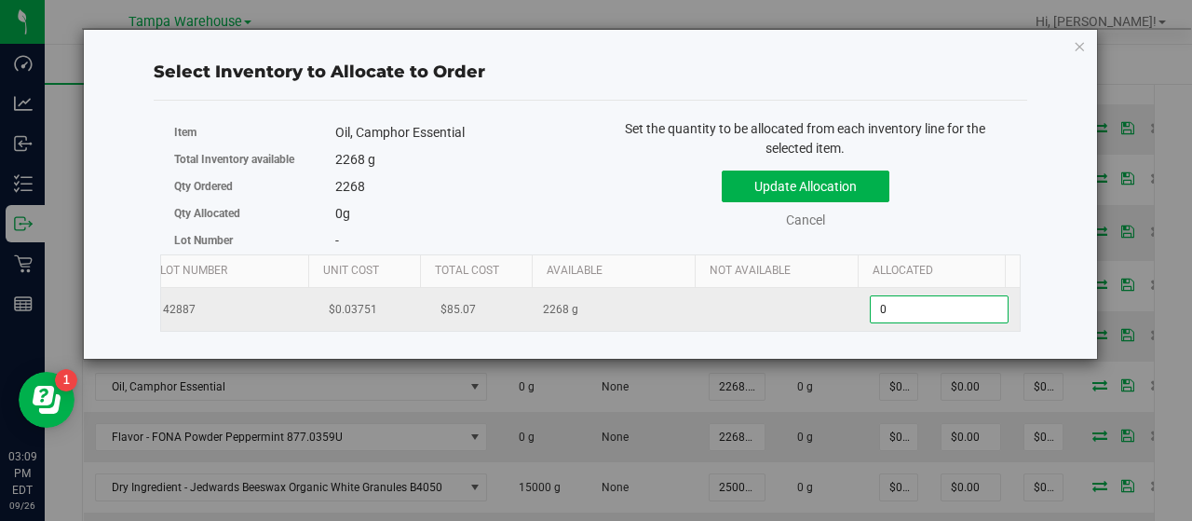
click at [978, 307] on span "0.0000 0" at bounding box center [939, 309] width 139 height 28
click at [978, 307] on input "0" at bounding box center [939, 309] width 137 height 26
type input "2268"
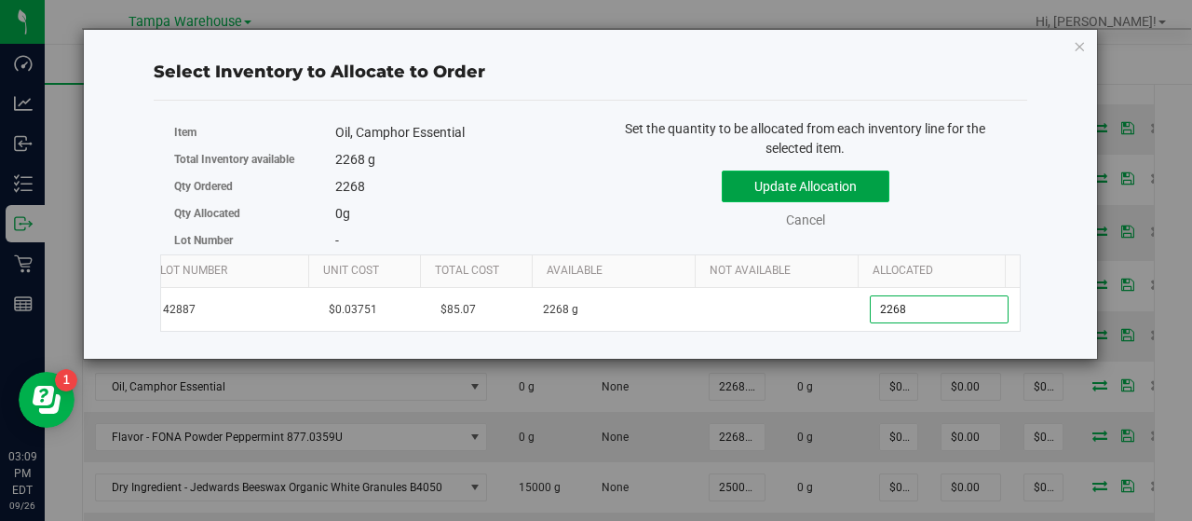
type input "2,268.0000"
click at [859, 170] on button "Update Allocation" at bounding box center [806, 186] width 168 height 32
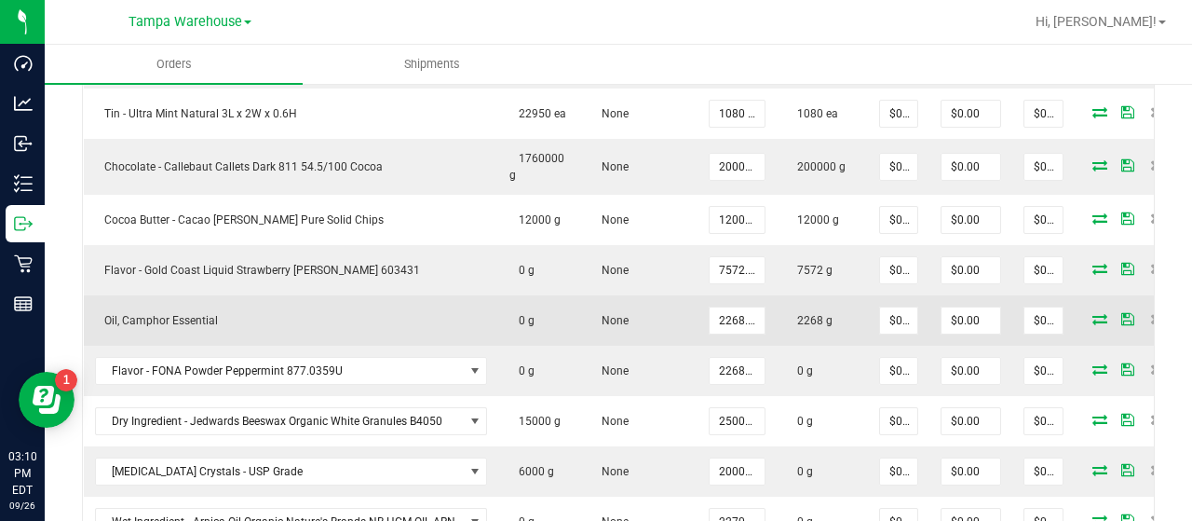
scroll to position [821, 0]
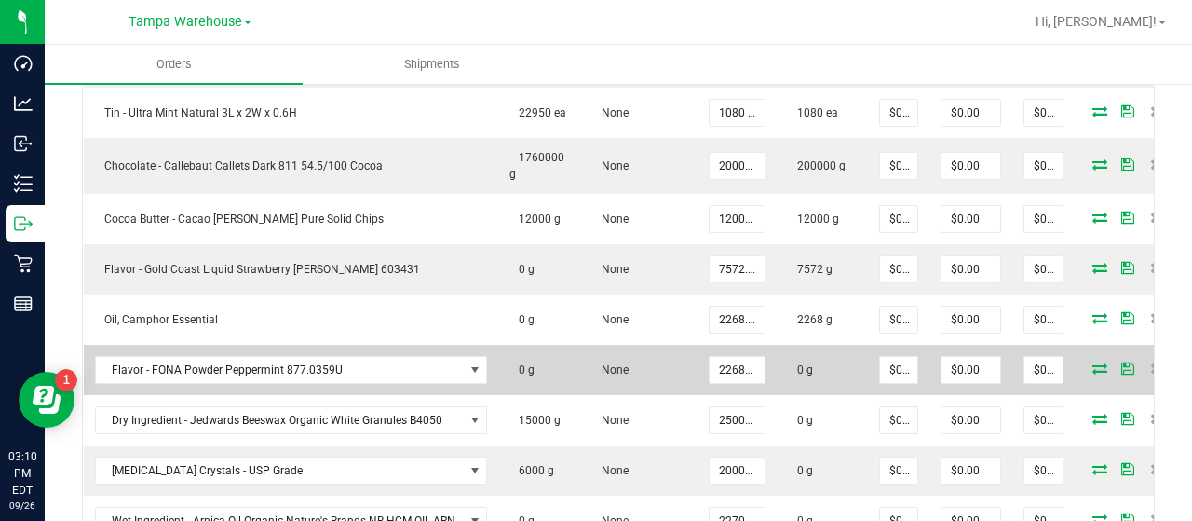
click at [1092, 362] on icon at bounding box center [1099, 367] width 15 height 11
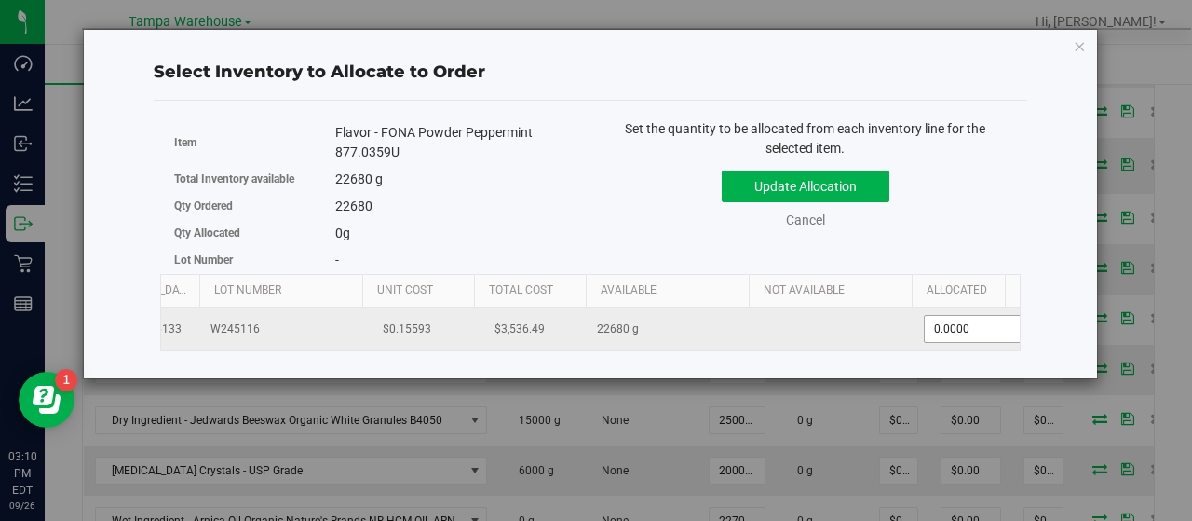
scroll to position [0, 179]
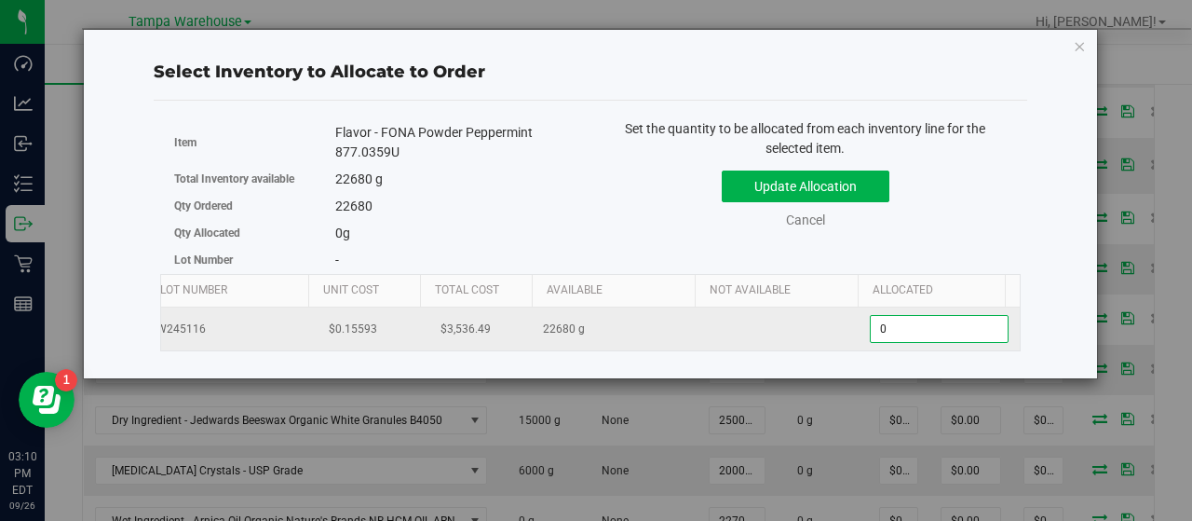
click at [939, 334] on span "0.0000 0" at bounding box center [939, 329] width 139 height 28
click at [939, 334] on input "0" at bounding box center [939, 329] width 137 height 26
type input "22680"
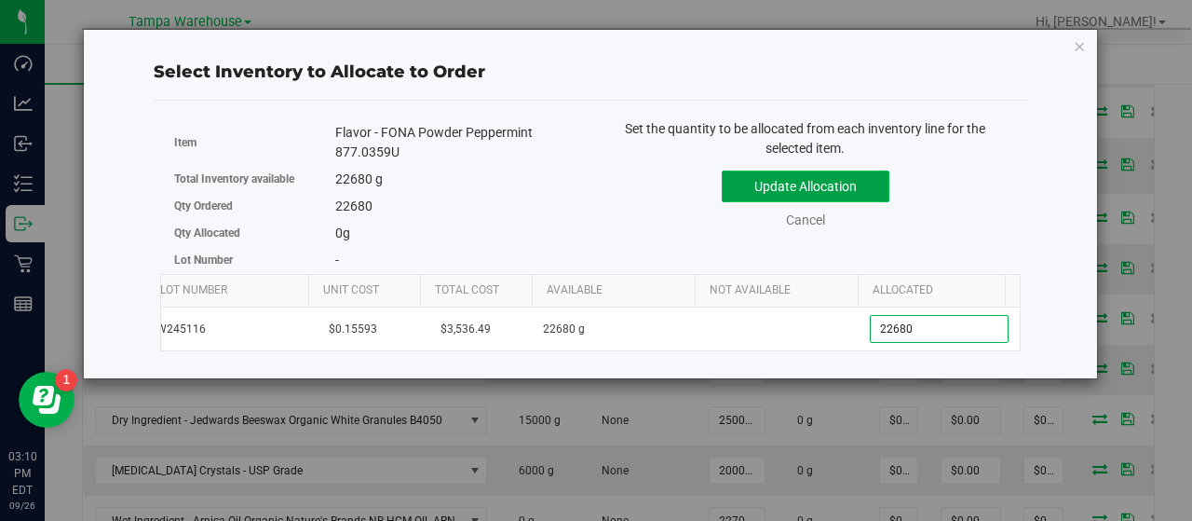
type input "22,680.0000"
click at [818, 185] on button "Update Allocation" at bounding box center [806, 186] width 168 height 32
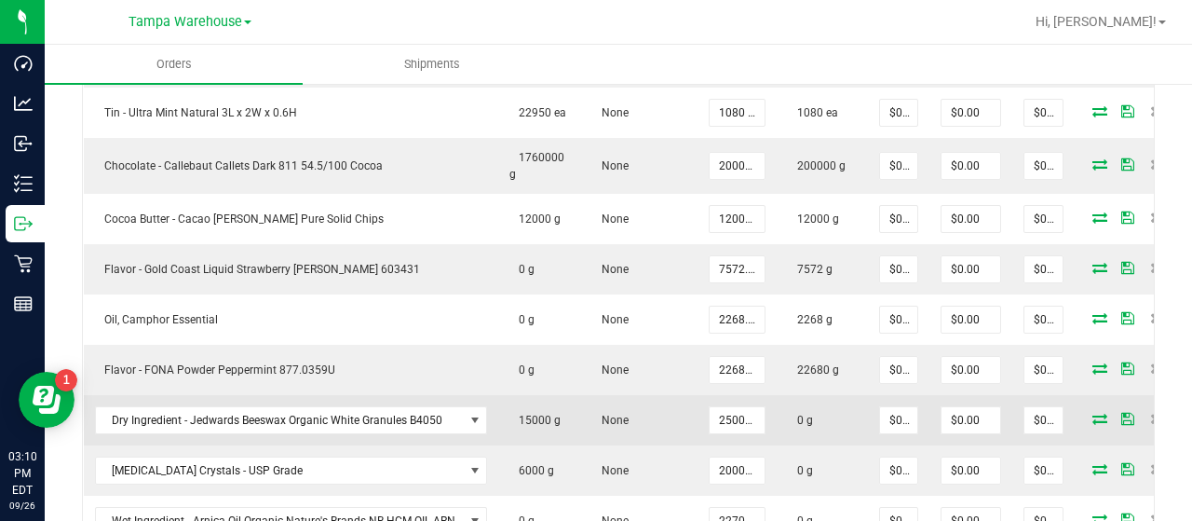
click at [1092, 414] on icon at bounding box center [1099, 418] width 15 height 11
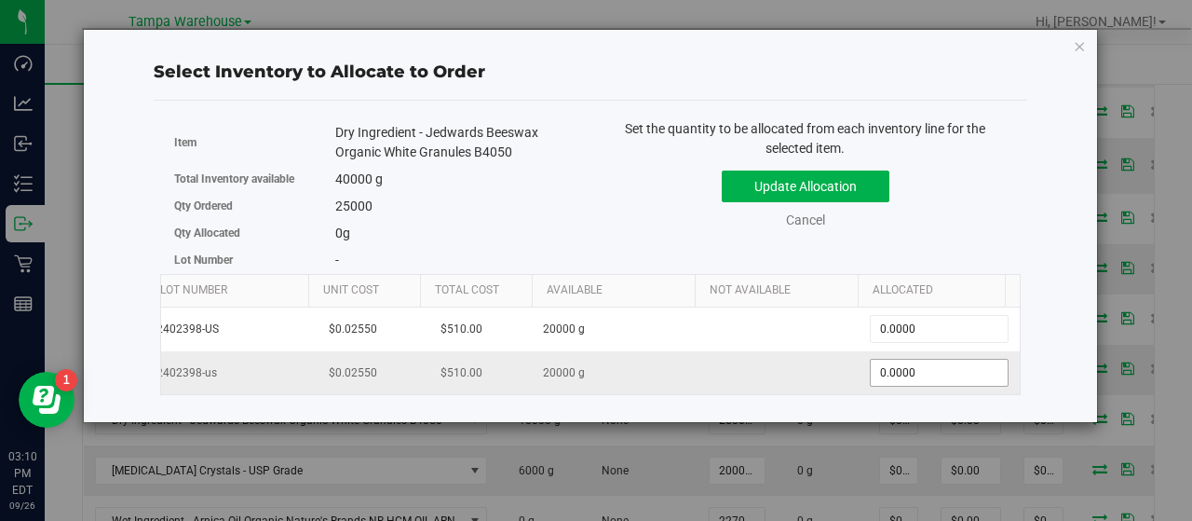
click at [988, 366] on span "0.0000 0" at bounding box center [939, 373] width 139 height 28
click at [988, 366] on input "0" at bounding box center [939, 373] width 137 height 26
type input "20000"
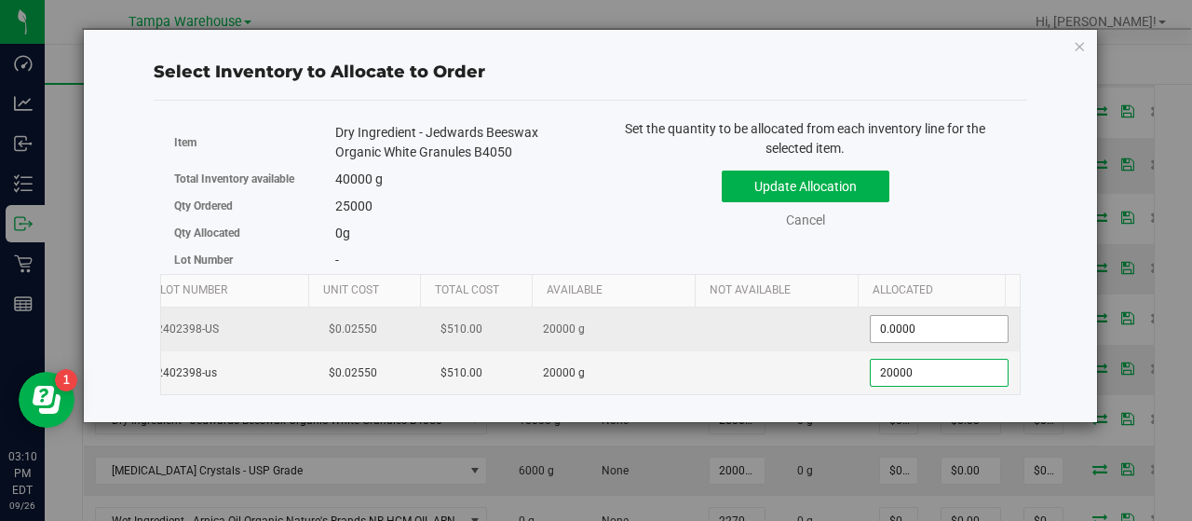
type input "20,000.0000"
click at [963, 334] on span "0.0000 0" at bounding box center [939, 329] width 139 height 28
click at [963, 334] on input "0" at bounding box center [939, 329] width 137 height 26
type input "20000"
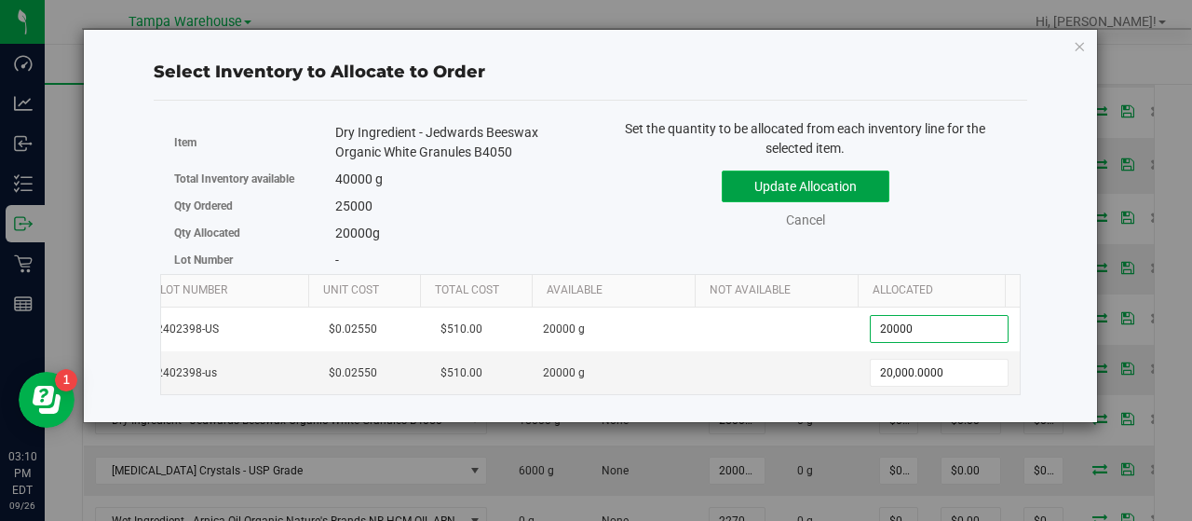
type input "20,000.0000"
click at [877, 174] on button "Update Allocation" at bounding box center [806, 186] width 168 height 32
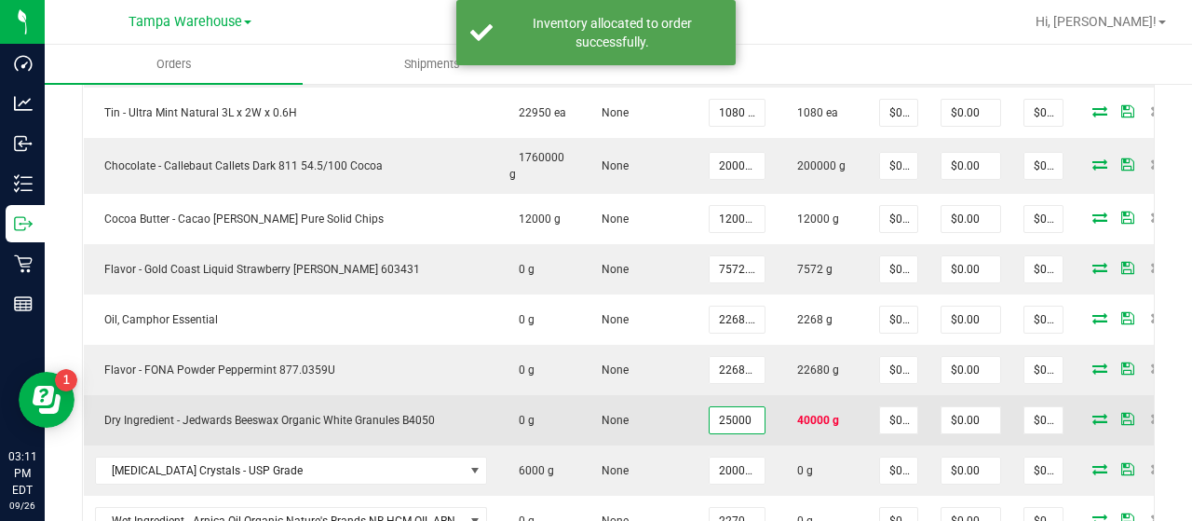
click at [740, 420] on input "25000" at bounding box center [737, 420] width 55 height 26
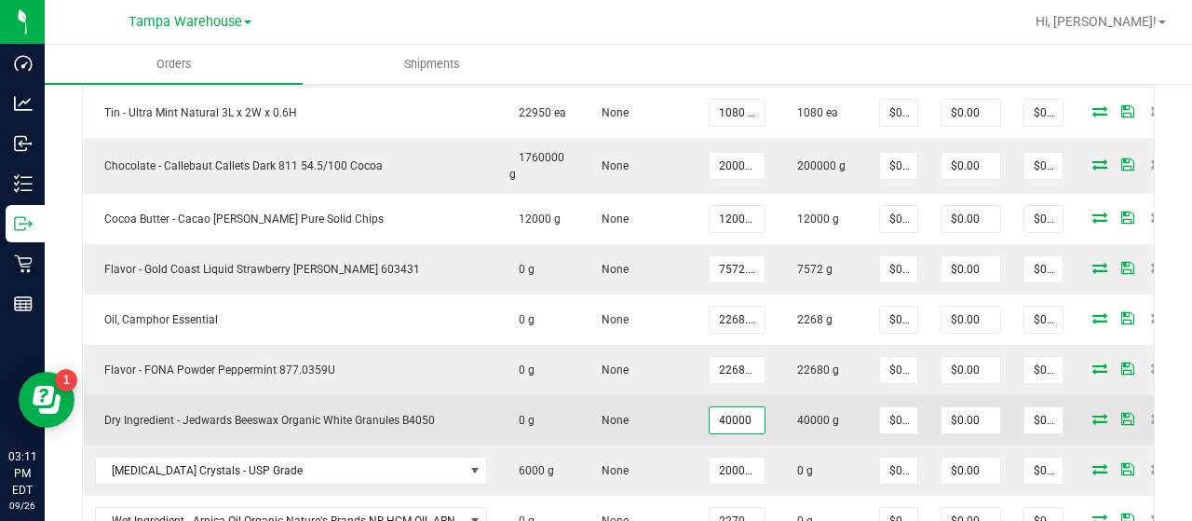
type input "40000.0000 g"
click at [662, 409] on td "None" at bounding box center [639, 420] width 116 height 50
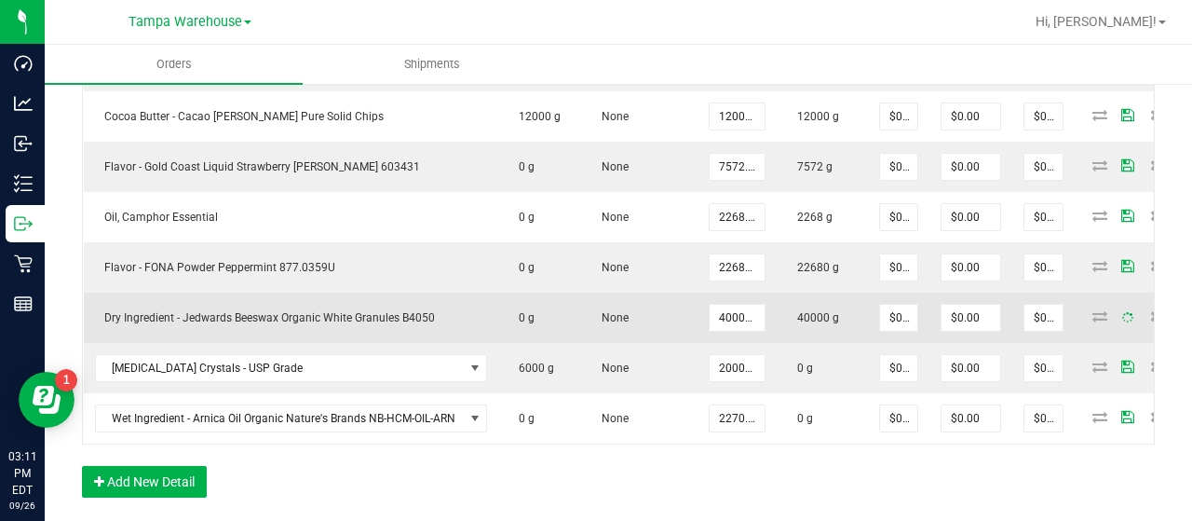
scroll to position [929, 0]
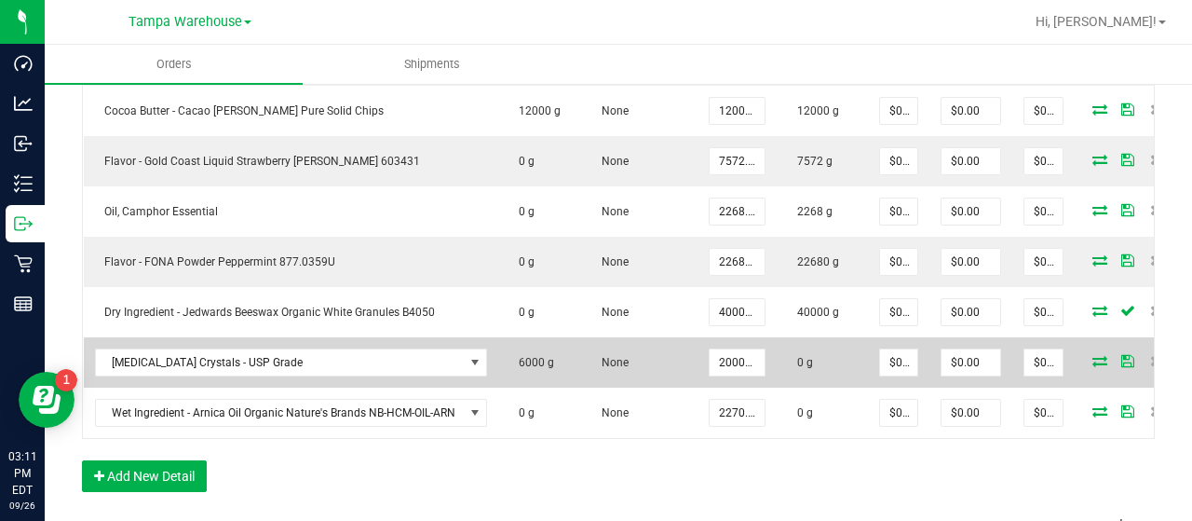
click at [1092, 355] on icon at bounding box center [1099, 360] width 15 height 11
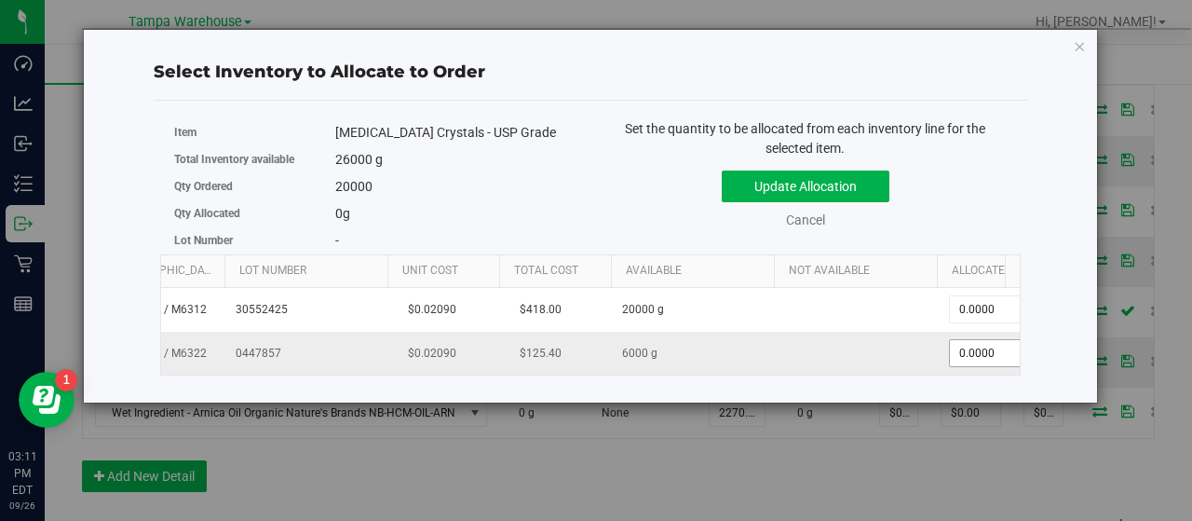
scroll to position [0, 179]
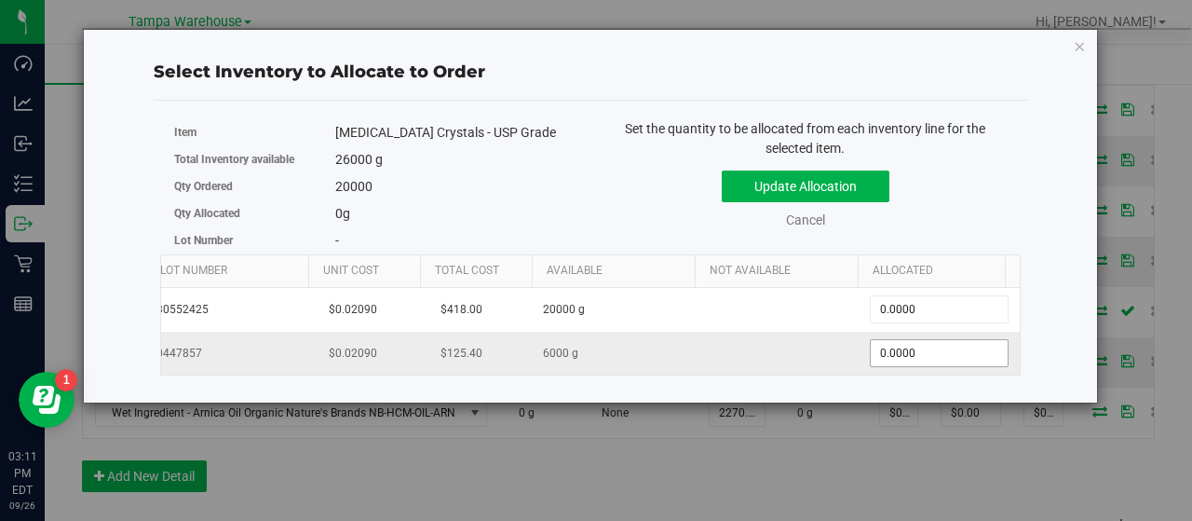
click at [975, 346] on span "0.0000 0" at bounding box center [939, 353] width 139 height 28
click at [975, 346] on input "0" at bounding box center [939, 353] width 137 height 26
type input "6000"
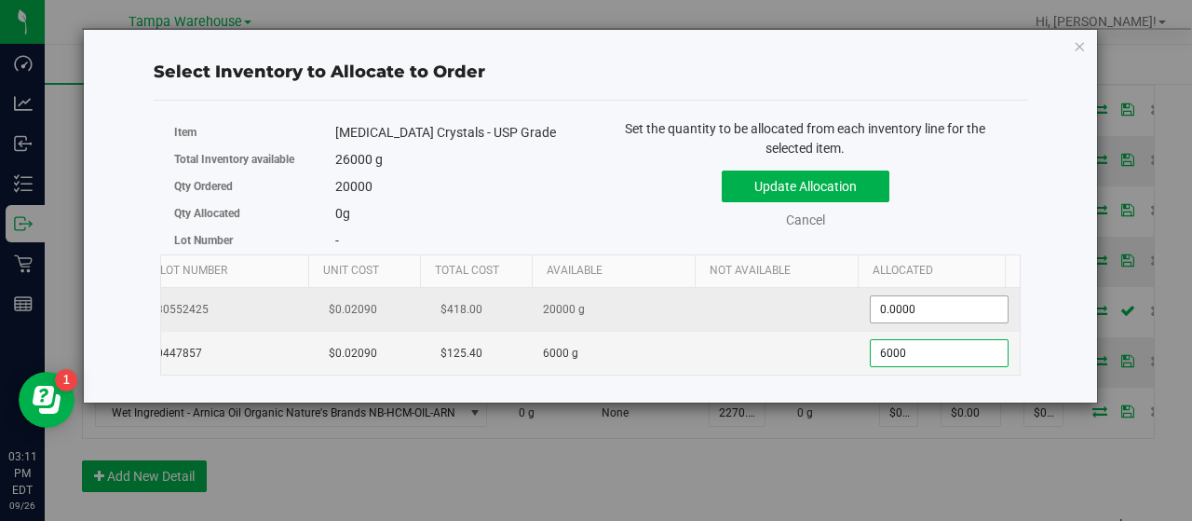
type input "6,000.0000"
click at [944, 305] on span "0.0000 0" at bounding box center [939, 309] width 139 height 28
click at [944, 305] on input "0" at bounding box center [939, 309] width 137 height 26
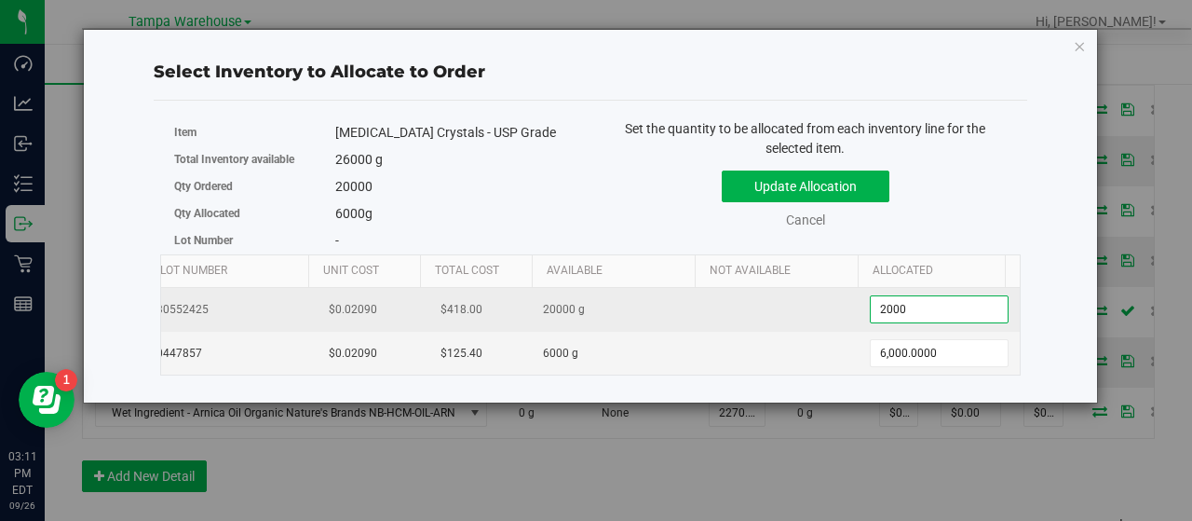
type input "20000"
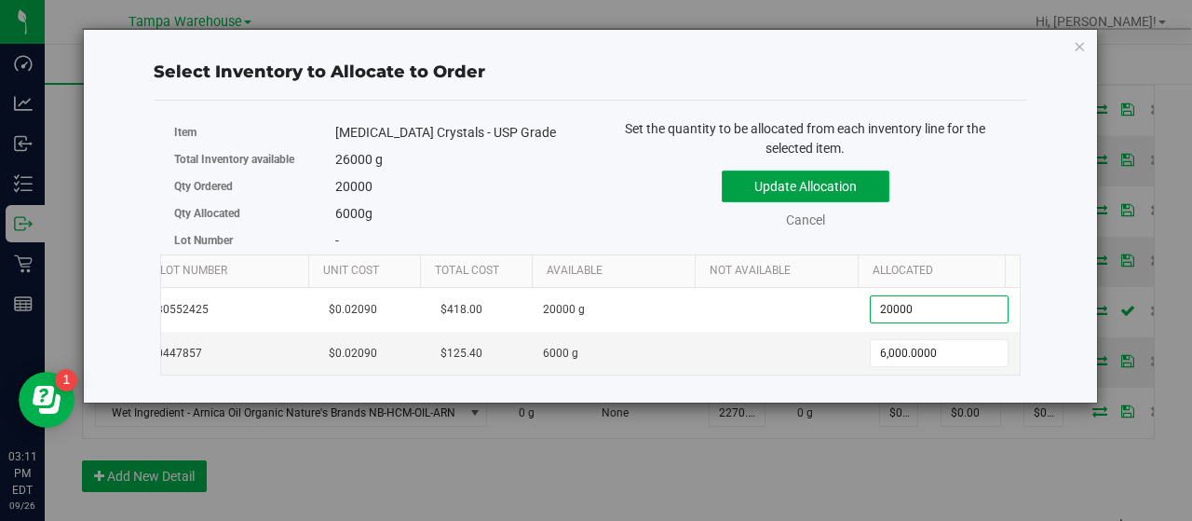
type input "20,000.0000"
click at [861, 192] on button "Update Allocation" at bounding box center [806, 186] width 168 height 32
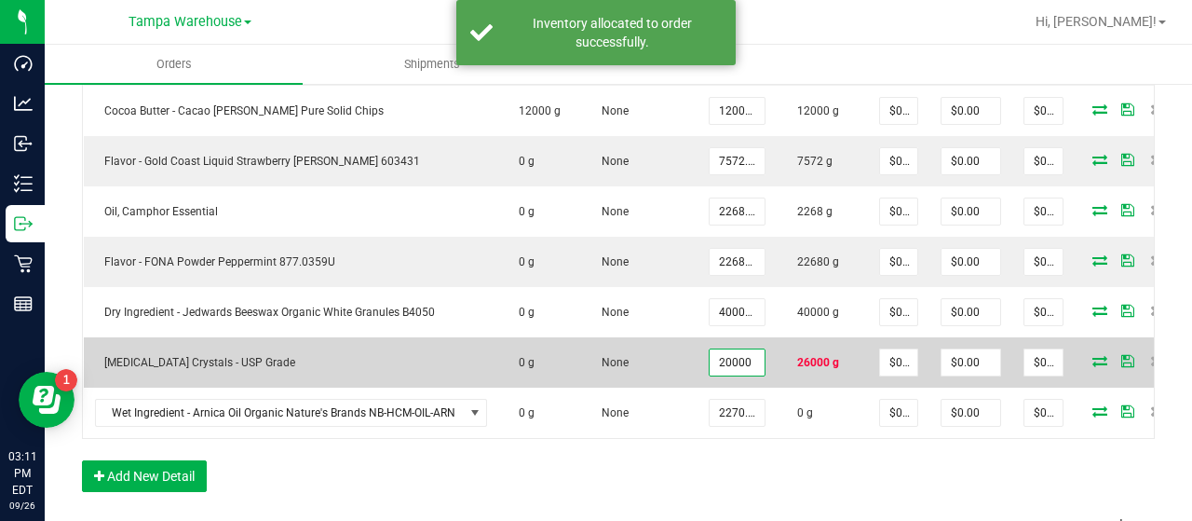
click at [734, 356] on input "20000" at bounding box center [737, 362] width 55 height 26
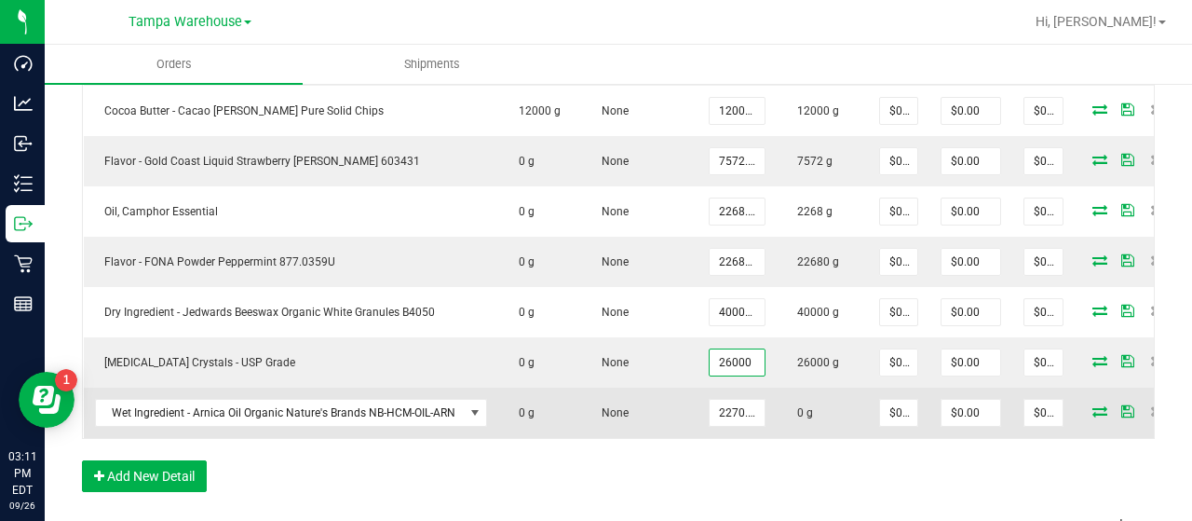
type input "26000.0000 g"
click at [1092, 405] on icon at bounding box center [1099, 410] width 15 height 11
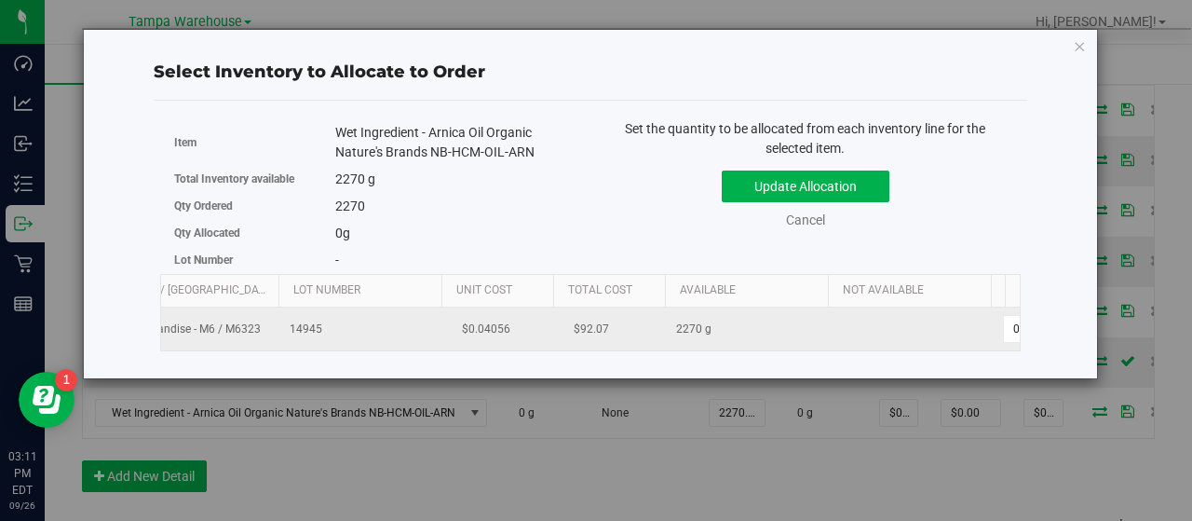
scroll to position [0, 192]
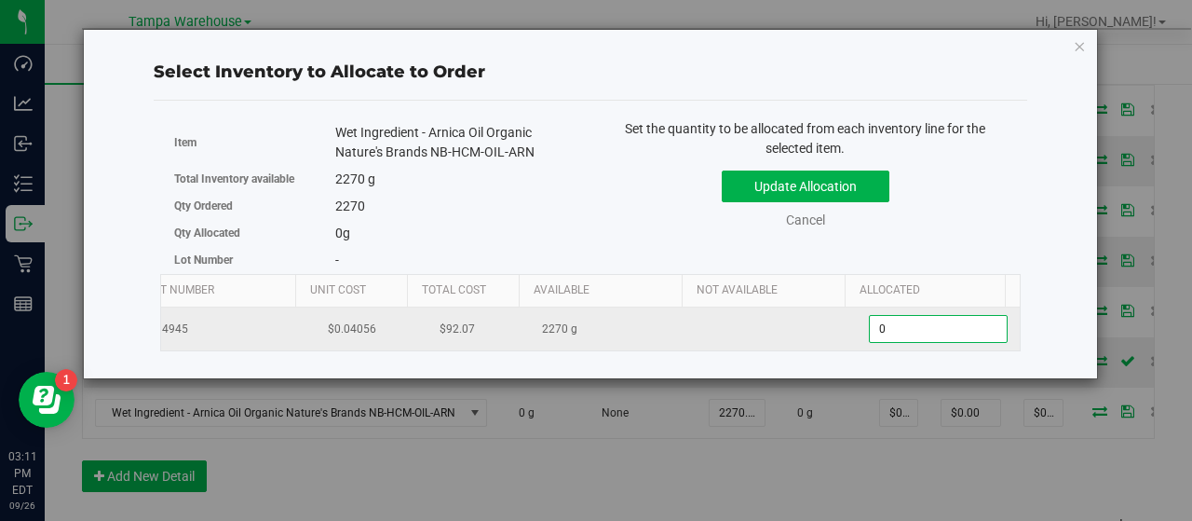
click at [878, 332] on span "0.0000 0" at bounding box center [938, 329] width 139 height 28
click at [878, 332] on input "0" at bounding box center [938, 329] width 137 height 26
type input "2270"
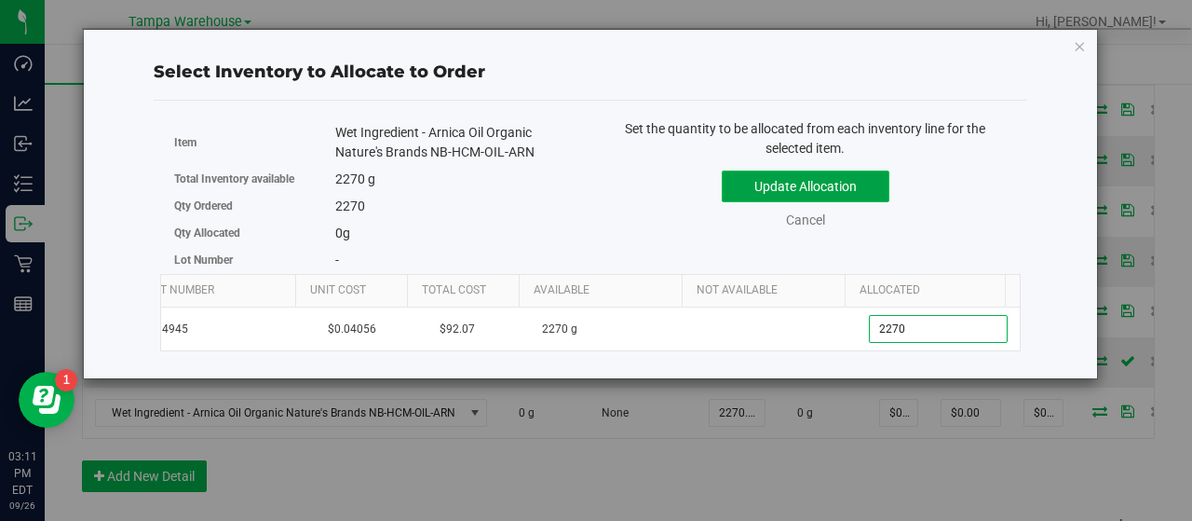
type input "2,270.0000"
click at [808, 197] on button "Update Allocation" at bounding box center [806, 186] width 168 height 32
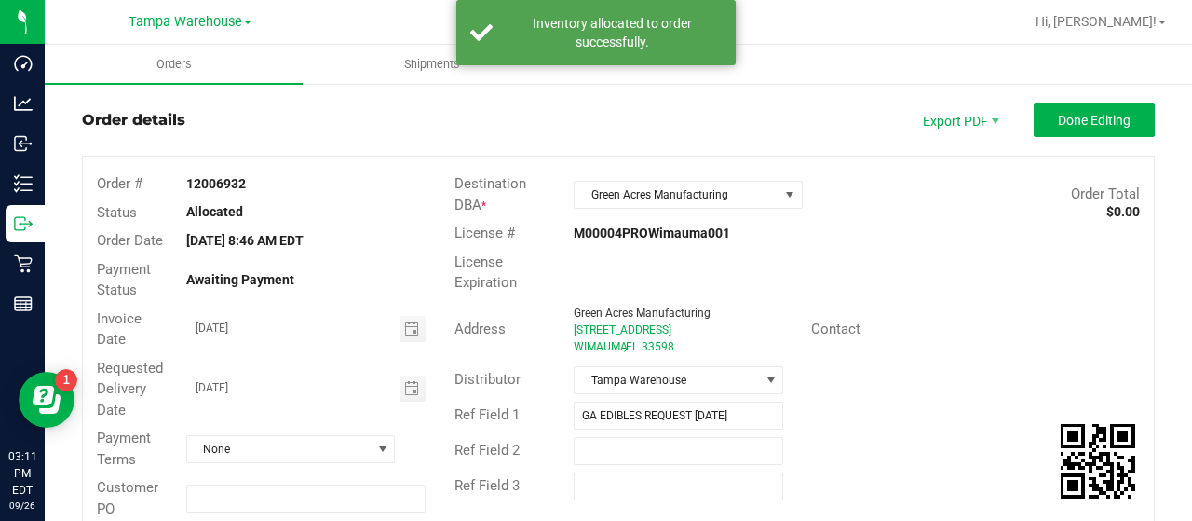
scroll to position [0, 0]
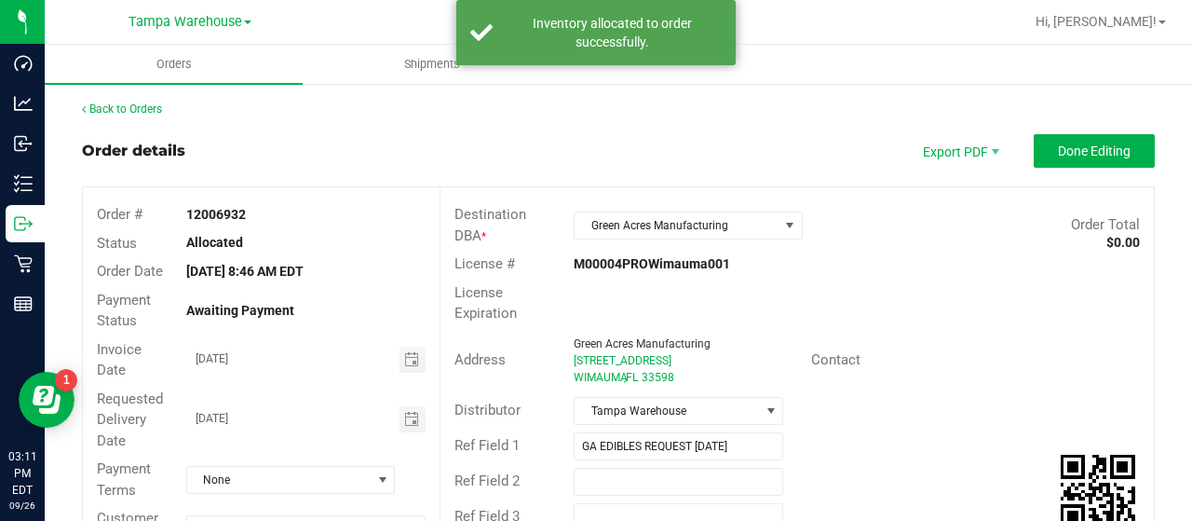
click at [1056, 138] on button "Done Editing" at bounding box center [1094, 151] width 121 height 34
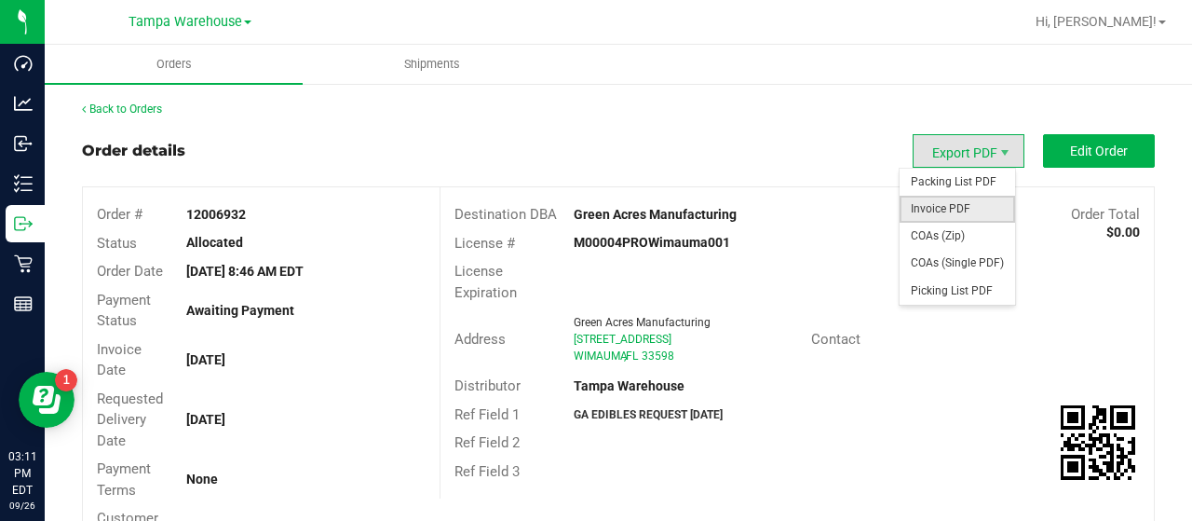
click at [950, 210] on span "Invoice PDF" at bounding box center [957, 209] width 115 height 27
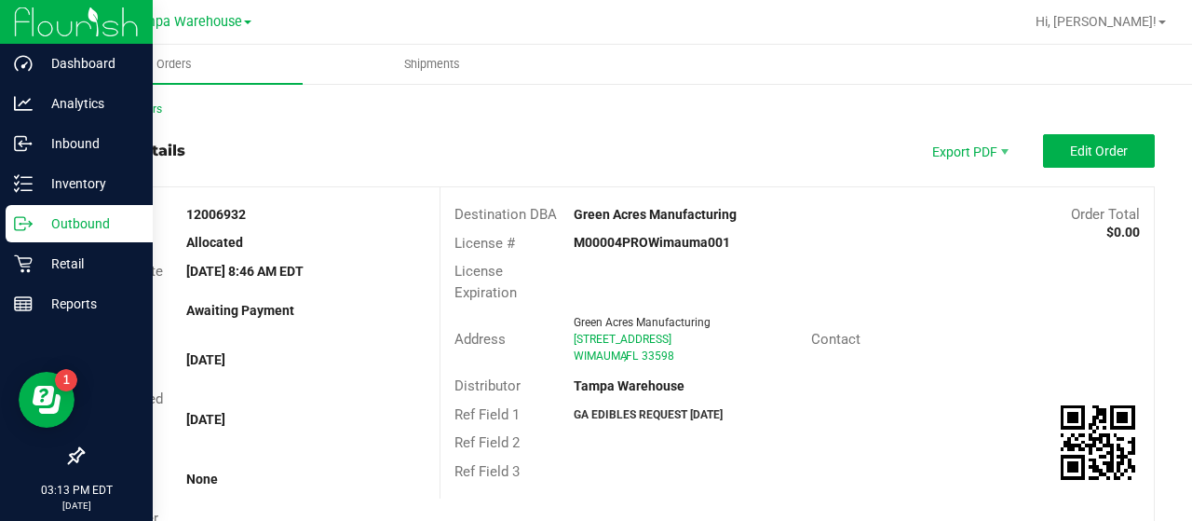
click at [89, 224] on p "Outbound" at bounding box center [89, 223] width 112 height 22
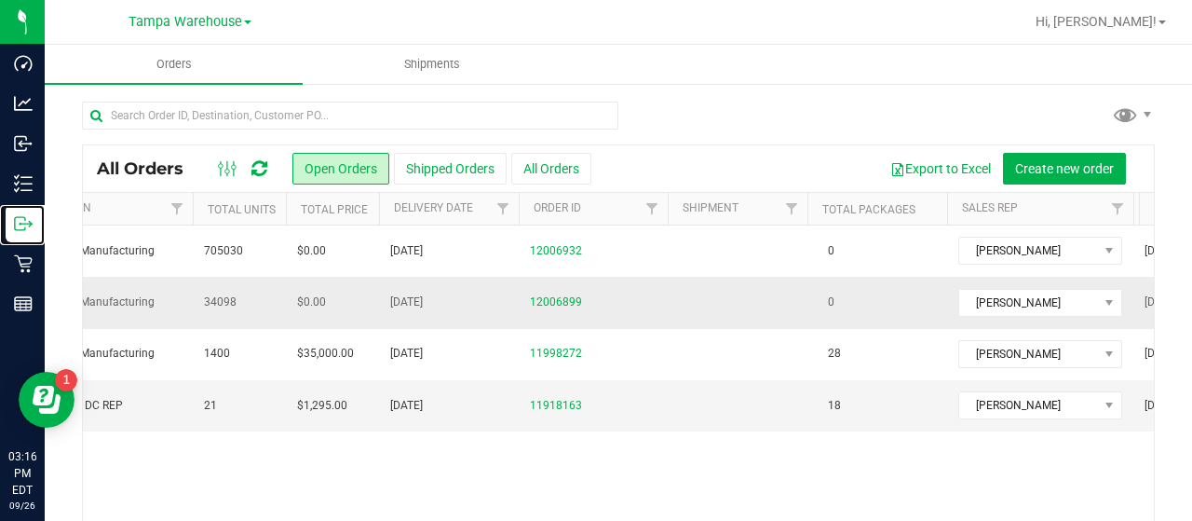
scroll to position [0, 357]
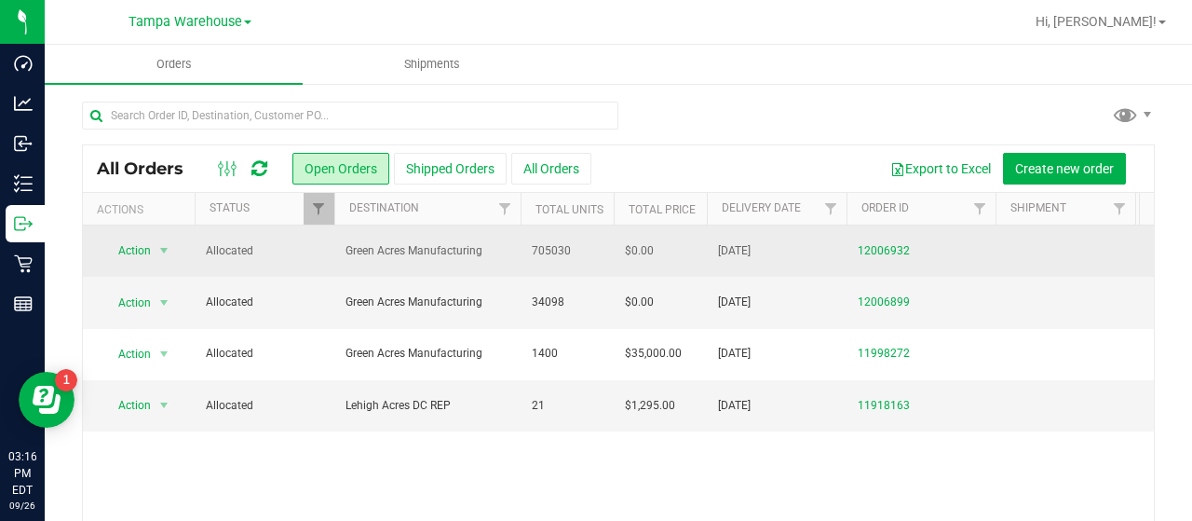
click at [315, 267] on td "Allocated" at bounding box center [265, 250] width 140 height 51
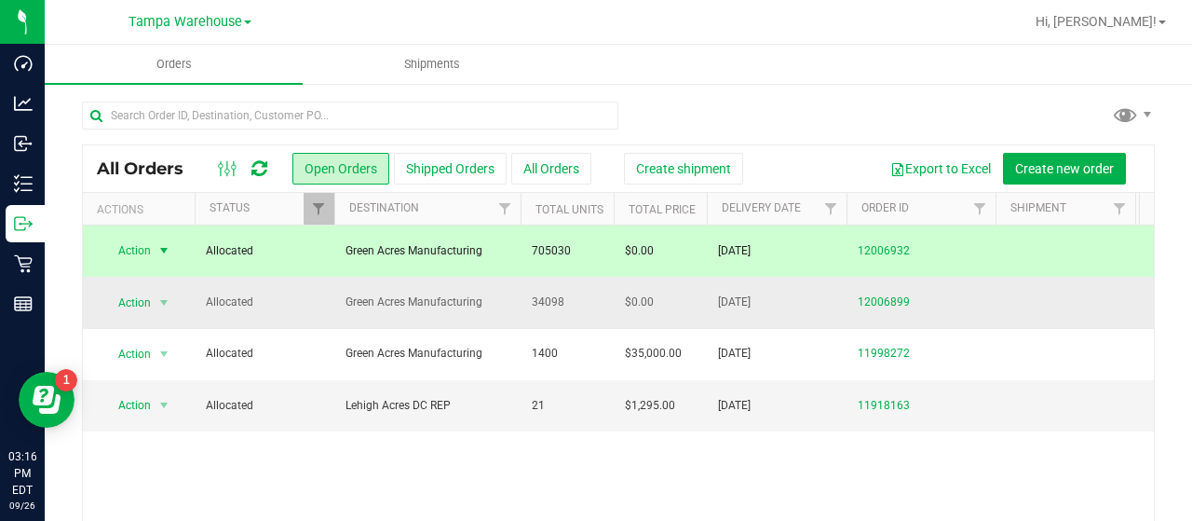
click at [314, 297] on span "Allocated" at bounding box center [264, 302] width 117 height 18
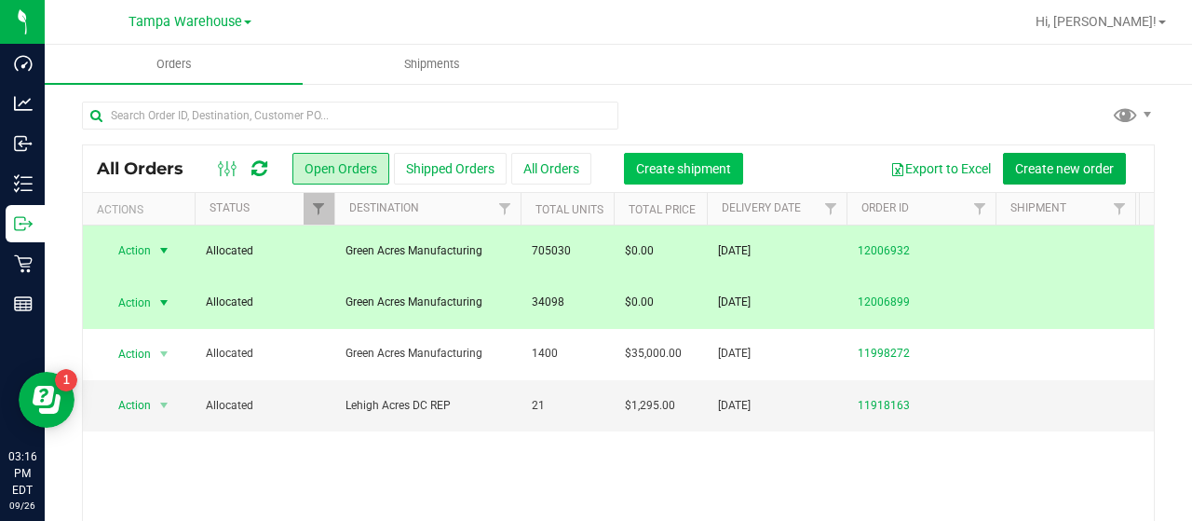
click at [653, 161] on span "Create shipment" at bounding box center [683, 168] width 95 height 15
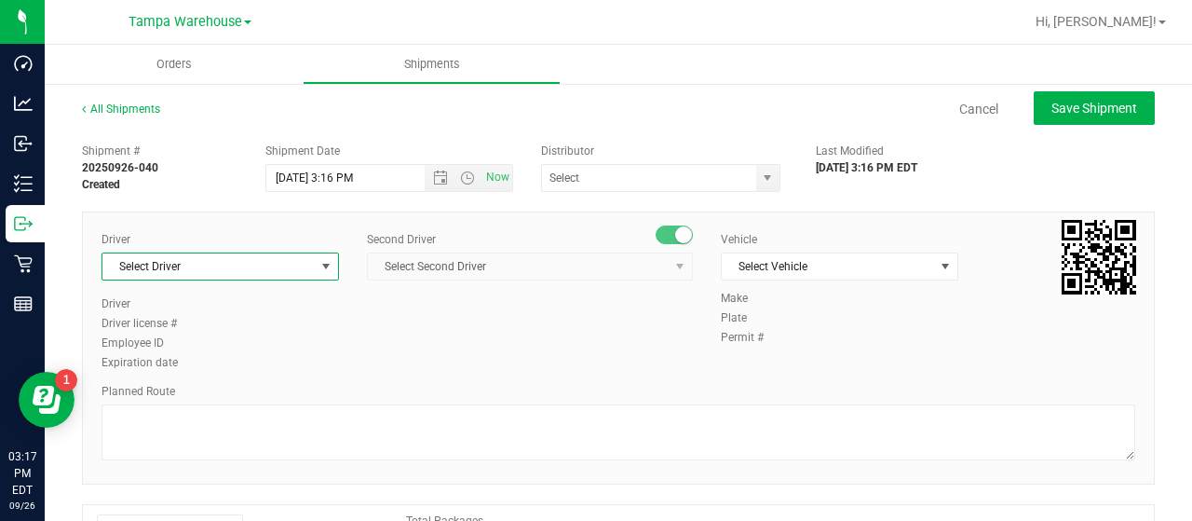
click at [318, 273] on span "select" at bounding box center [326, 266] width 23 height 26
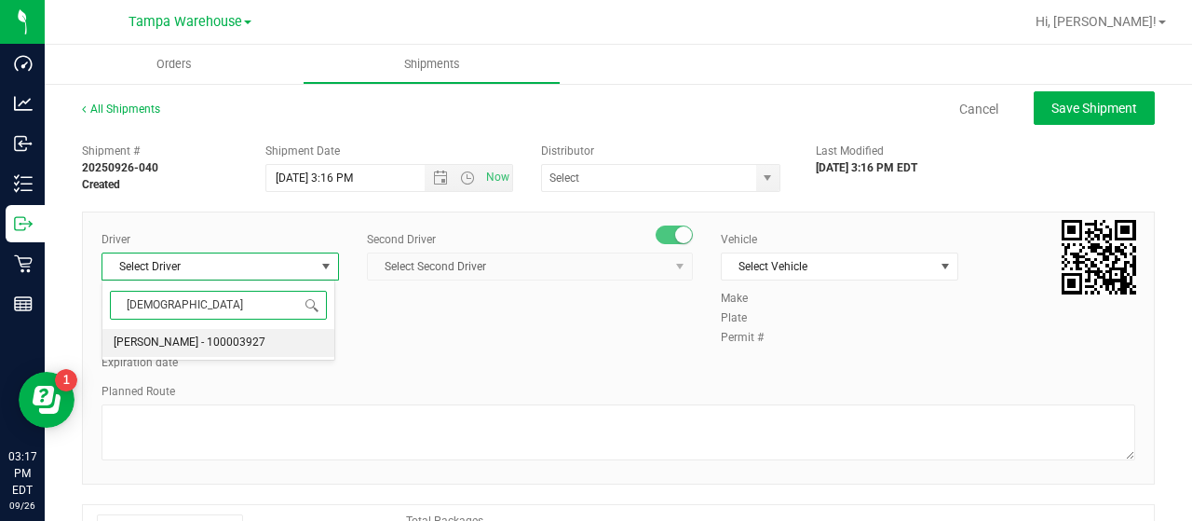
click at [183, 341] on span "[PERSON_NAME] - 100003927" at bounding box center [190, 343] width 152 height 24
type input "[DEMOGRAPHIC_DATA]"
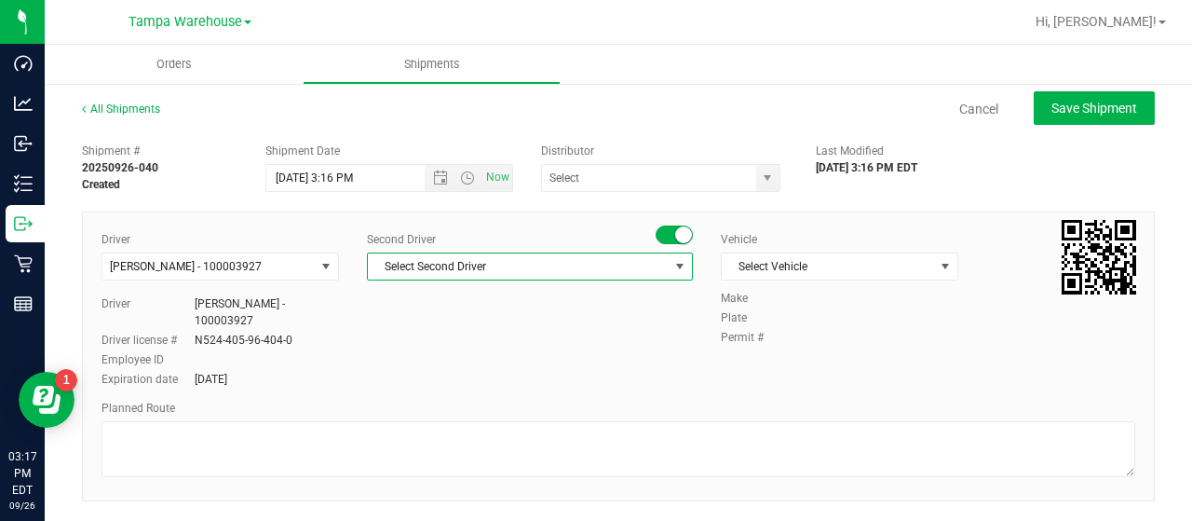
click at [430, 263] on span "Select Second Driver" at bounding box center [518, 266] width 301 height 26
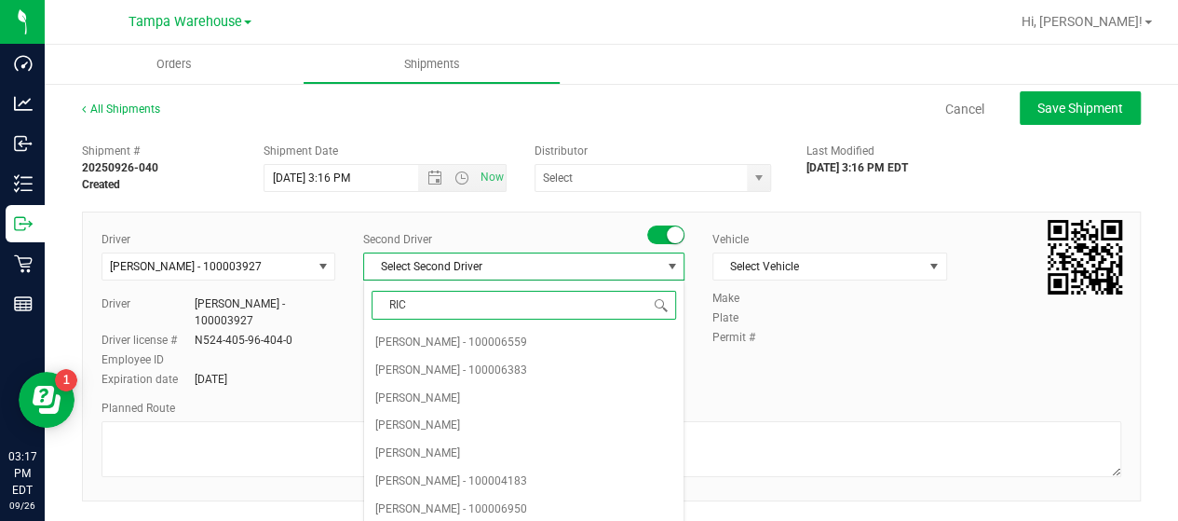
type input "RICC"
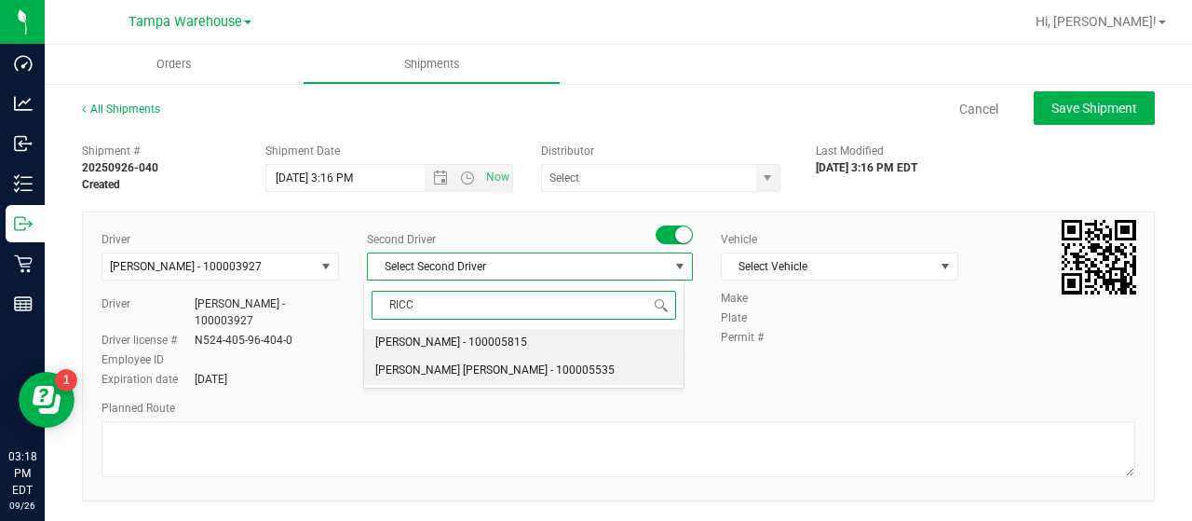
click at [413, 369] on span "[PERSON_NAME] [PERSON_NAME] - 100005535" at bounding box center [494, 371] width 239 height 24
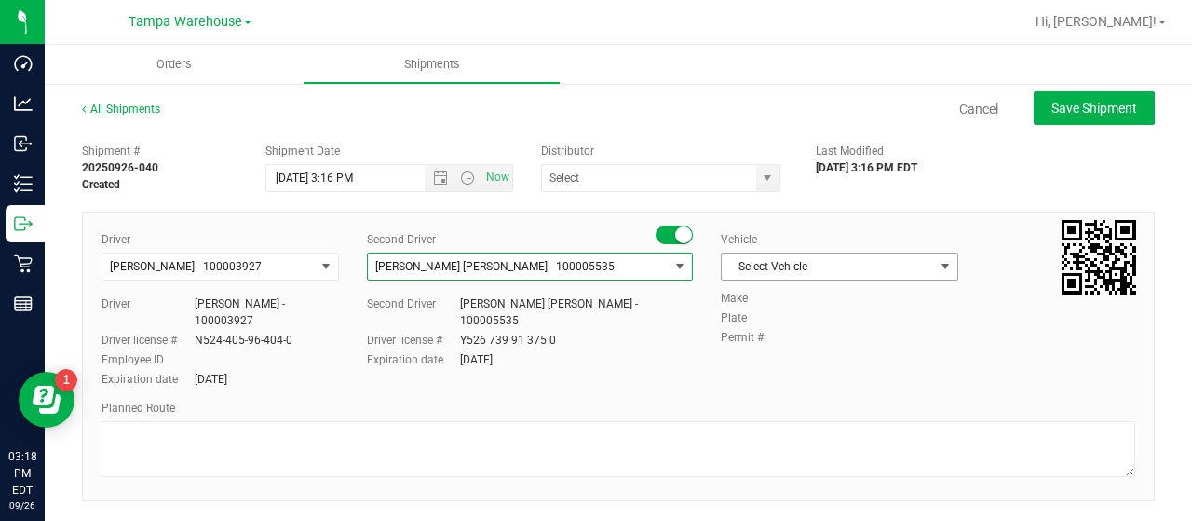
click at [846, 273] on span "Select Vehicle" at bounding box center [828, 266] width 212 height 26
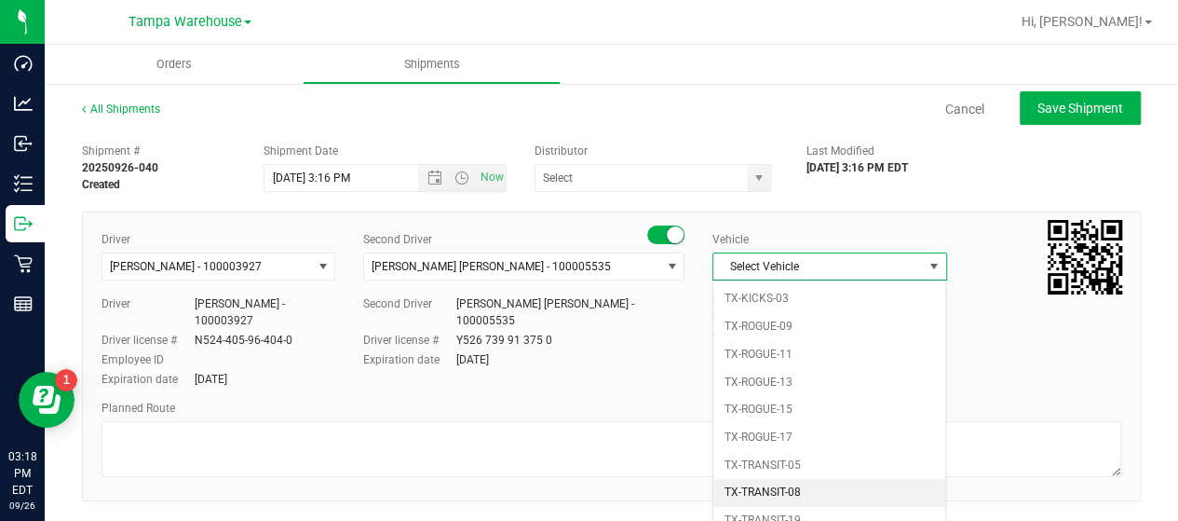
scroll to position [1452, 0]
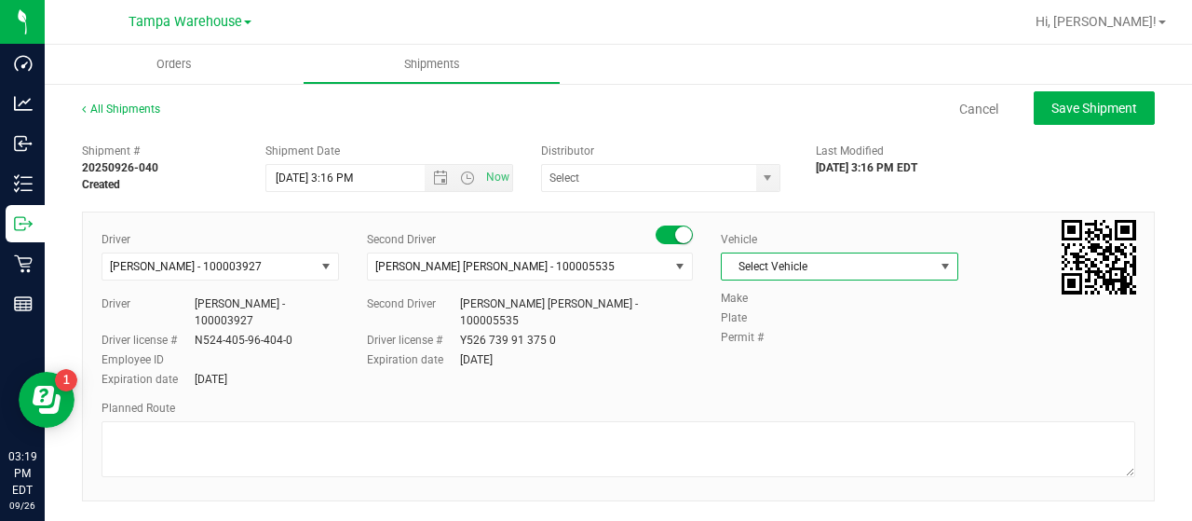
click at [823, 271] on span "Select Vehicle" at bounding box center [828, 266] width 212 height 26
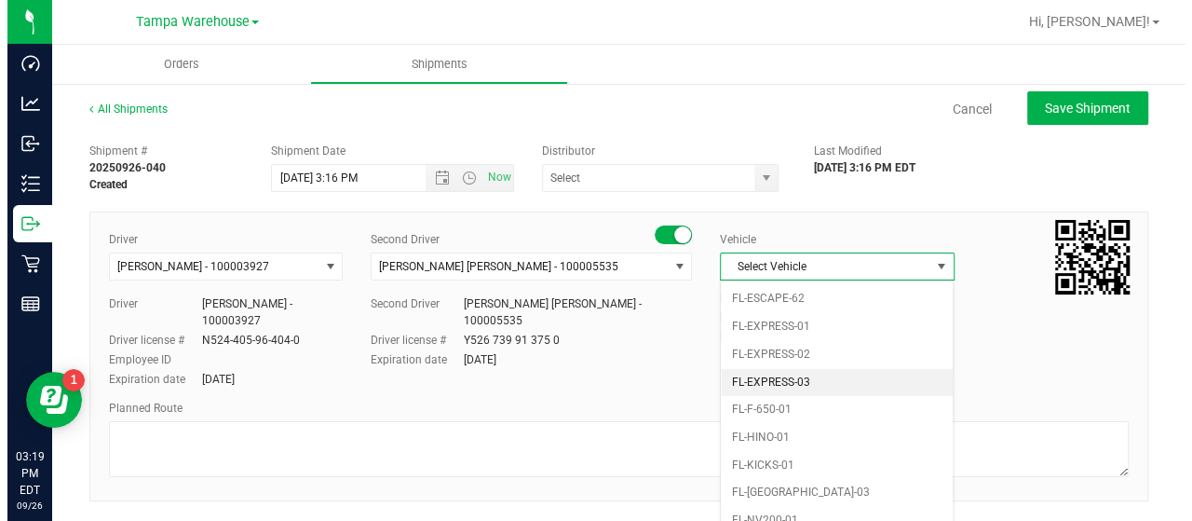
scroll to position [360, 0]
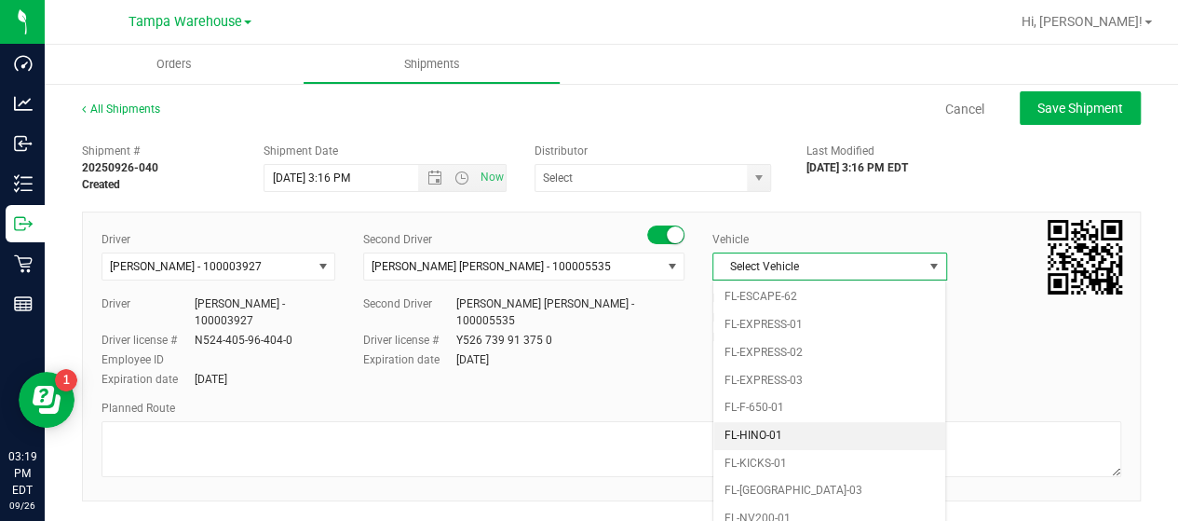
click at [770, 427] on li "FL-HINO-01" at bounding box center [829, 436] width 232 height 28
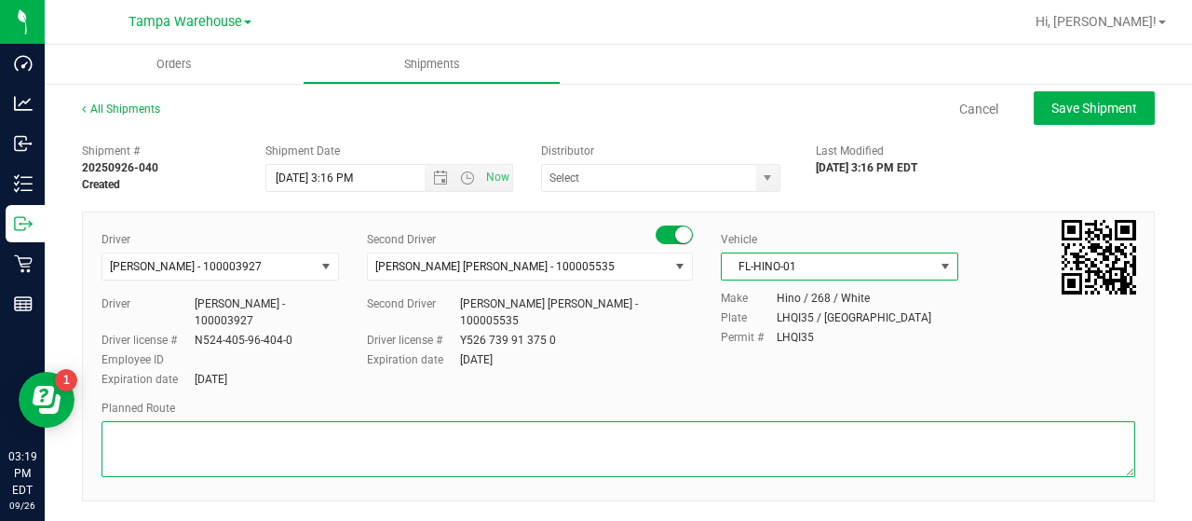
click at [740, 448] on textarea at bounding box center [619, 449] width 1034 height 56
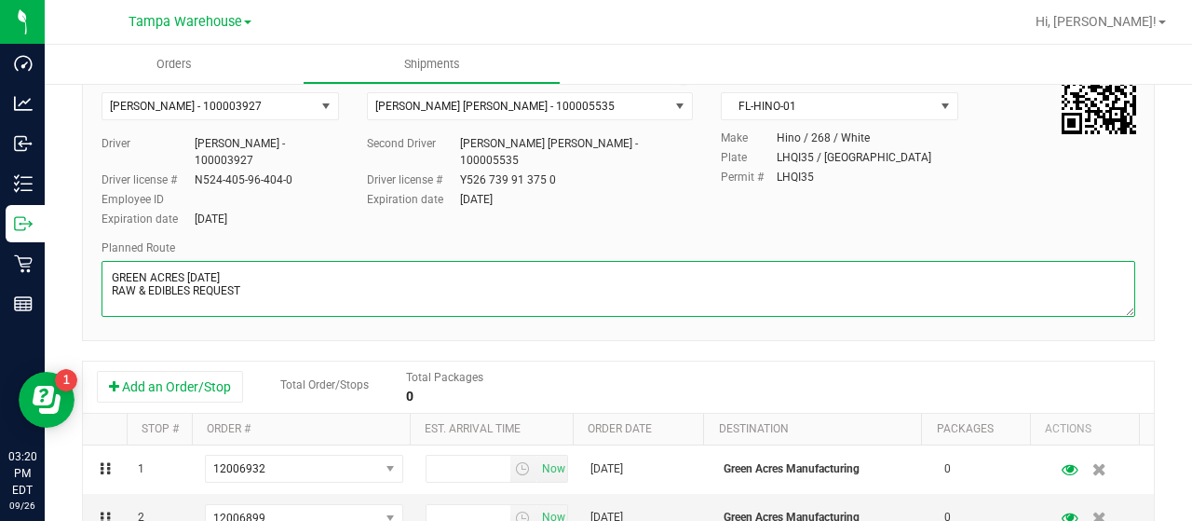
scroll to position [206, 0]
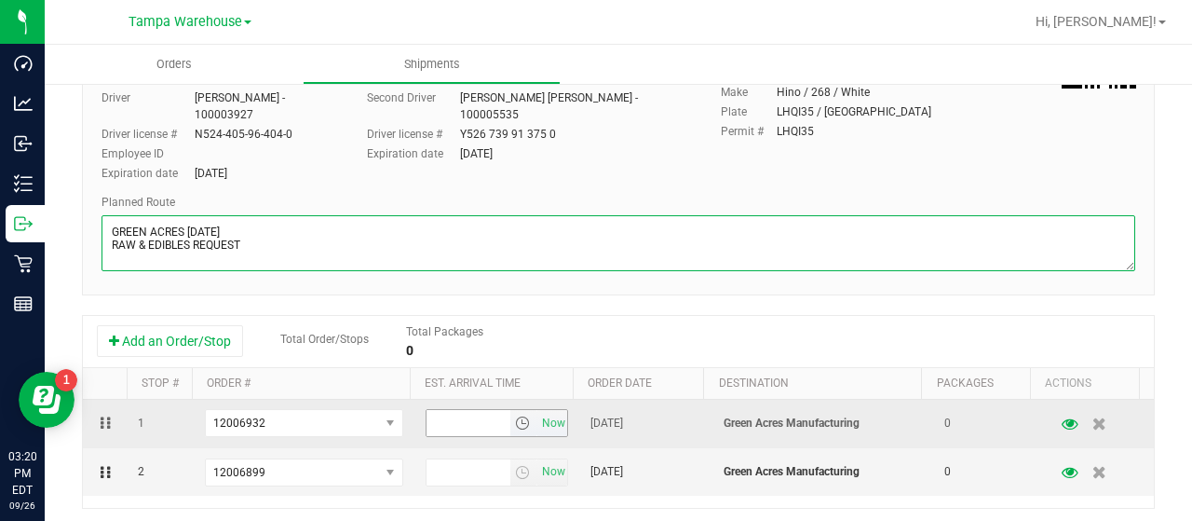
click at [515, 424] on span "select" at bounding box center [522, 422] width 15 height 15
type textarea "GREEN ACRES [DATE] RAW & EDIBLES REQUEST"
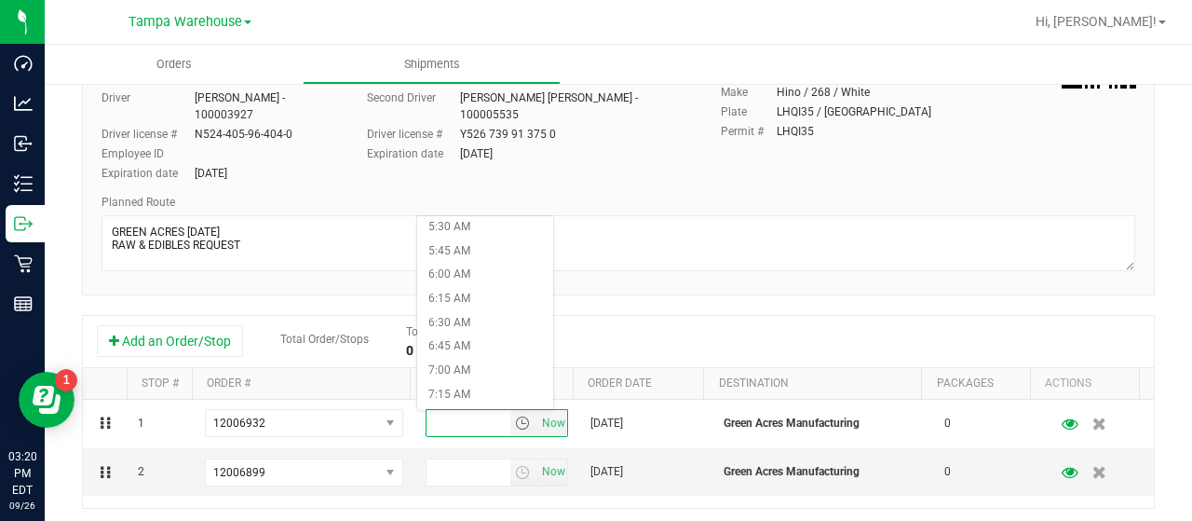
scroll to position [542, 0]
click at [453, 360] on li "7:00 AM" at bounding box center [485, 359] width 136 height 24
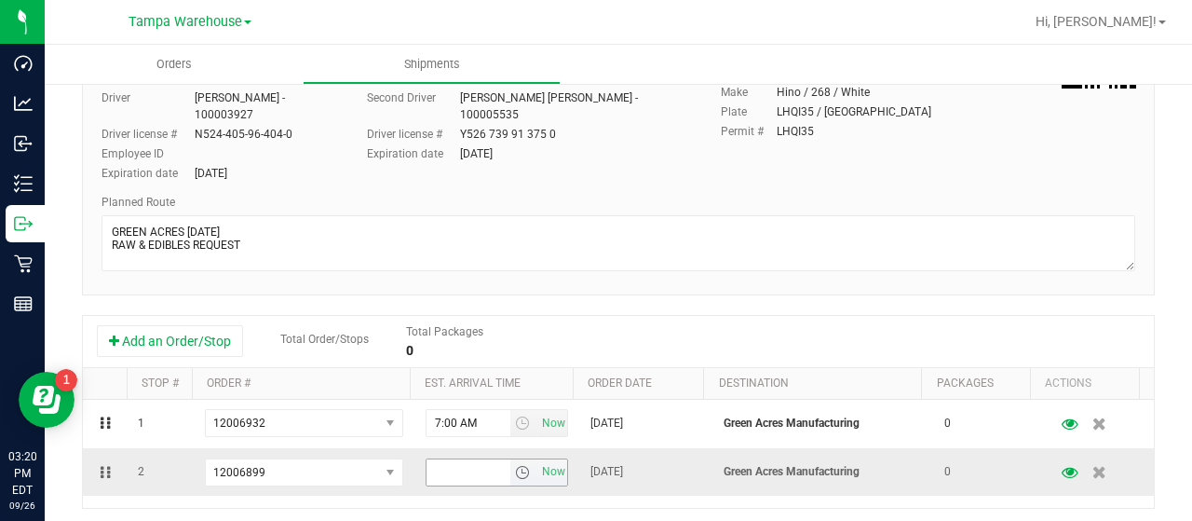
click at [515, 471] on span "select" at bounding box center [522, 472] width 15 height 15
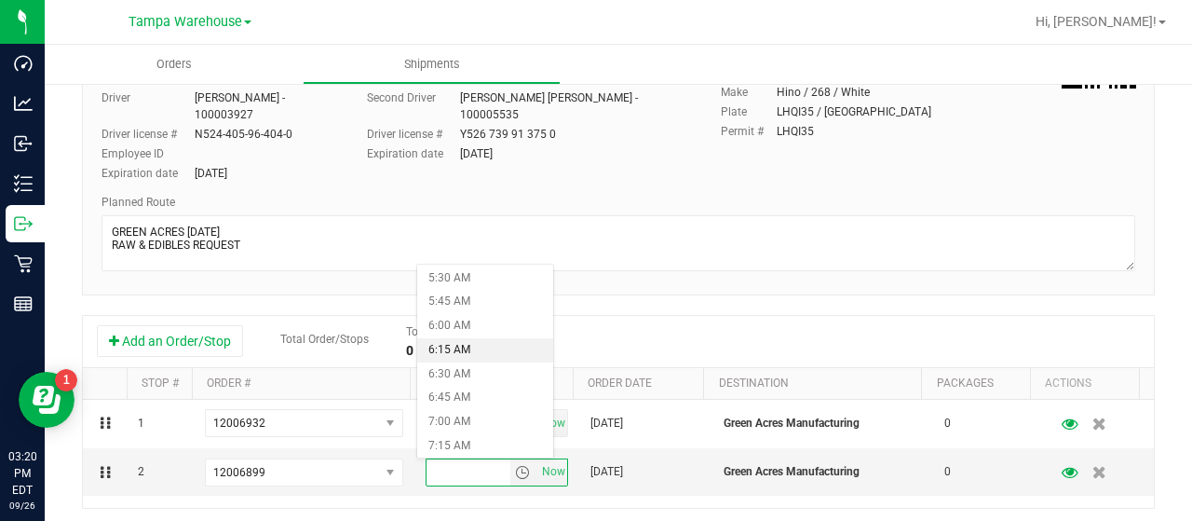
scroll to position [529, 0]
click at [451, 416] on li "7:00 AM" at bounding box center [485, 421] width 136 height 24
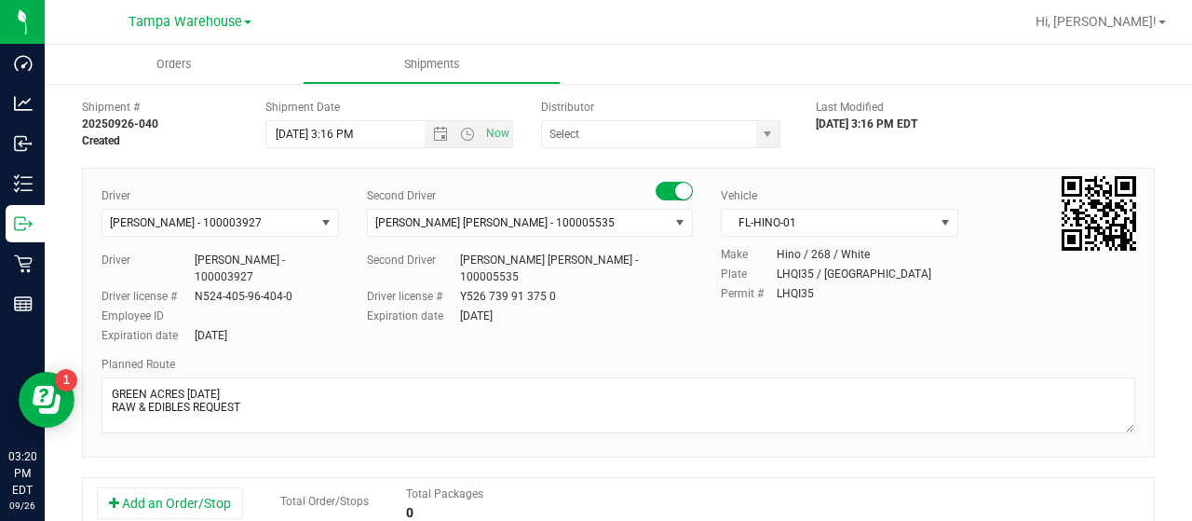
scroll to position [0, 0]
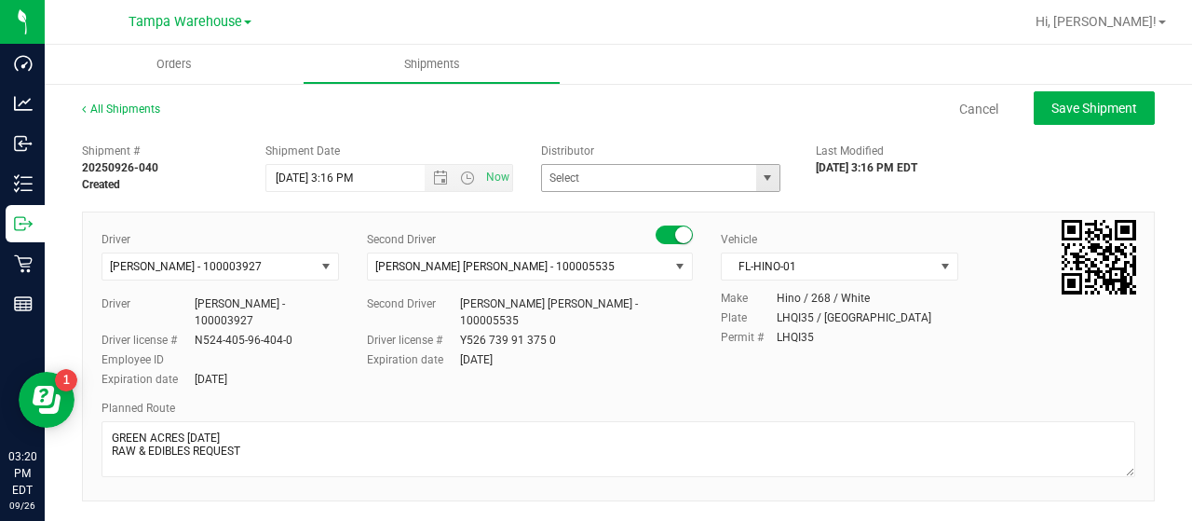
click at [760, 179] on span "select" at bounding box center [767, 177] width 15 height 15
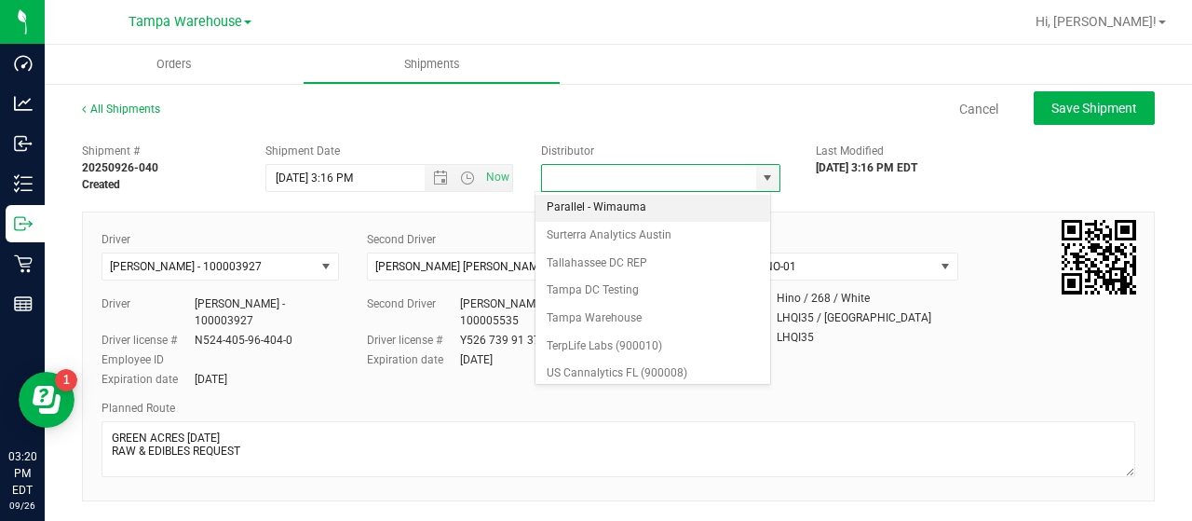
scroll to position [730, 0]
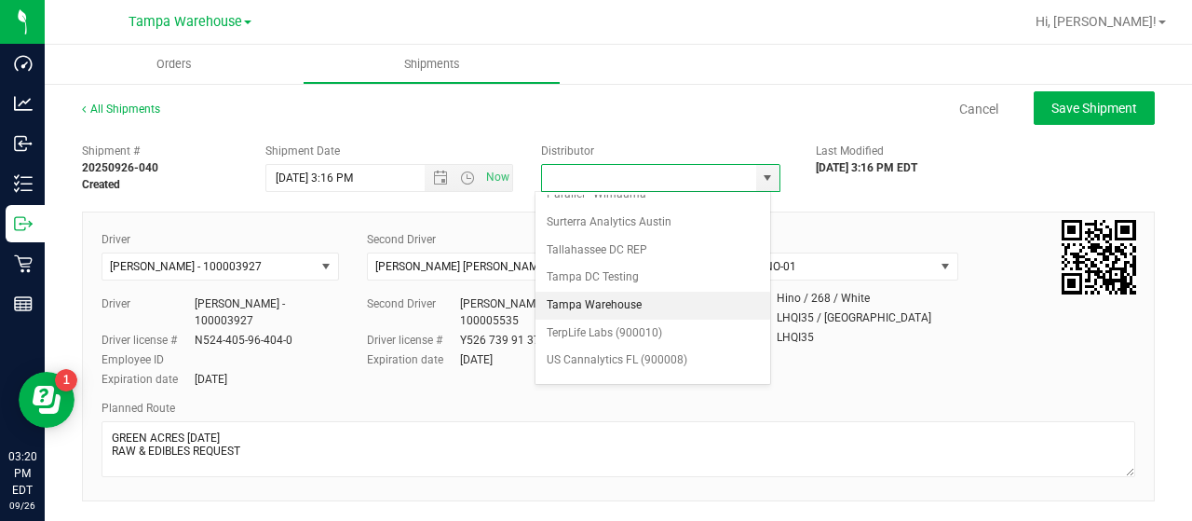
click at [635, 292] on li "Tampa Warehouse" at bounding box center [653, 306] width 235 height 28
type input "Tampa Warehouse"
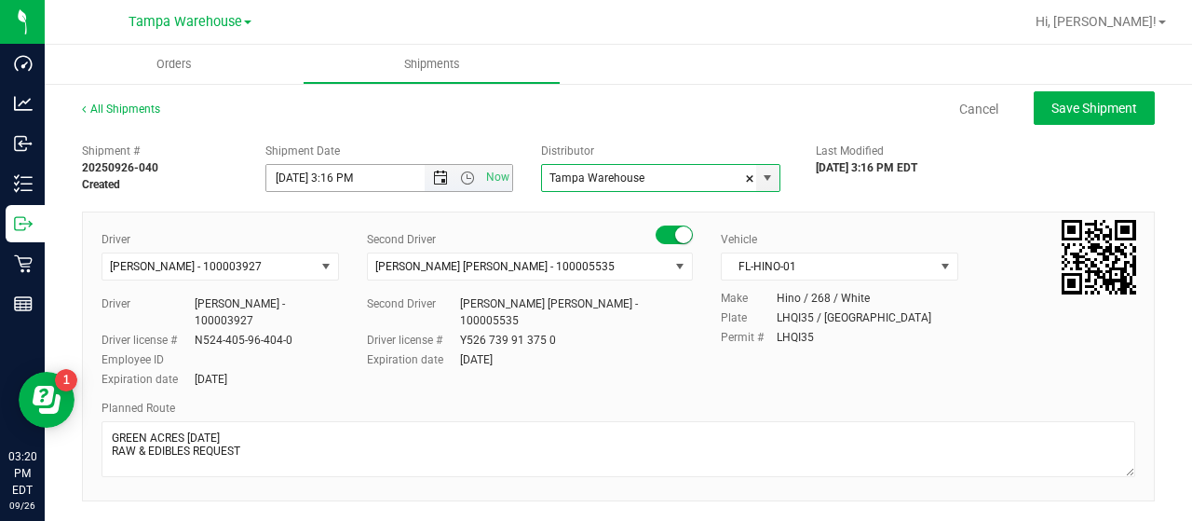
click at [433, 176] on span "Open the date view" at bounding box center [440, 177] width 15 height 15
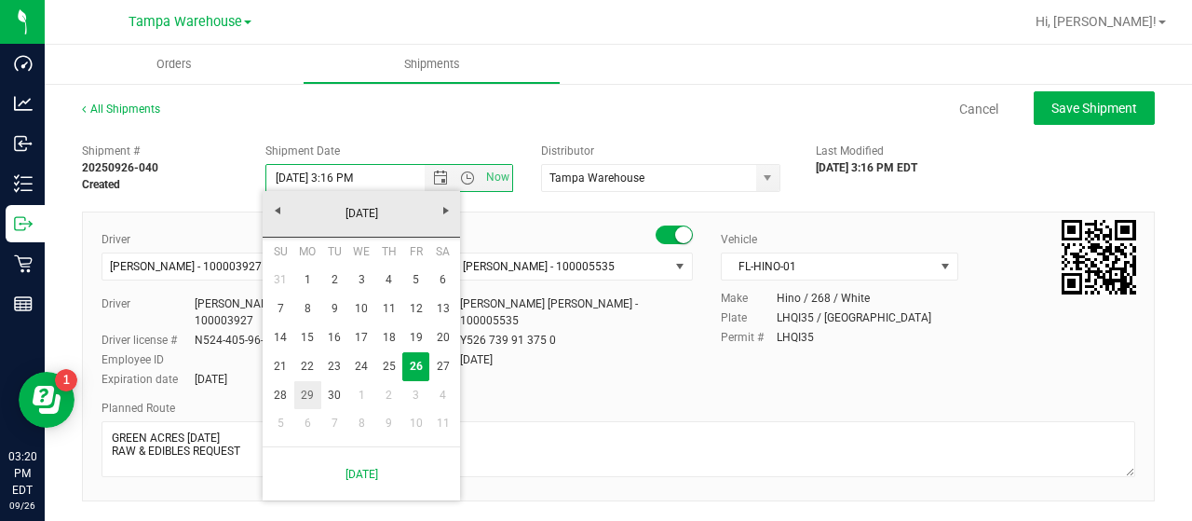
click at [304, 394] on link "29" at bounding box center [307, 395] width 27 height 29
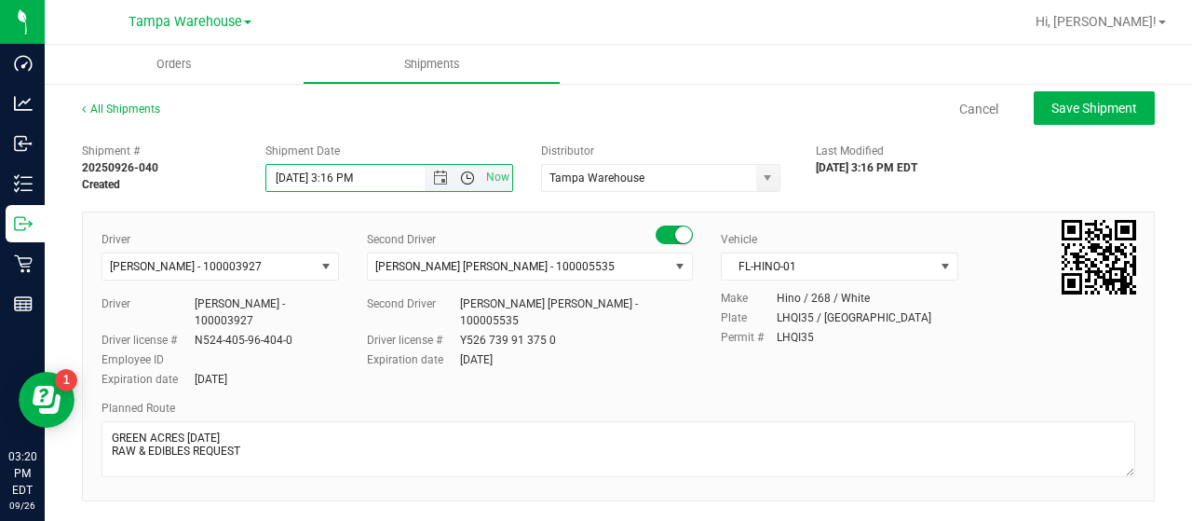
click at [462, 172] on span "Open the time view" at bounding box center [467, 177] width 15 height 15
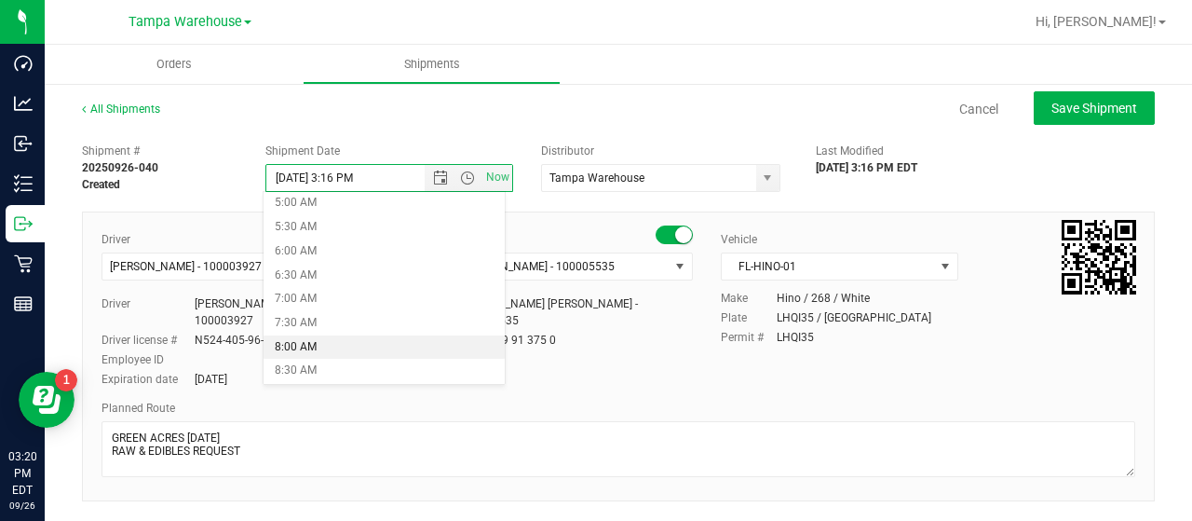
scroll to position [244, 0]
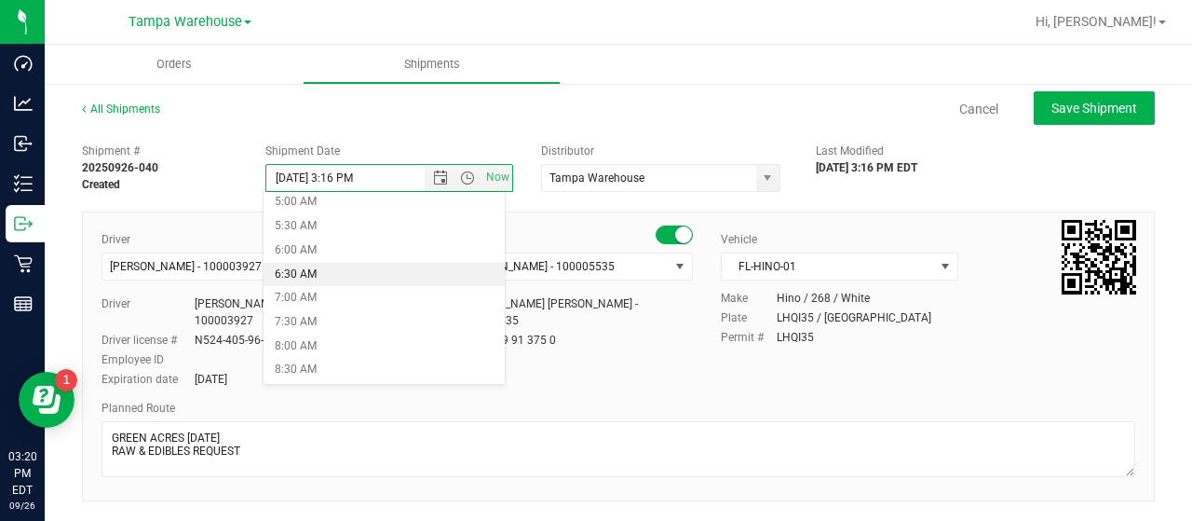
click at [299, 269] on li "6:30 AM" at bounding box center [384, 275] width 240 height 24
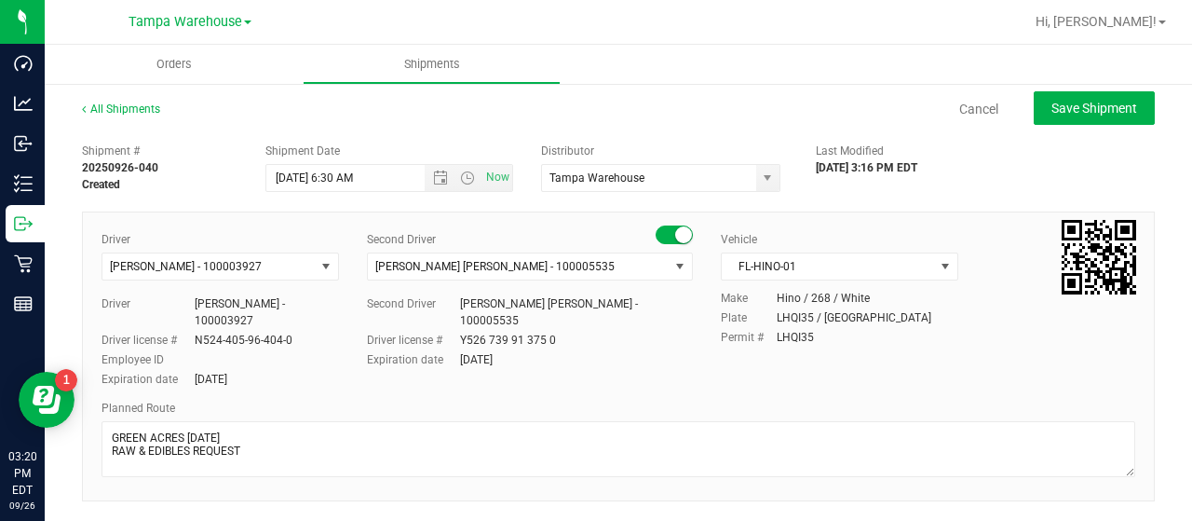
click at [672, 100] on div "Cancel Save Shipment" at bounding box center [674, 108] width 961 height 34
click at [1096, 106] on span "Save Shipment" at bounding box center [1095, 108] width 86 height 15
type input "[DATE] 10:30 AM"
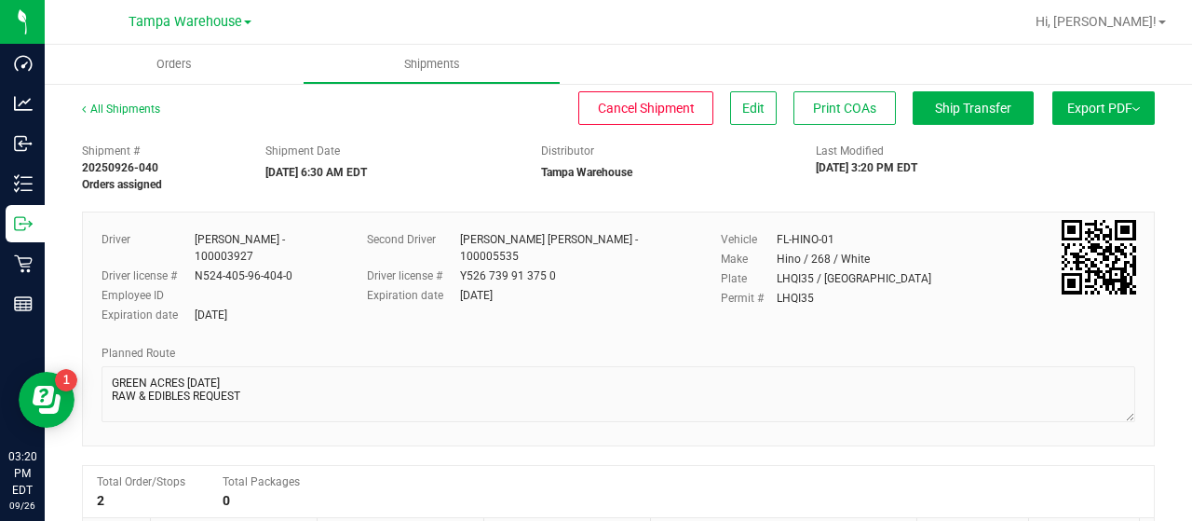
click at [1090, 103] on span "Export PDF" at bounding box center [1103, 108] width 73 height 15
click at [1044, 171] on span "Manifest by Lot" at bounding box center [1055, 176] width 77 height 13
click at [946, 116] on button "Ship Transfer" at bounding box center [973, 108] width 121 height 34
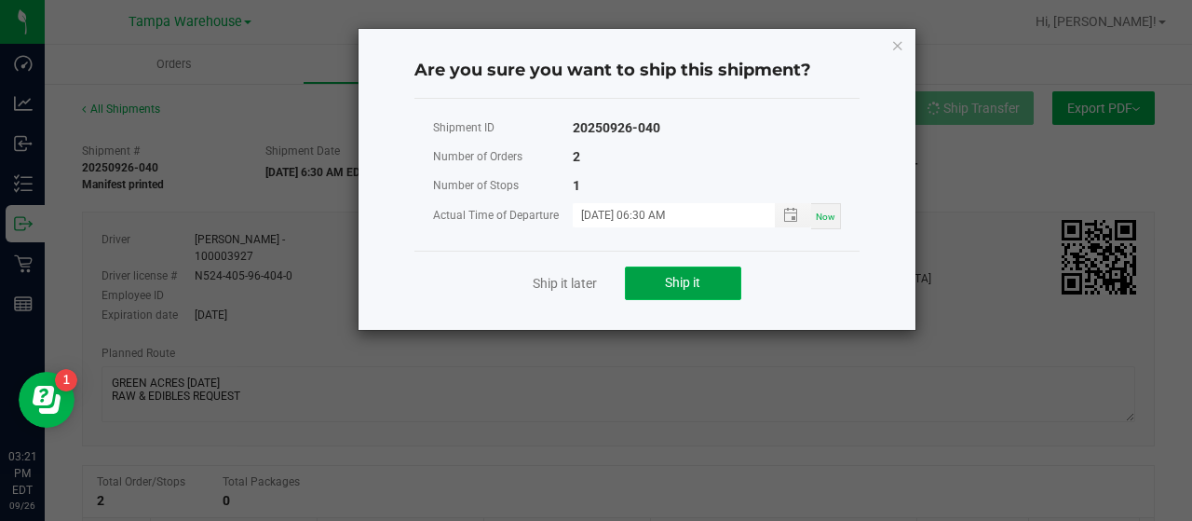
click at [698, 284] on span "Ship it" at bounding box center [682, 282] width 35 height 15
